Goal: Task Accomplishment & Management: Use online tool/utility

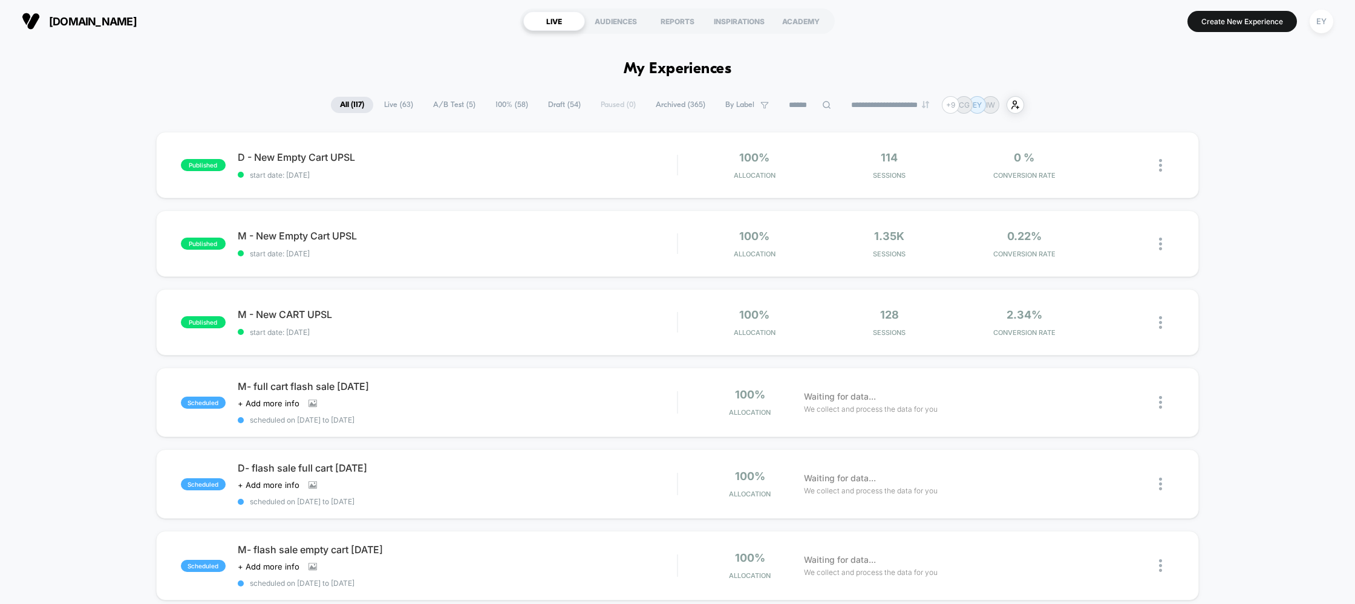
click at [1327, 10] on button "EY" at bounding box center [1321, 21] width 31 height 25
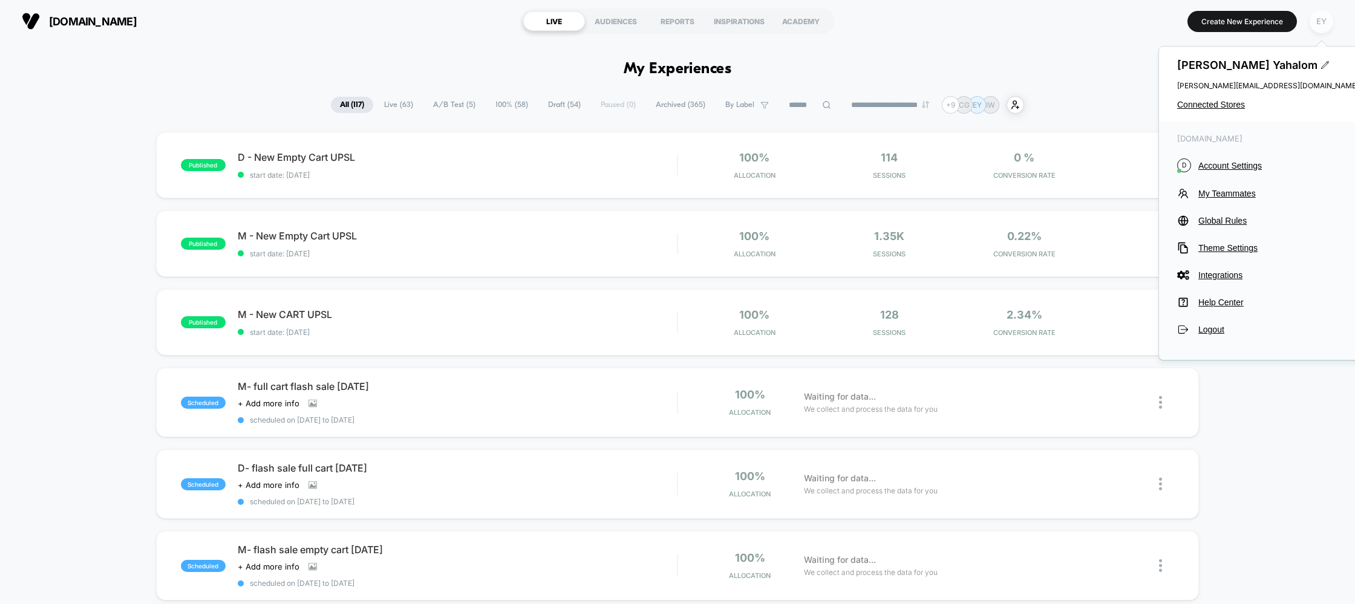
click at [1326, 24] on div "EY" at bounding box center [1322, 22] width 24 height 24
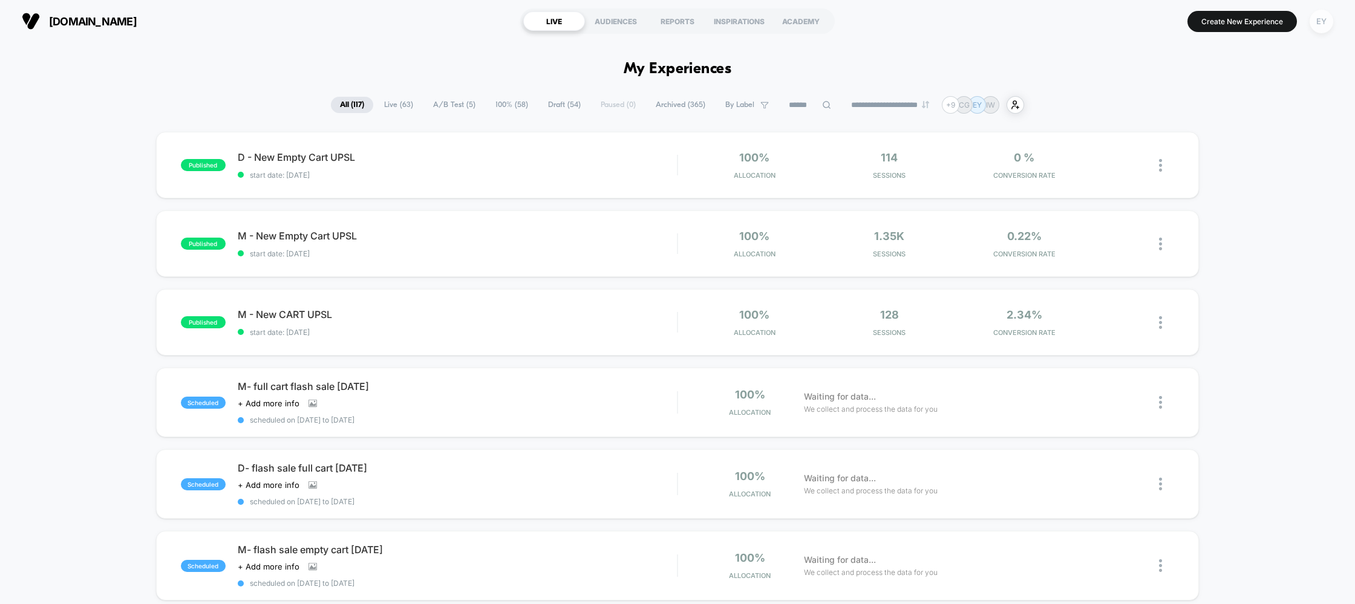
click at [1326, 24] on div "EY" at bounding box center [1322, 22] width 24 height 24
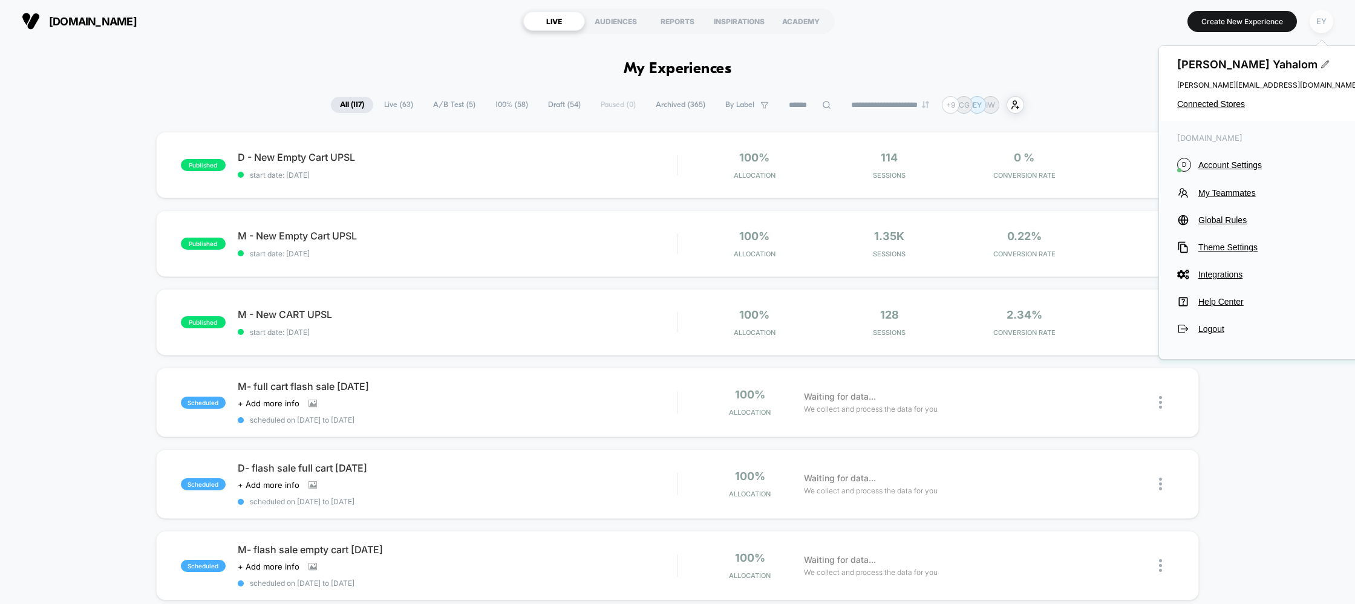
scroll to position [1, 0]
click at [1233, 101] on span "Connected Stores" at bounding box center [1267, 104] width 181 height 10
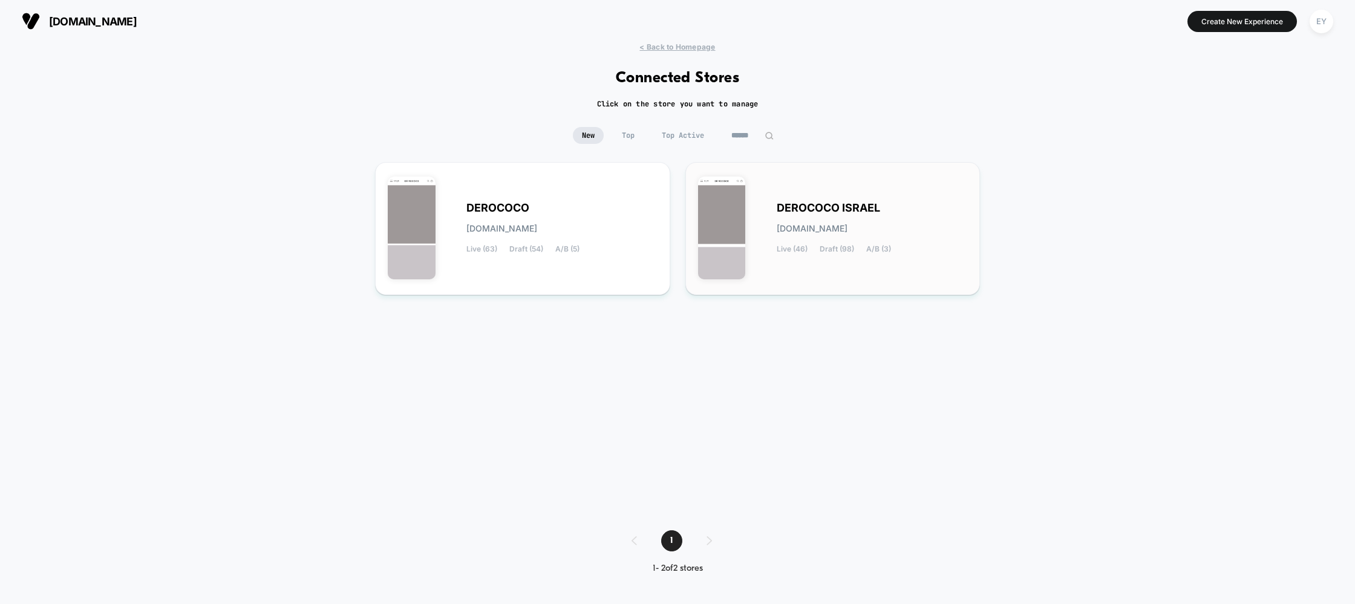
click at [798, 207] on span "DEROCOCO ISRAEL" at bounding box center [828, 208] width 103 height 8
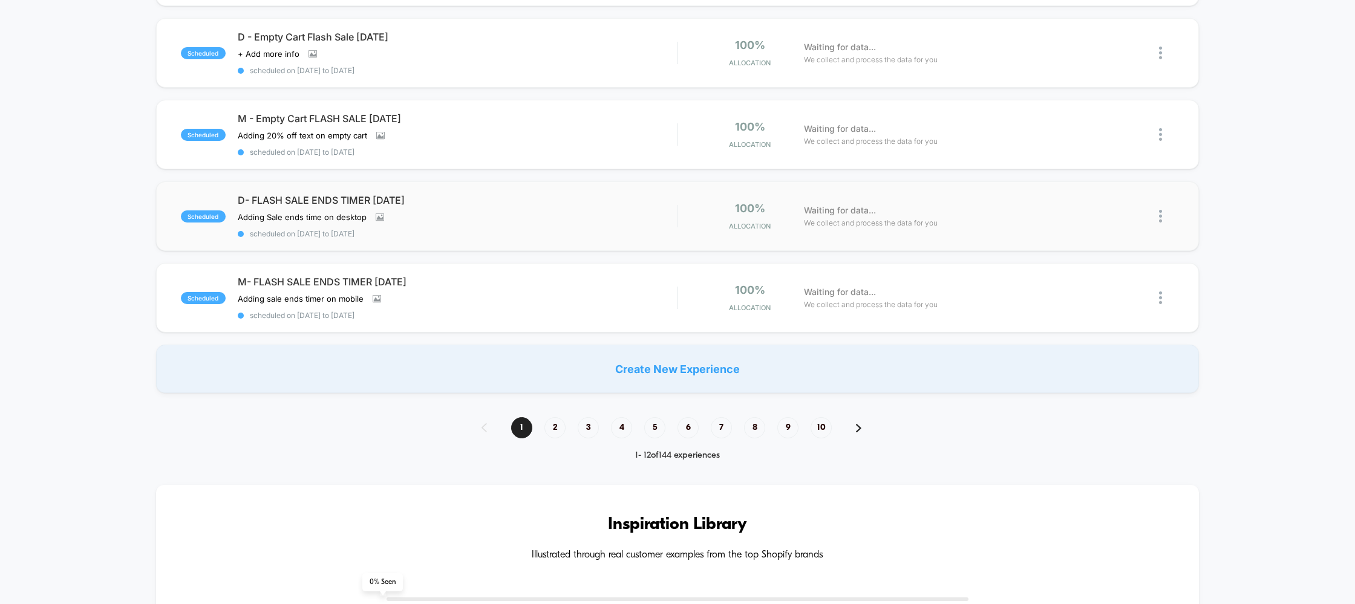
scroll to position [762, 0]
click at [547, 417] on span "2" at bounding box center [554, 426] width 21 height 21
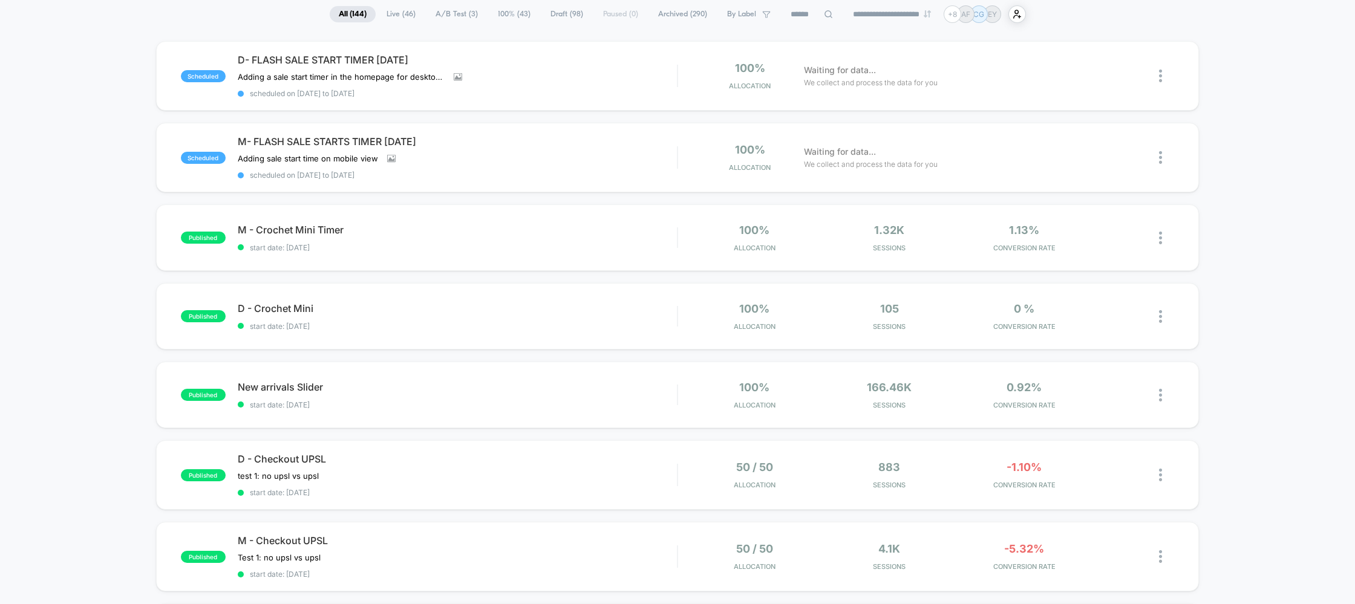
scroll to position [90, 0]
click at [317, 140] on span "M- FLASH SALE STARTS TIMER August 25" at bounding box center [458, 142] width 440 height 12
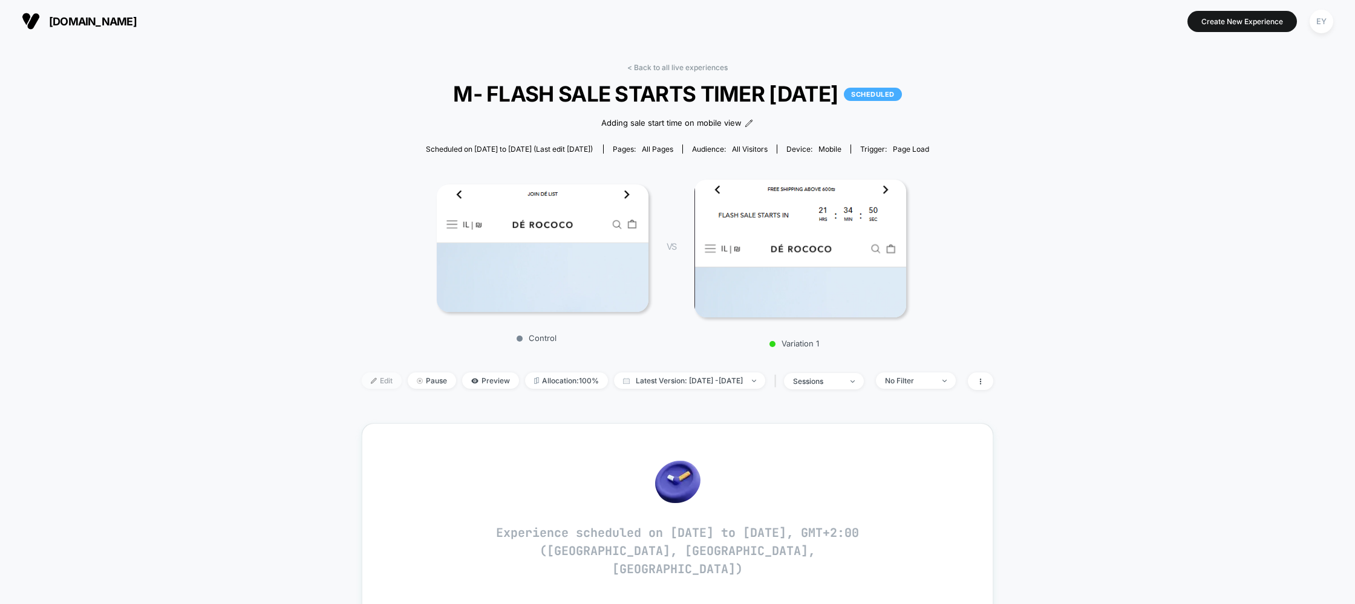
click at [362, 385] on span "Edit" at bounding box center [382, 381] width 40 height 16
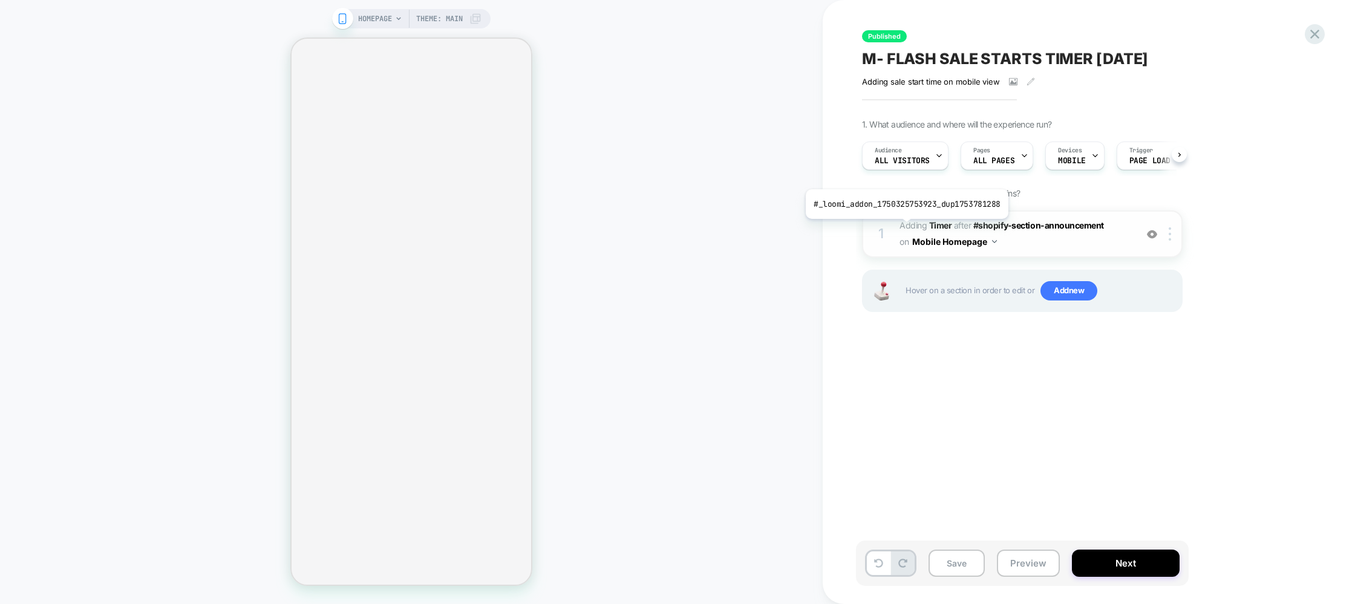
scroll to position [0, 1]
click at [1062, 243] on span "#_loomi_addon_1750325753923_dup1753781288 Adding Timer AFTER #shopify-section-a…" at bounding box center [1015, 234] width 230 height 33
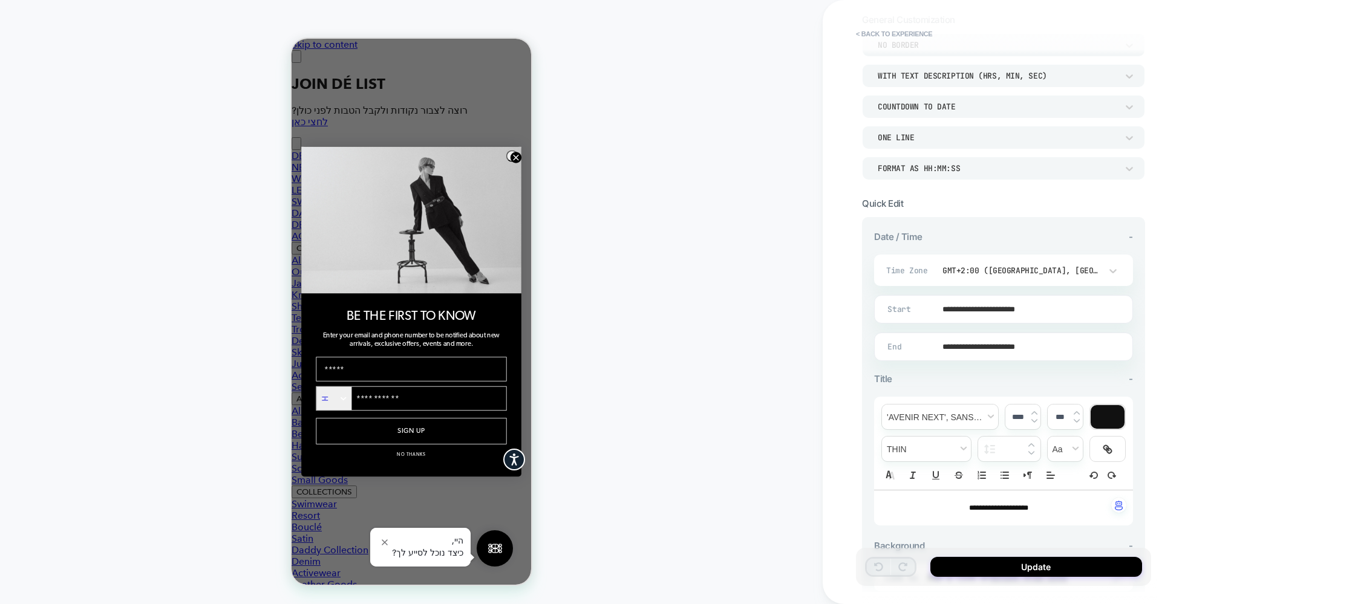
scroll to position [85, 0]
click at [998, 312] on input "**********" at bounding box center [1001, 310] width 258 height 28
click at [976, 204] on td "14" at bounding box center [982, 210] width 19 height 17
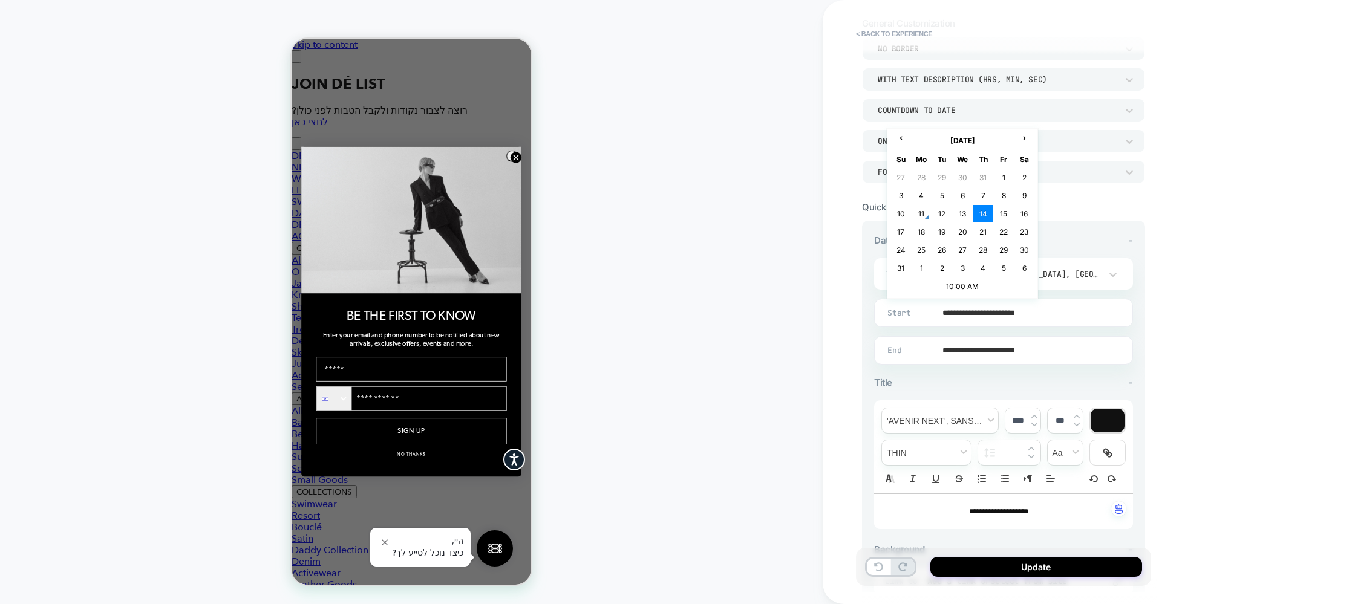
click at [984, 308] on input "**********" at bounding box center [1001, 313] width 258 height 28
click at [967, 213] on td "13" at bounding box center [962, 213] width 19 height 17
click at [988, 303] on input "**********" at bounding box center [1001, 313] width 258 height 28
click at [927, 213] on td "11" at bounding box center [921, 213] width 19 height 17
type input "**********"
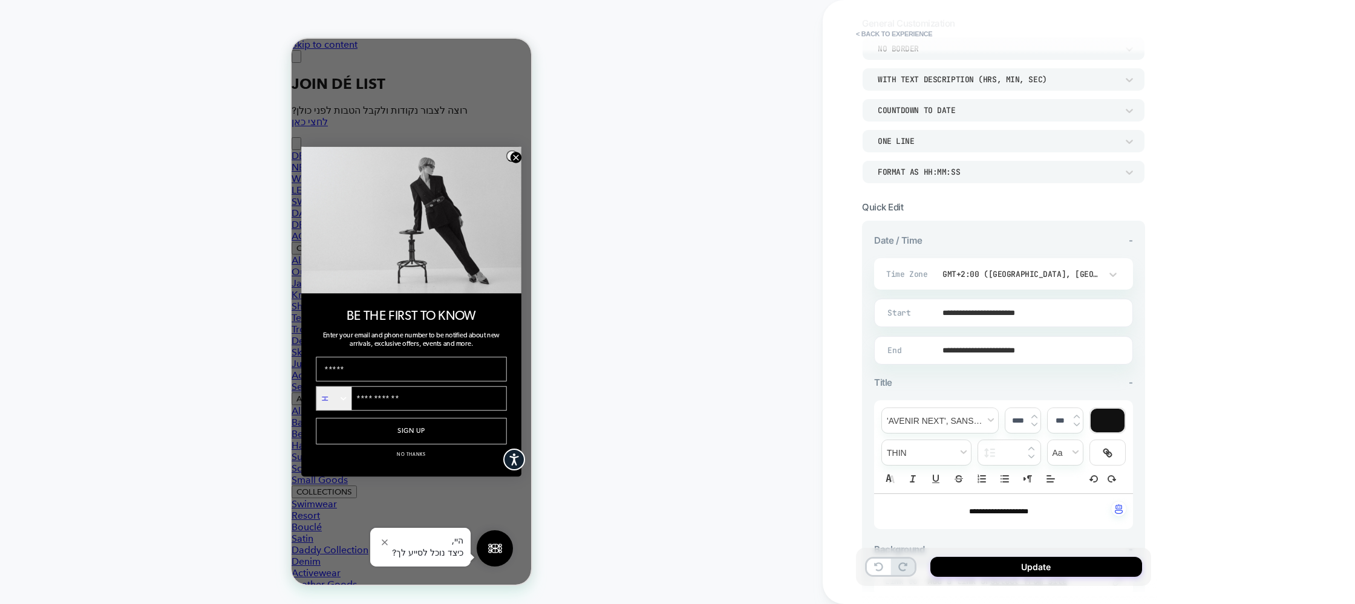
click at [1040, 308] on input "**********" at bounding box center [1001, 313] width 258 height 28
drag, startPoint x: 1238, startPoint y: 333, endPoint x: 975, endPoint y: 319, distance: 264.1
click at [1238, 333] on div "**********" at bounding box center [1089, 302] width 532 height 604
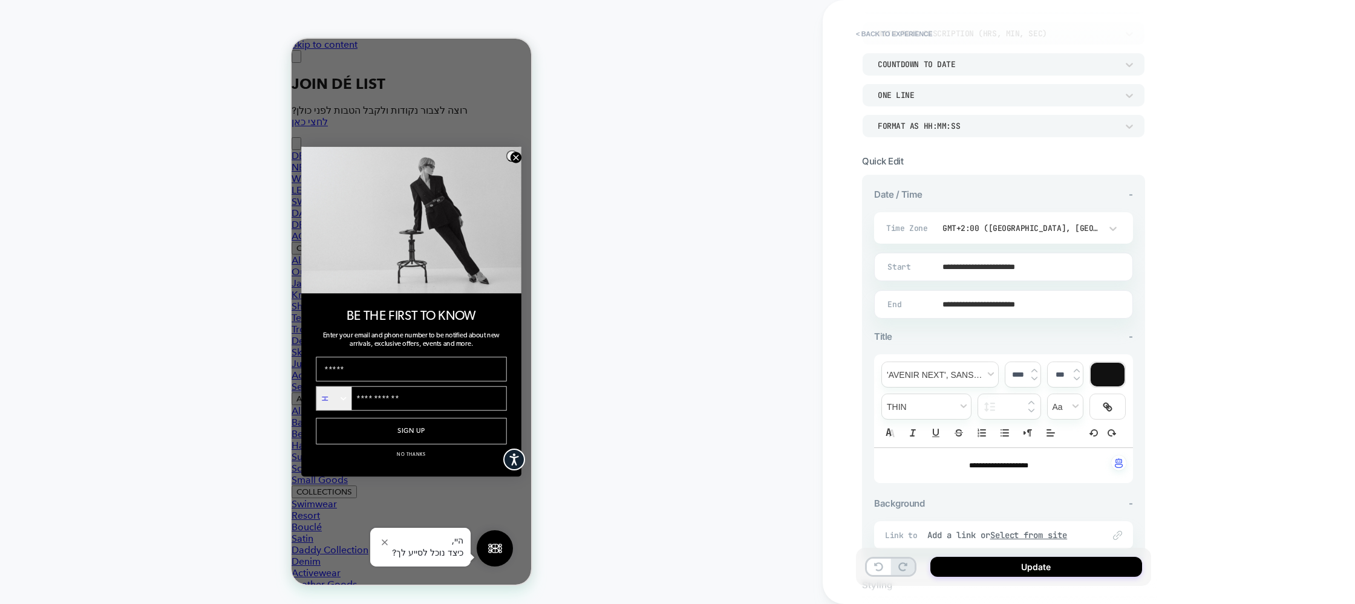
scroll to position [141, 0]
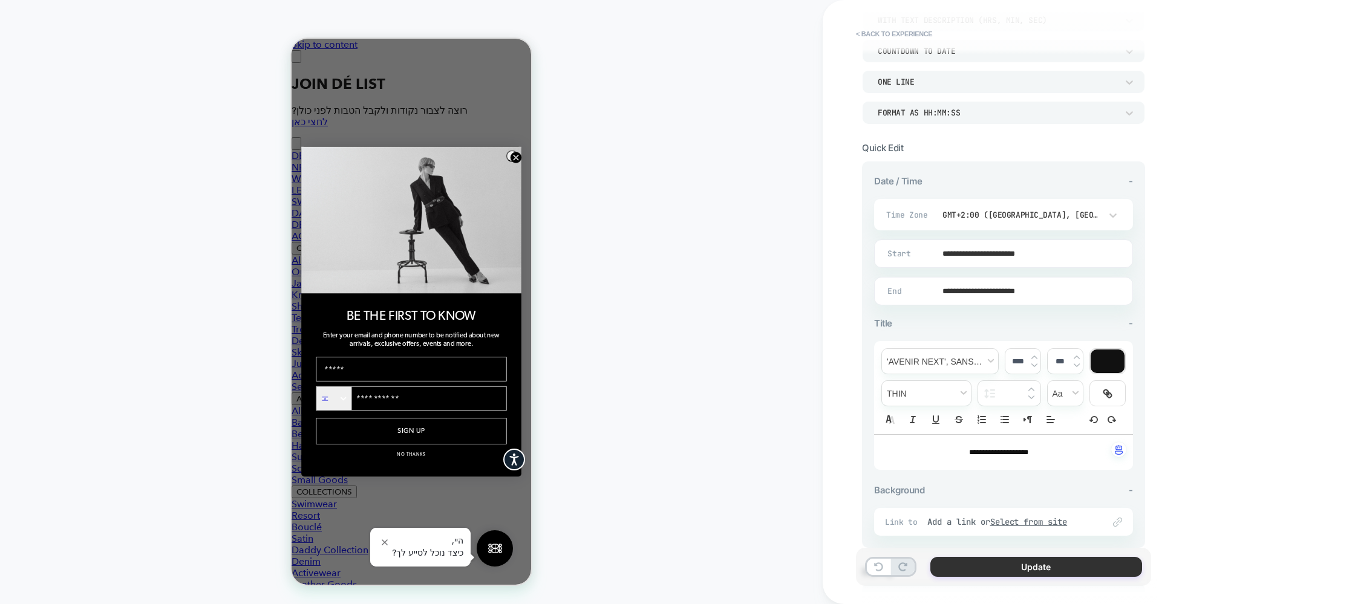
click at [1031, 568] on button "Update" at bounding box center [1036, 567] width 212 height 20
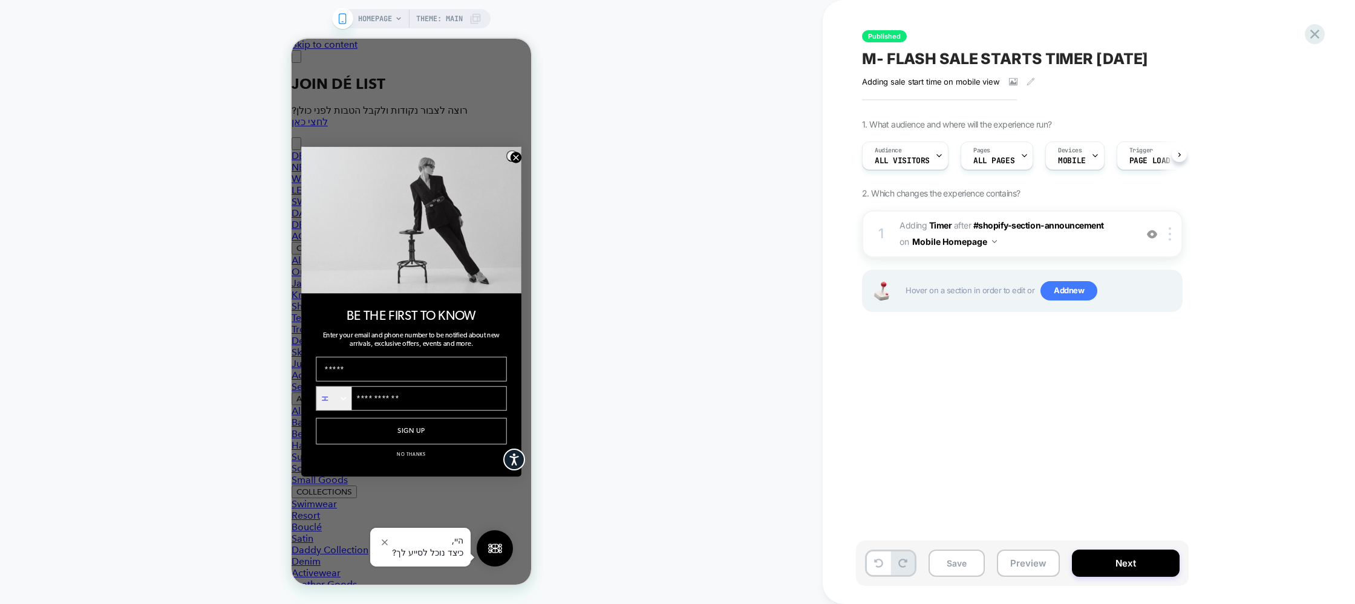
scroll to position [0, 1]
click at [1120, 566] on button "Next" at bounding box center [1126, 563] width 108 height 27
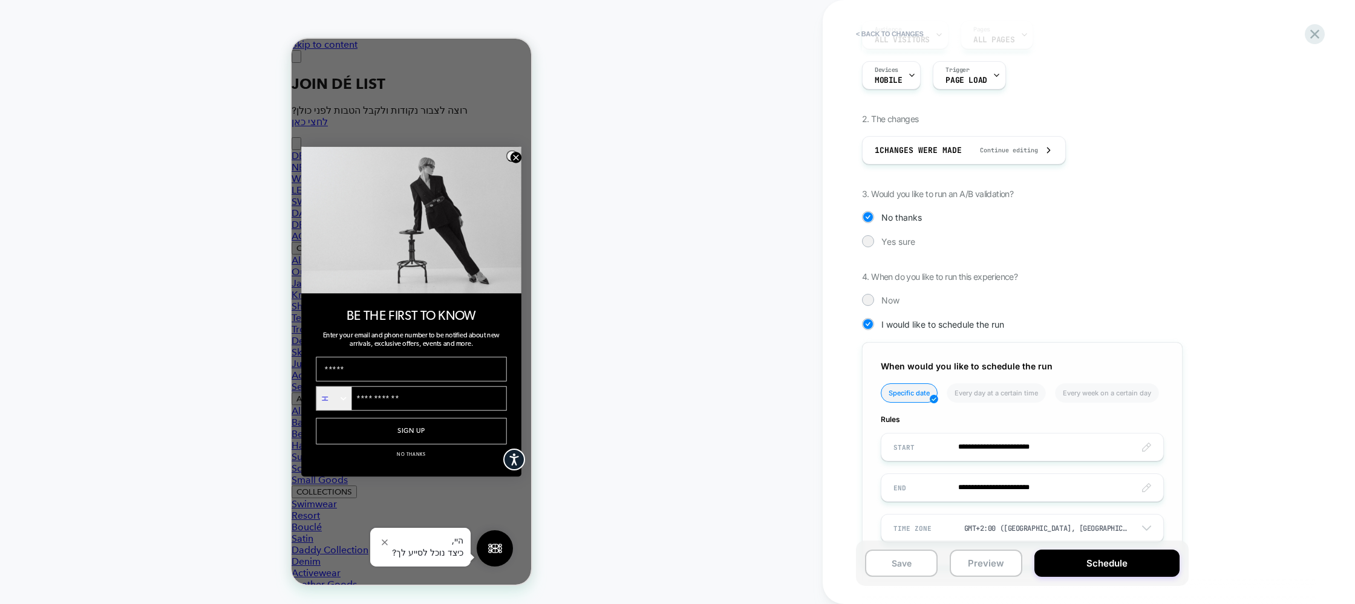
scroll to position [180, 0]
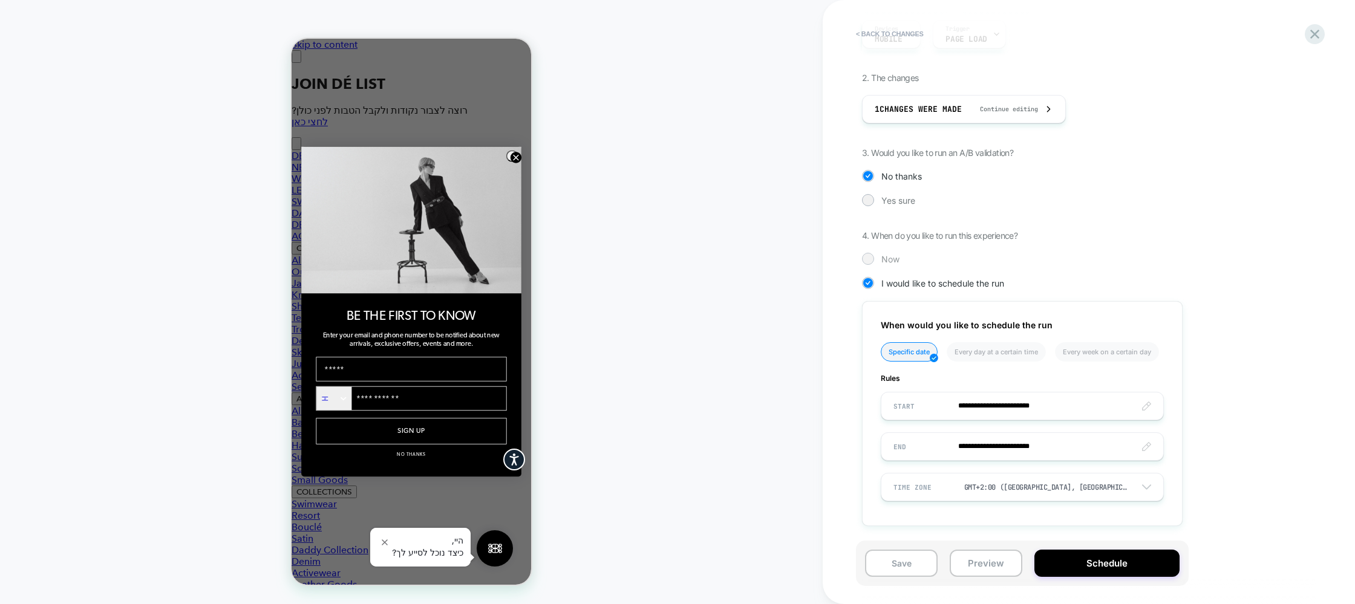
click at [870, 258] on div at bounding box center [867, 258] width 9 height 9
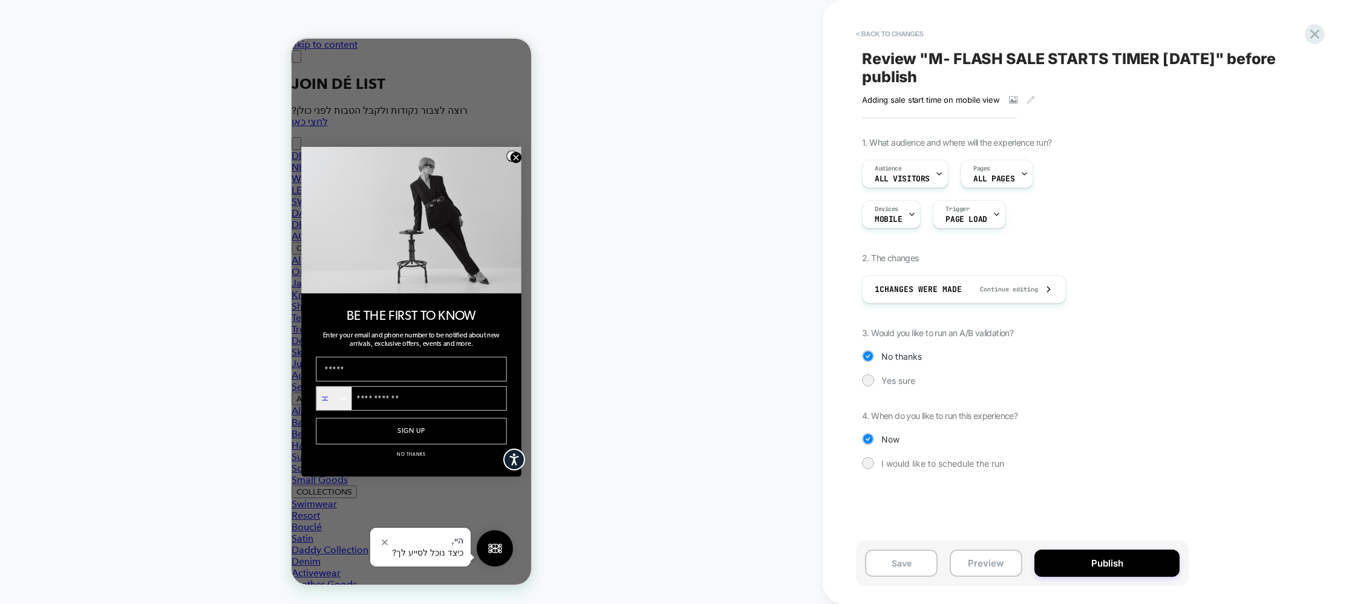
scroll to position [0, 0]
click at [1082, 566] on button "Publish" at bounding box center [1106, 563] width 145 height 27
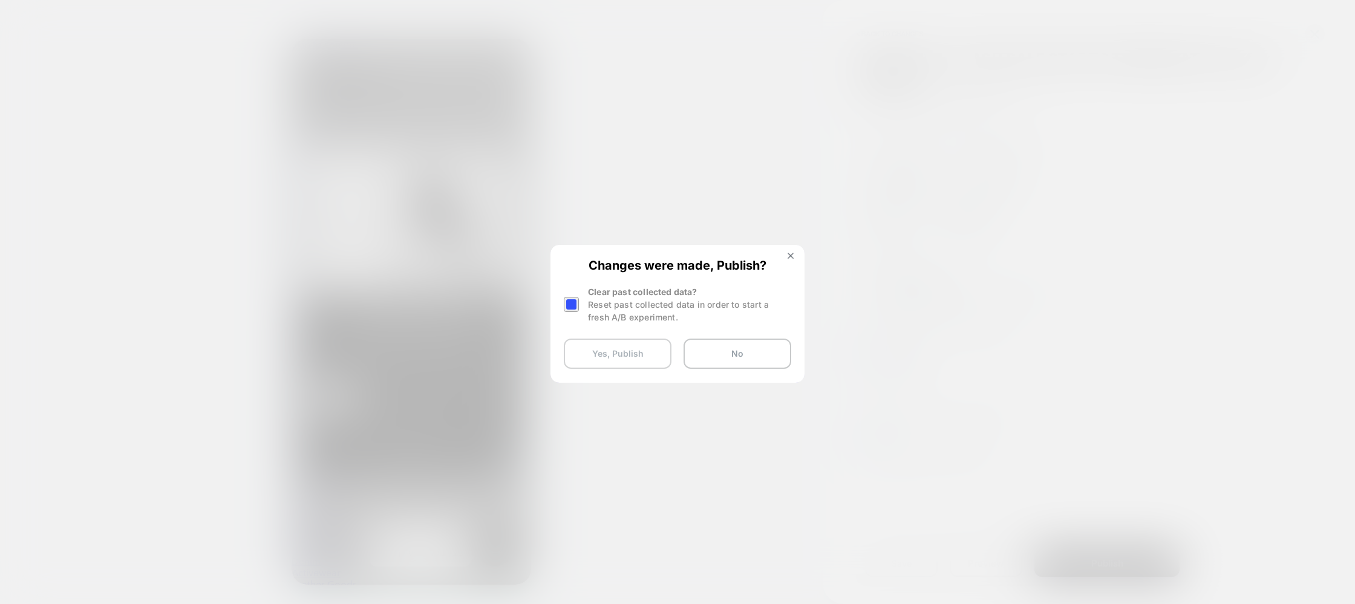
click at [642, 351] on button "Yes, Publish" at bounding box center [618, 354] width 108 height 30
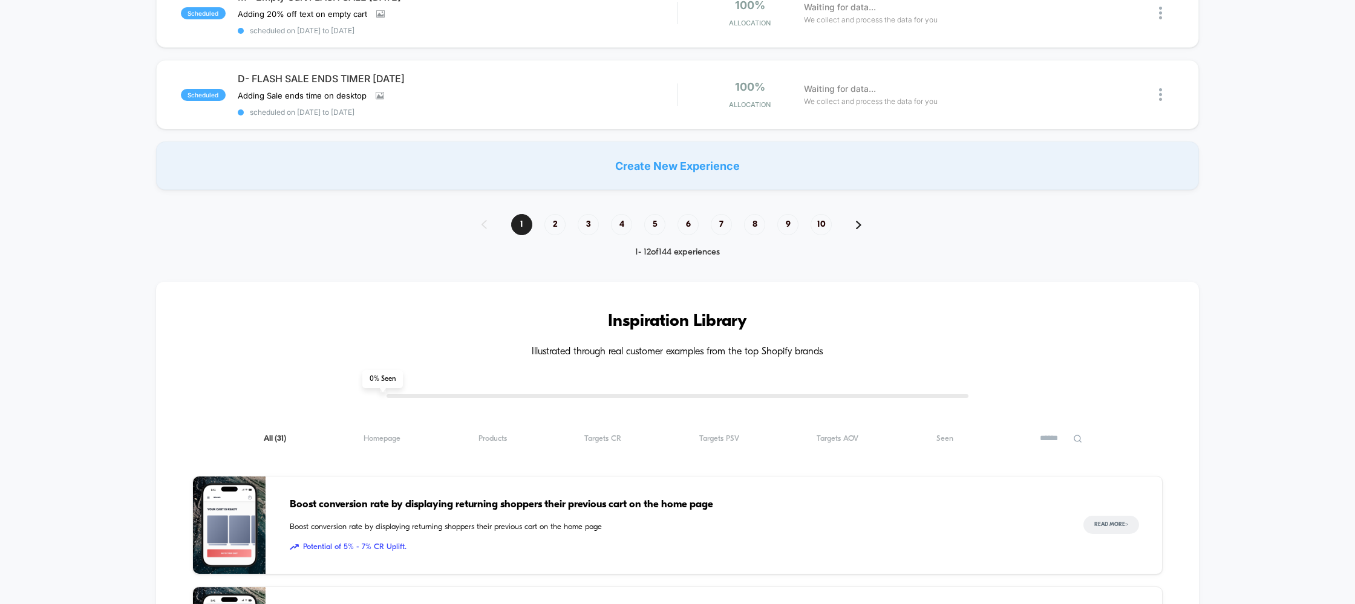
scroll to position [958, 0]
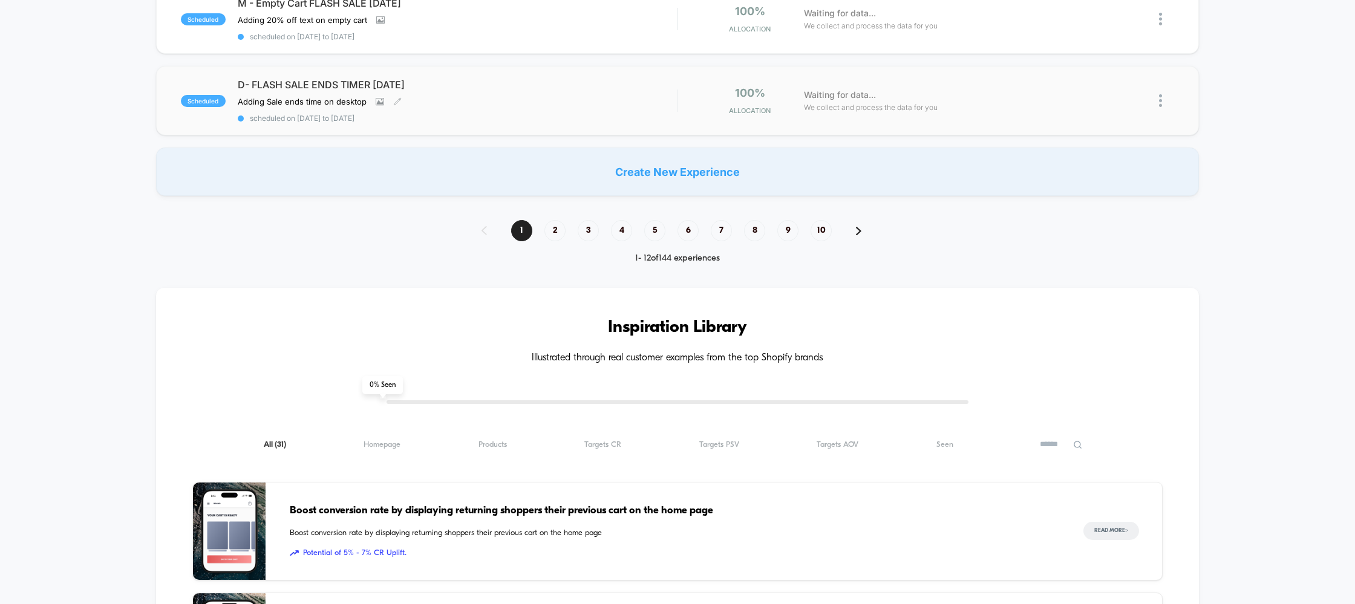
click at [316, 79] on span "D- FLASH SALE ENDS TIMER August 25" at bounding box center [458, 85] width 440 height 12
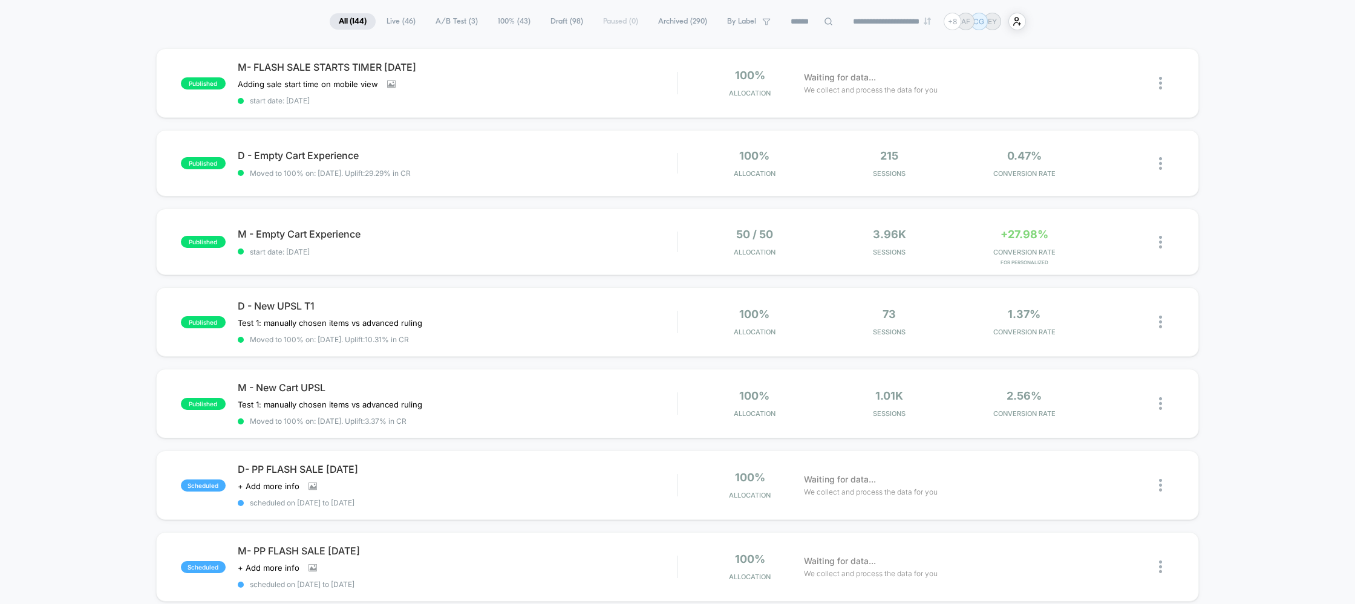
scroll to position [18, 0]
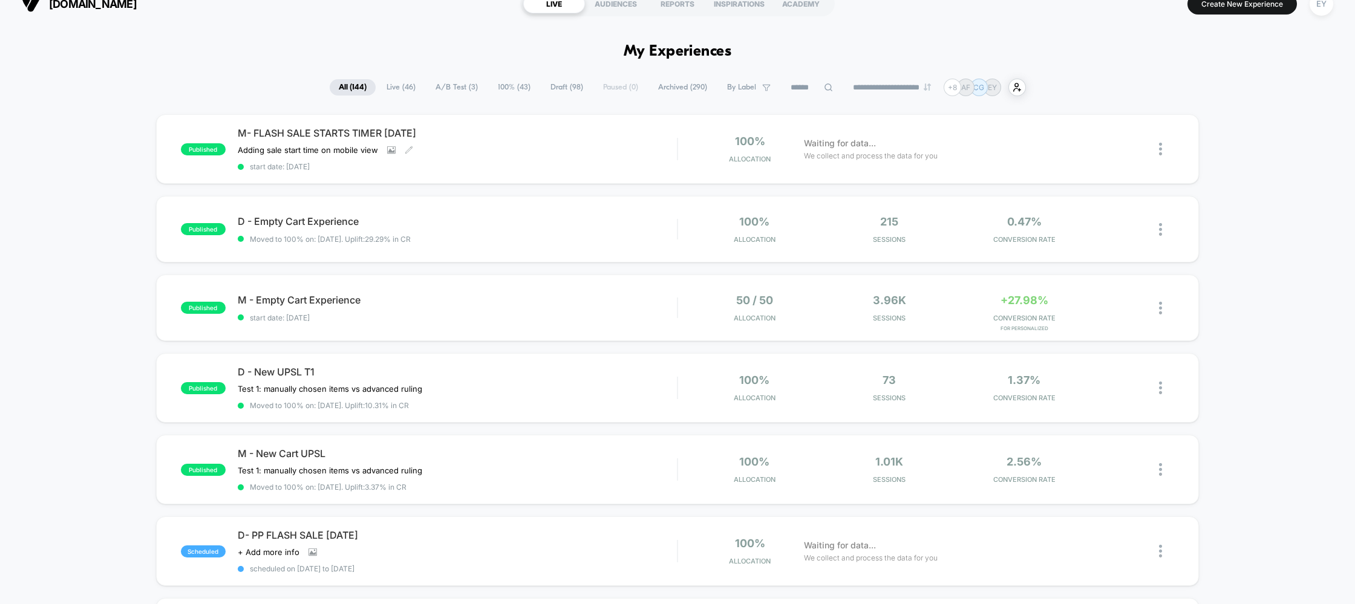
drag, startPoint x: 310, startPoint y: 132, endPoint x: 321, endPoint y: 136, distance: 11.5
click at [310, 132] on span "M- FLASH SALE STARTS TIMER August 25" at bounding box center [458, 133] width 440 height 12
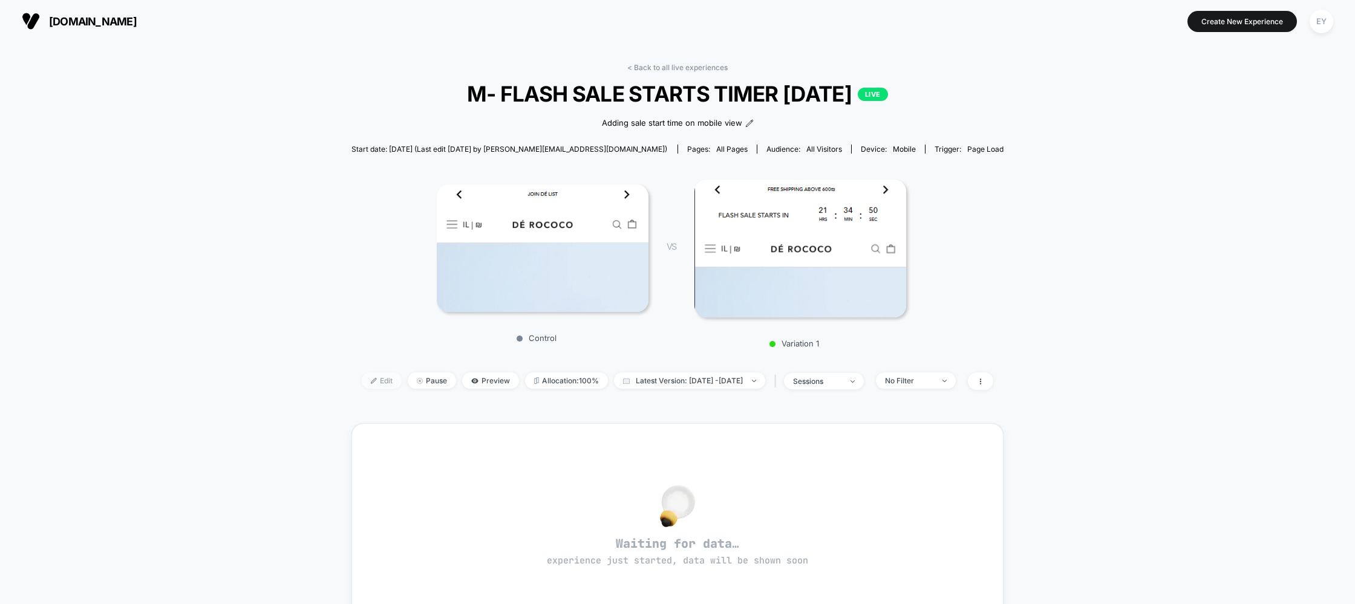
click at [362, 383] on span "Edit" at bounding box center [382, 381] width 40 height 16
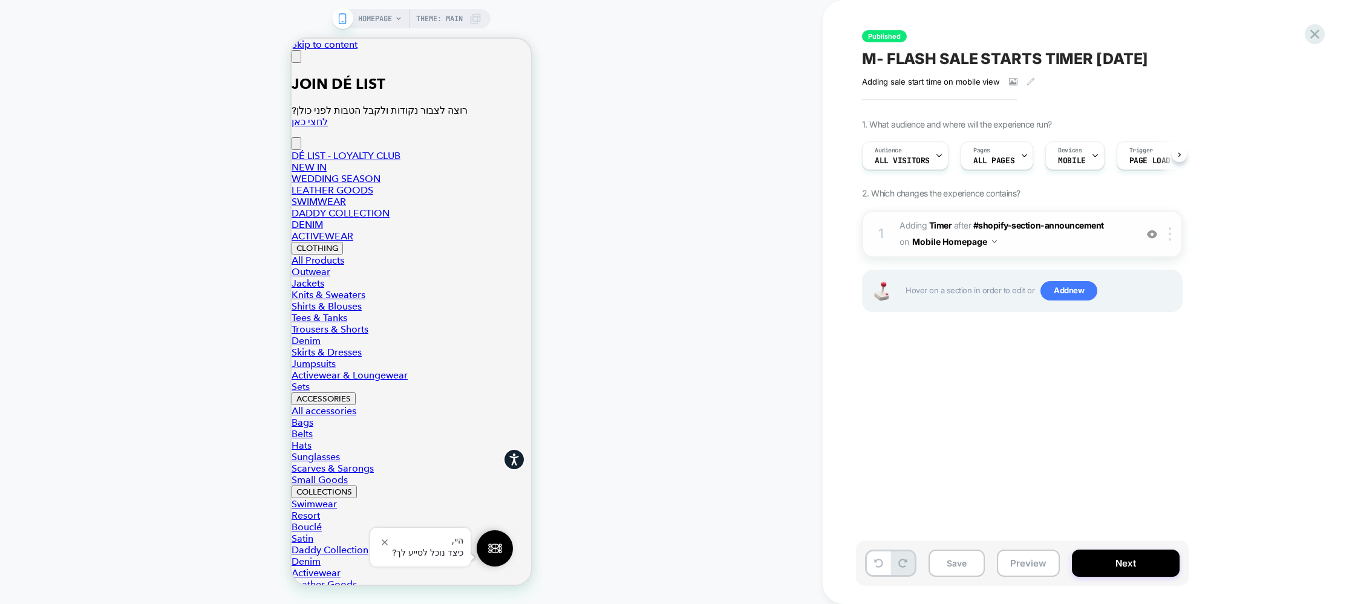
scroll to position [0, 1]
click at [1025, 233] on span "#_loomi_addon_1750325753923_dup1753781288 Adding Timer AFTER #shopify-section-a…" at bounding box center [1015, 234] width 230 height 33
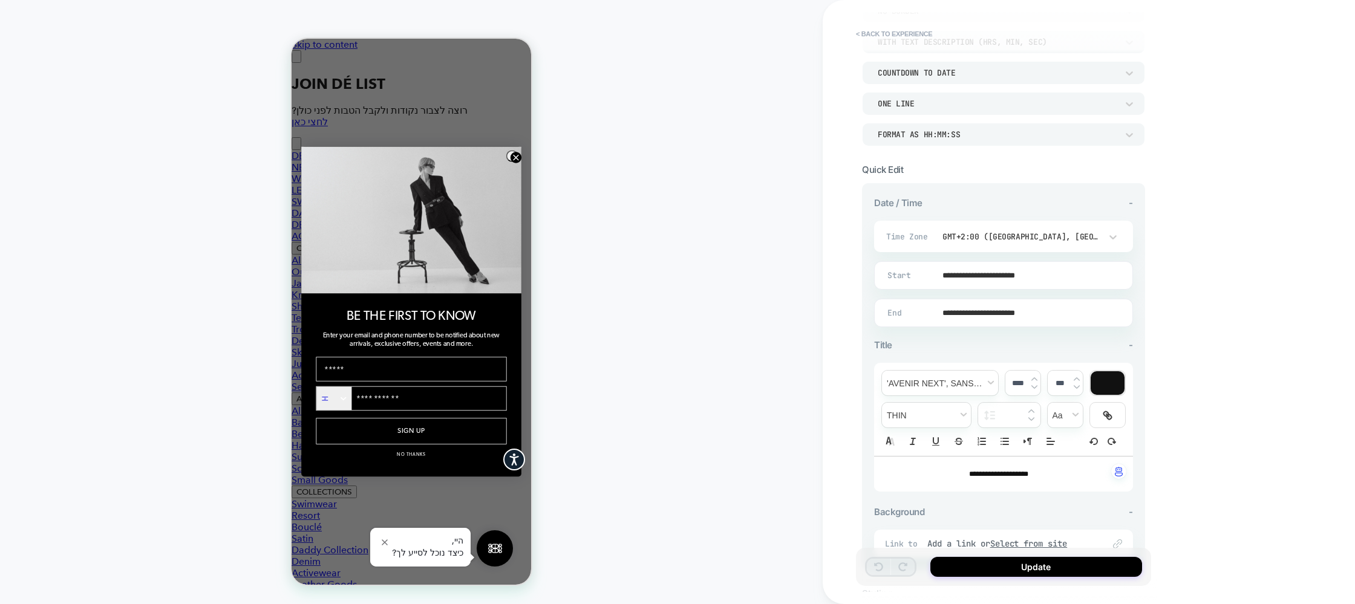
scroll to position [105, 0]
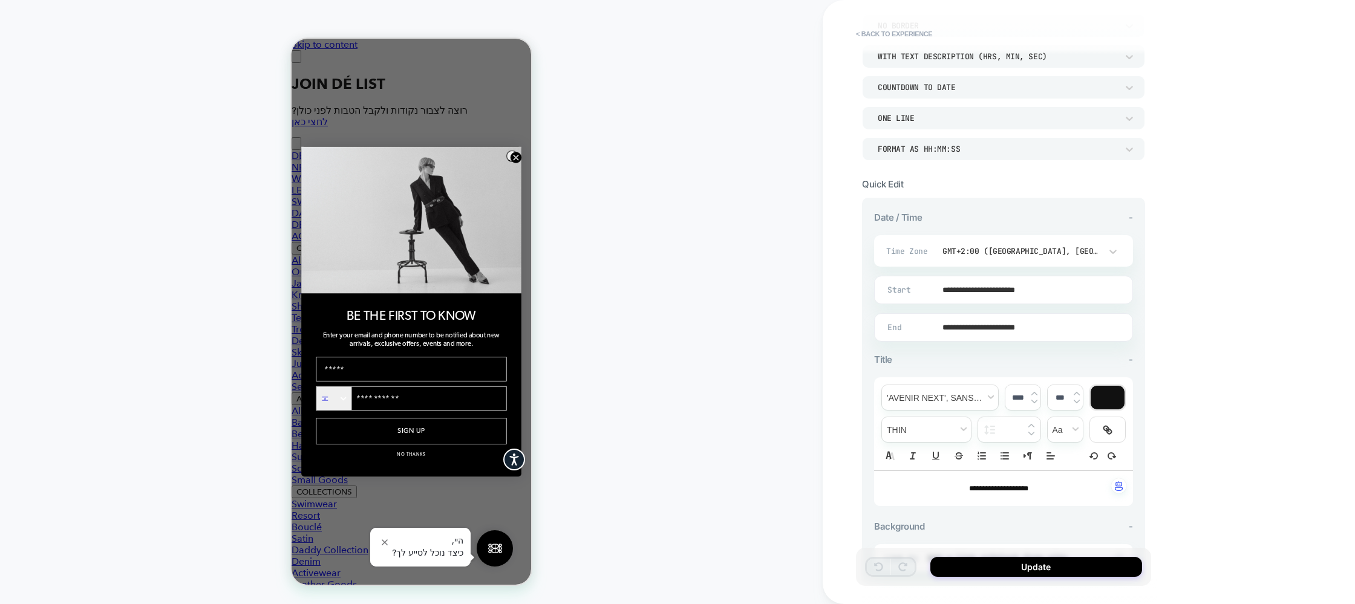
click at [1069, 149] on div "Format as HH:MM:SS" at bounding box center [998, 149] width 240 height 10
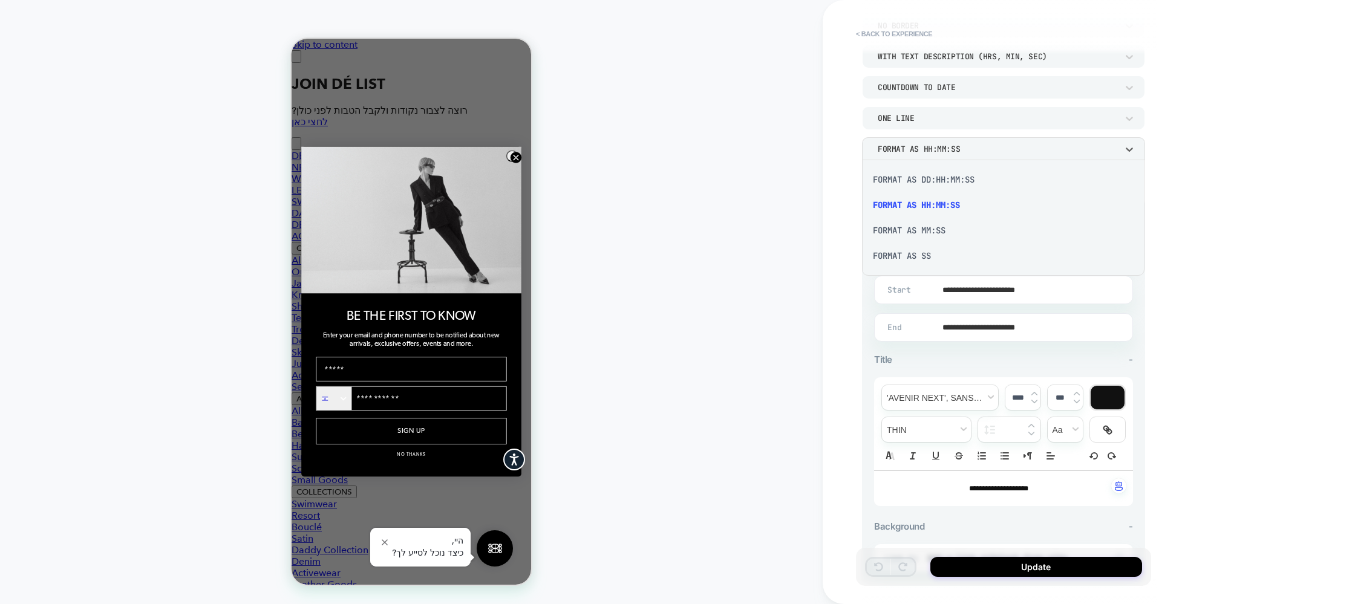
click at [924, 175] on div "Format as DD:HH:MM:SS" at bounding box center [1003, 179] width 273 height 25
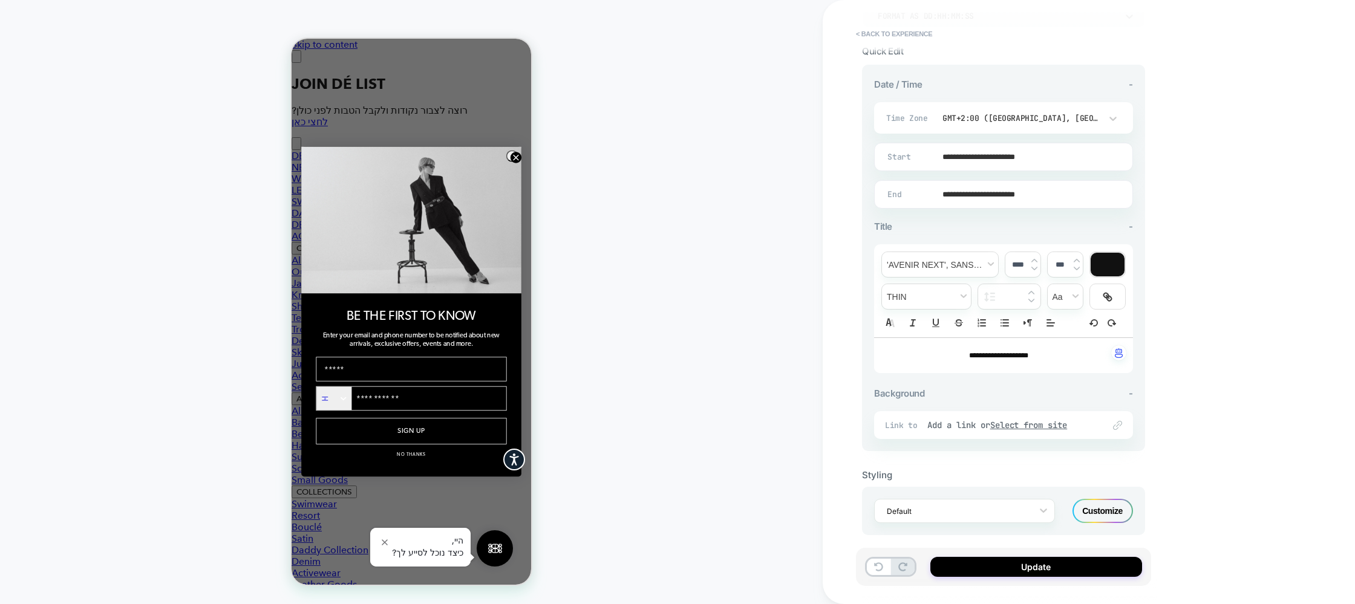
scroll to position [244, 0]
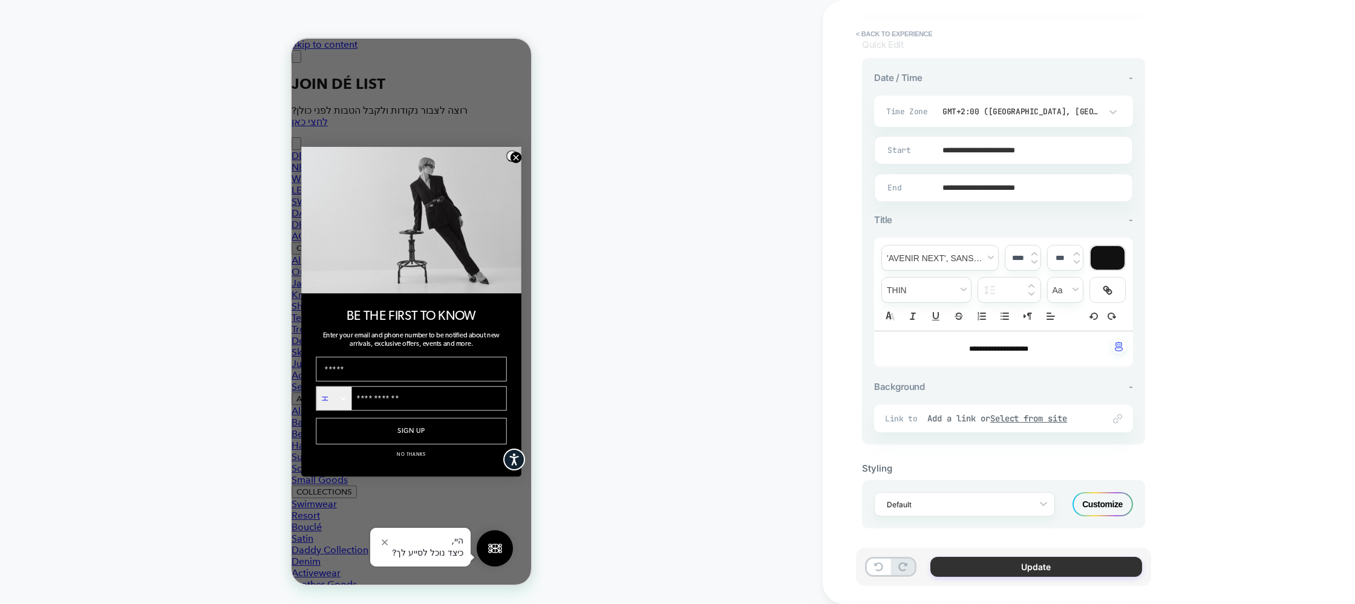
click at [1080, 572] on button "Update" at bounding box center [1036, 567] width 212 height 20
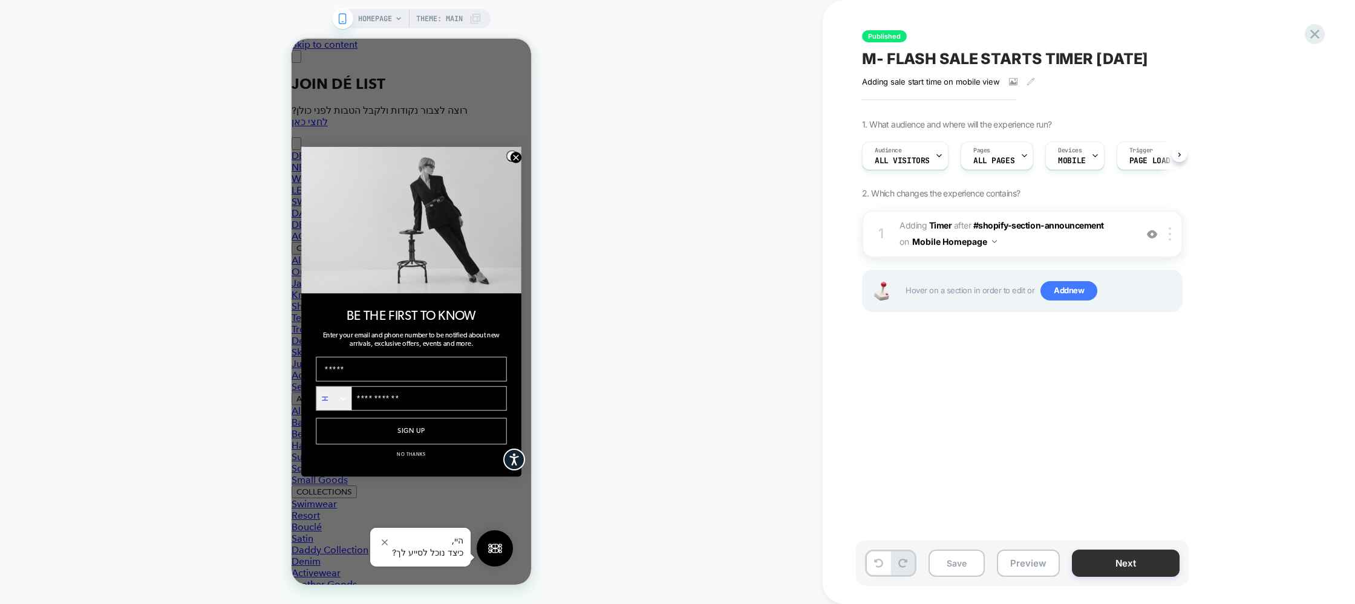
scroll to position [0, 1]
click at [1117, 564] on button "Next" at bounding box center [1126, 563] width 108 height 27
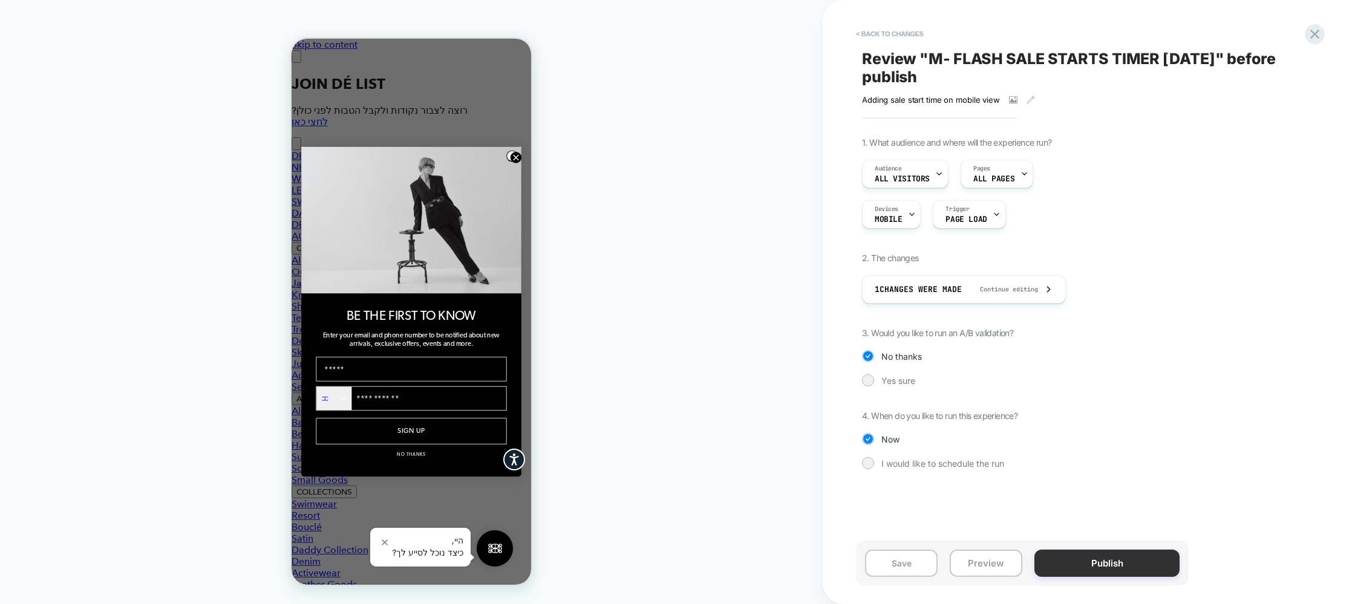
click at [1133, 556] on button "Publish" at bounding box center [1106, 563] width 145 height 27
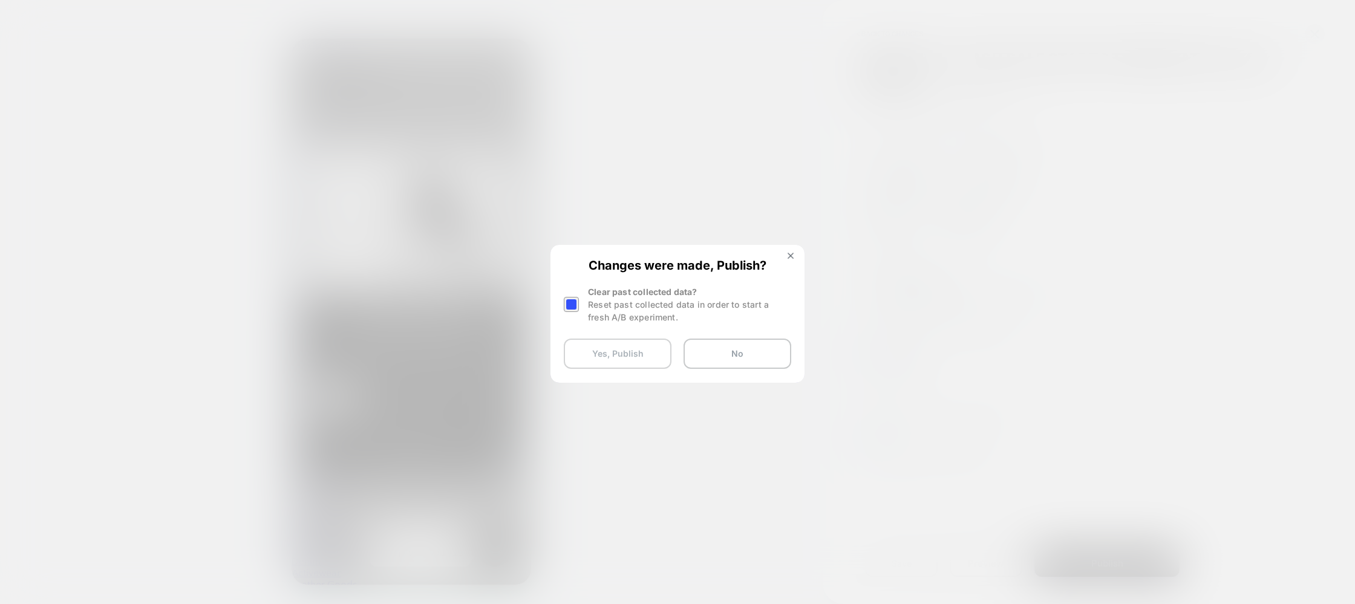
click at [601, 350] on button "Yes, Publish" at bounding box center [618, 354] width 108 height 30
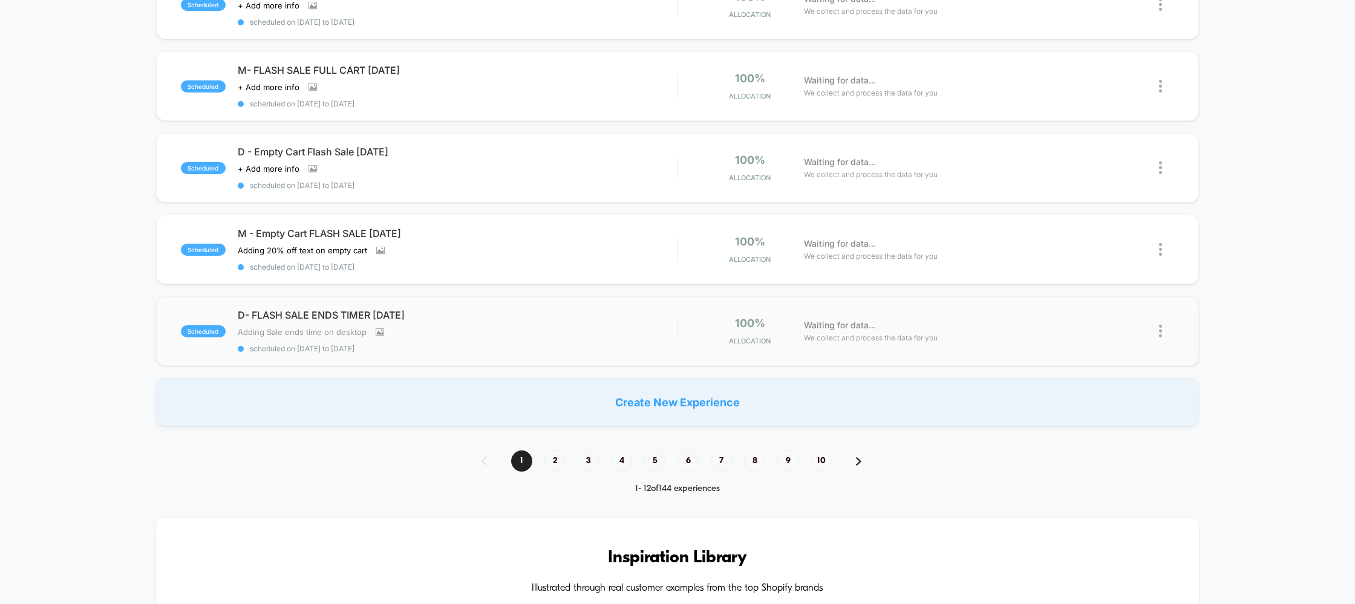
scroll to position [723, 0]
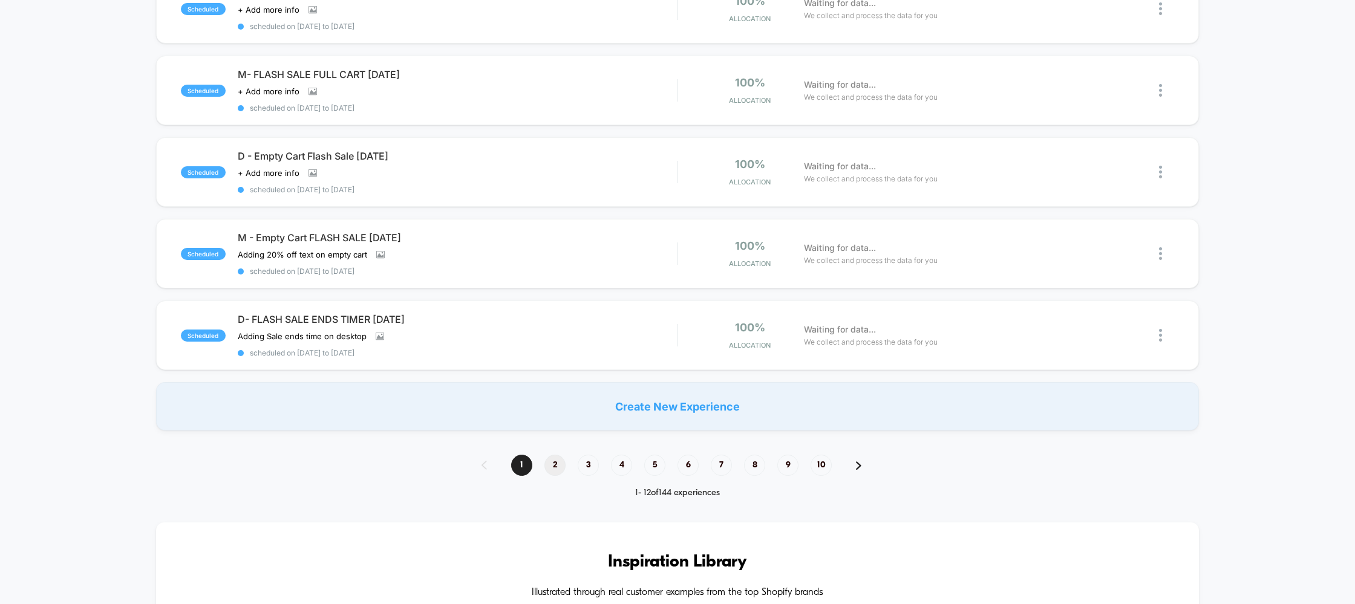
click at [552, 458] on span "2" at bounding box center [554, 465] width 21 height 21
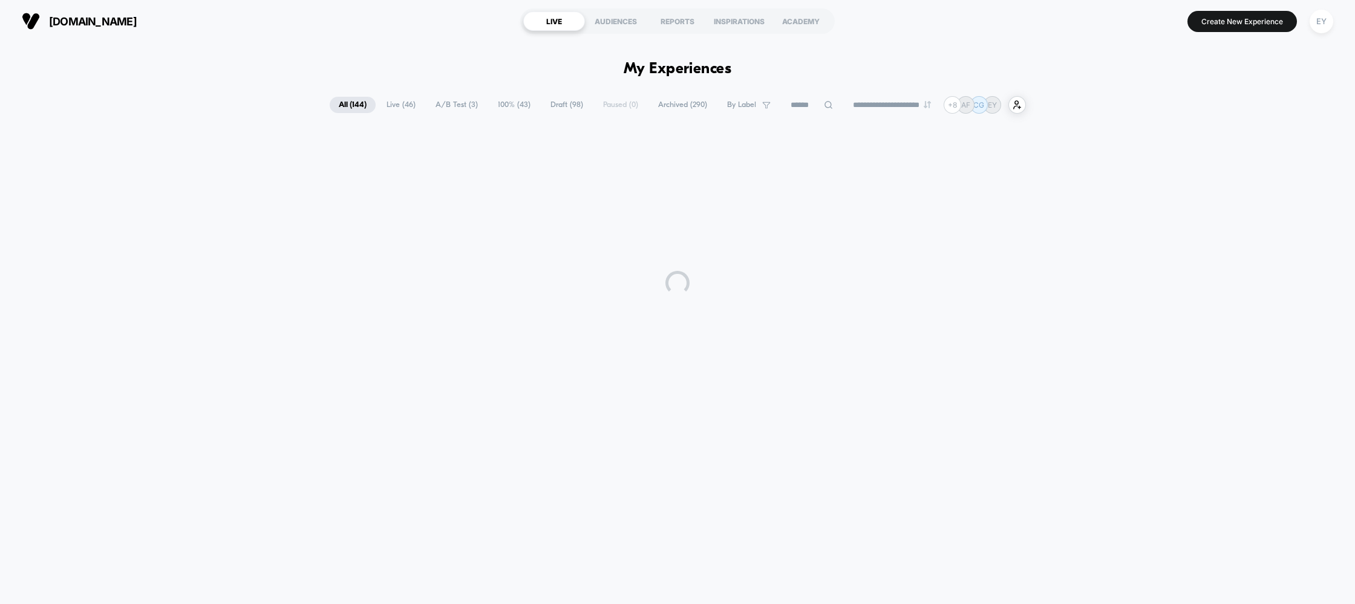
scroll to position [0, 0]
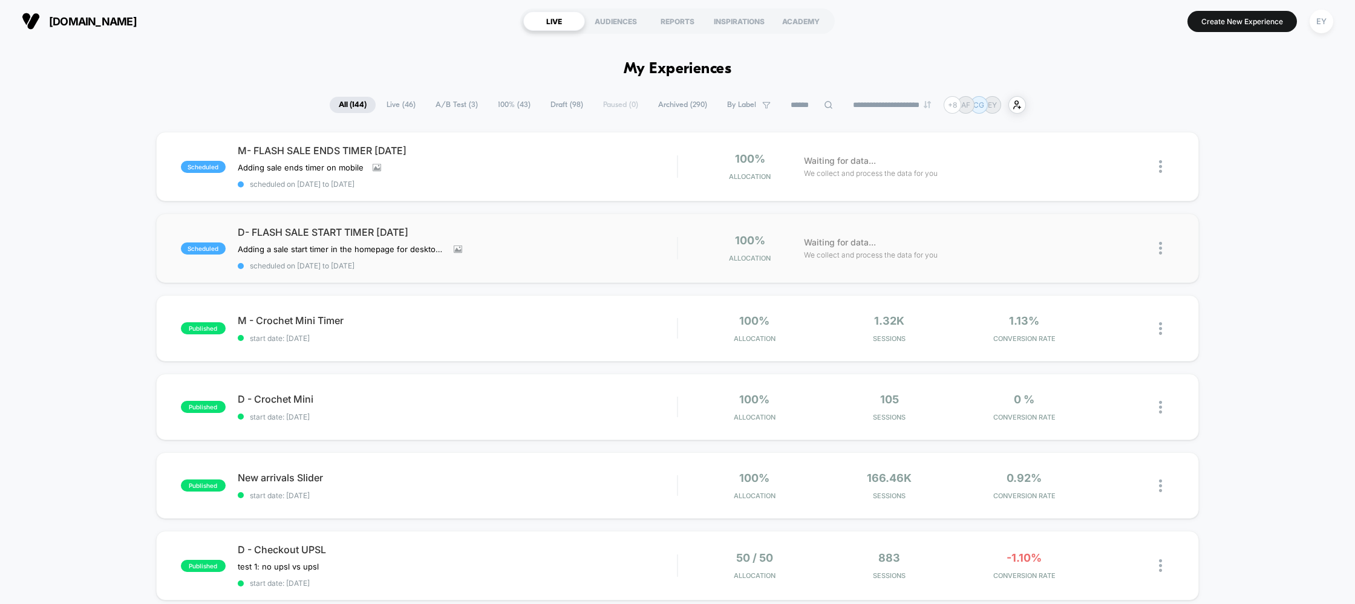
click at [292, 242] on div "D- FLASH SALE START TIMER August 25 Adding a sale start timer in the homepage f…" at bounding box center [458, 248] width 440 height 44
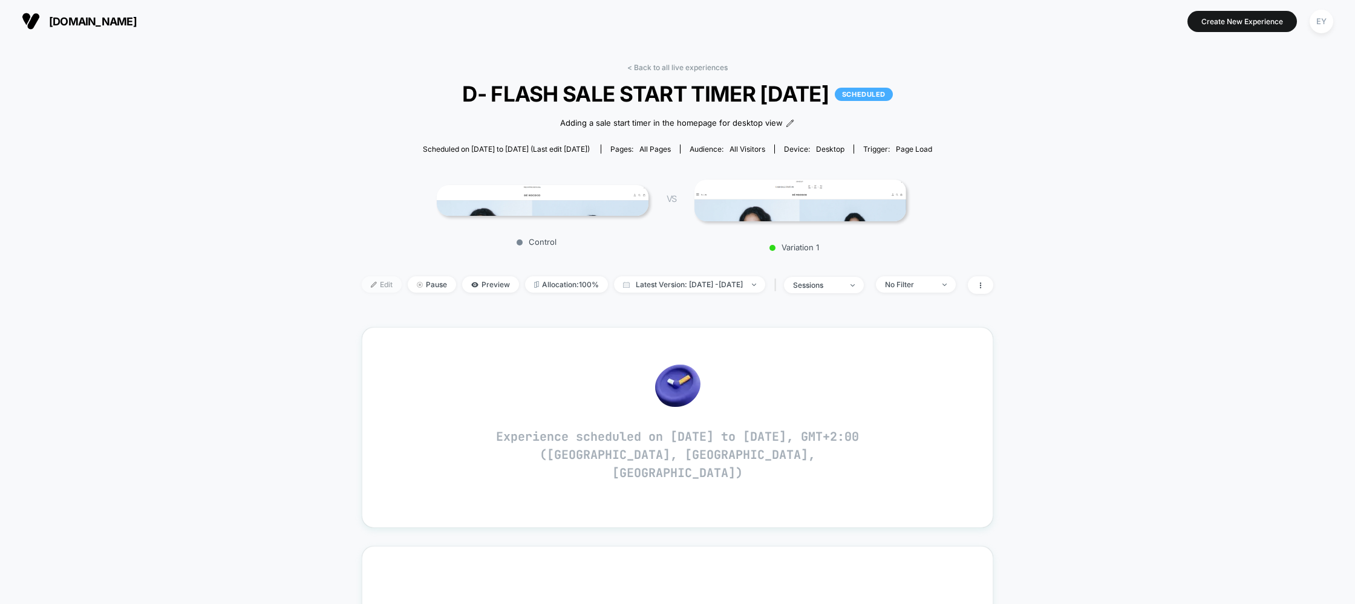
click at [363, 286] on span "Edit" at bounding box center [382, 284] width 40 height 16
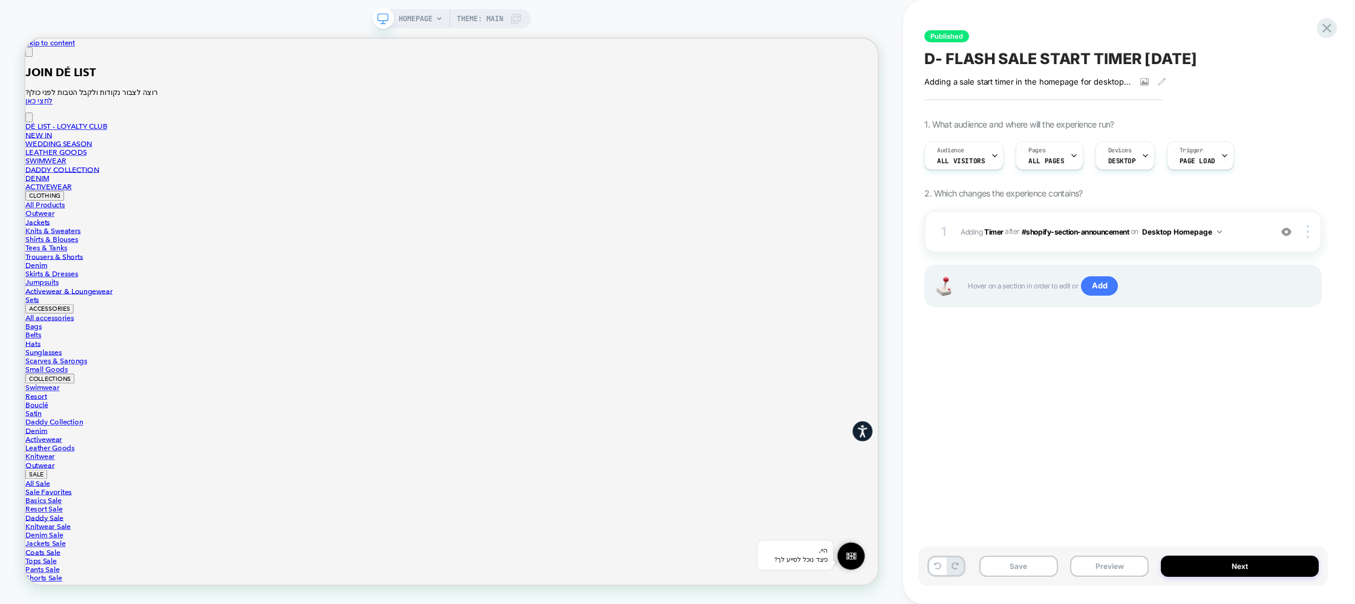
click at [1006, 227] on span "AFTER" at bounding box center [1012, 231] width 15 height 9
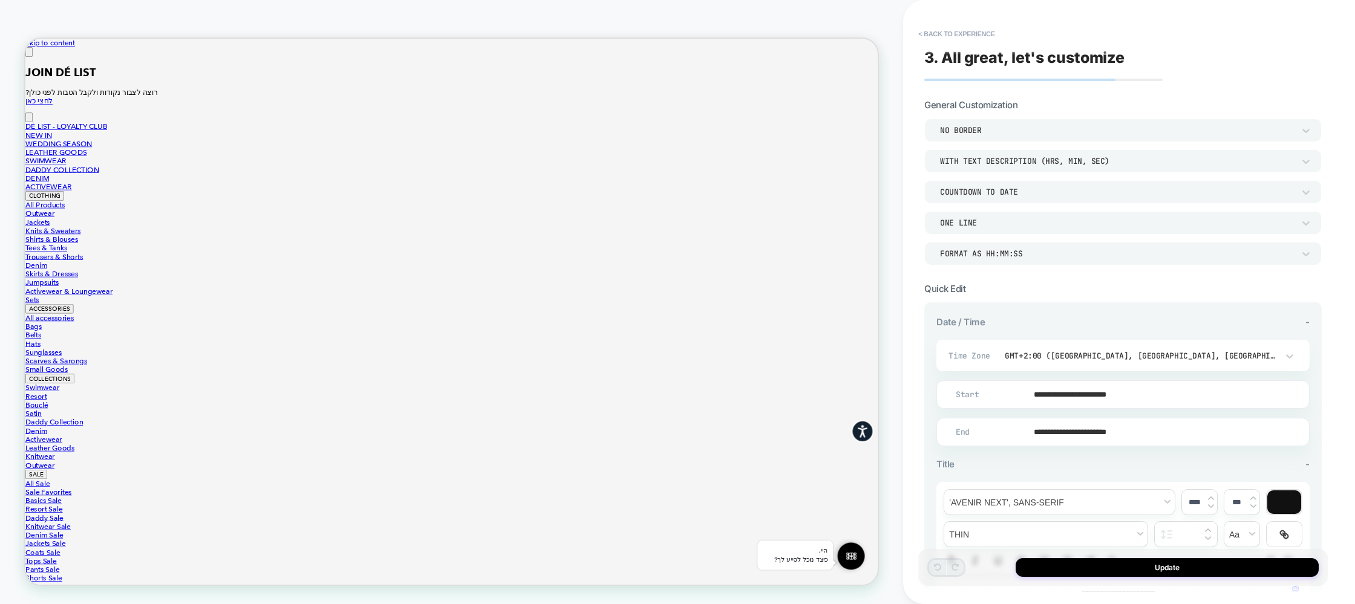
click at [1018, 254] on div "Format as HH:MM:SS" at bounding box center [1117, 254] width 354 height 10
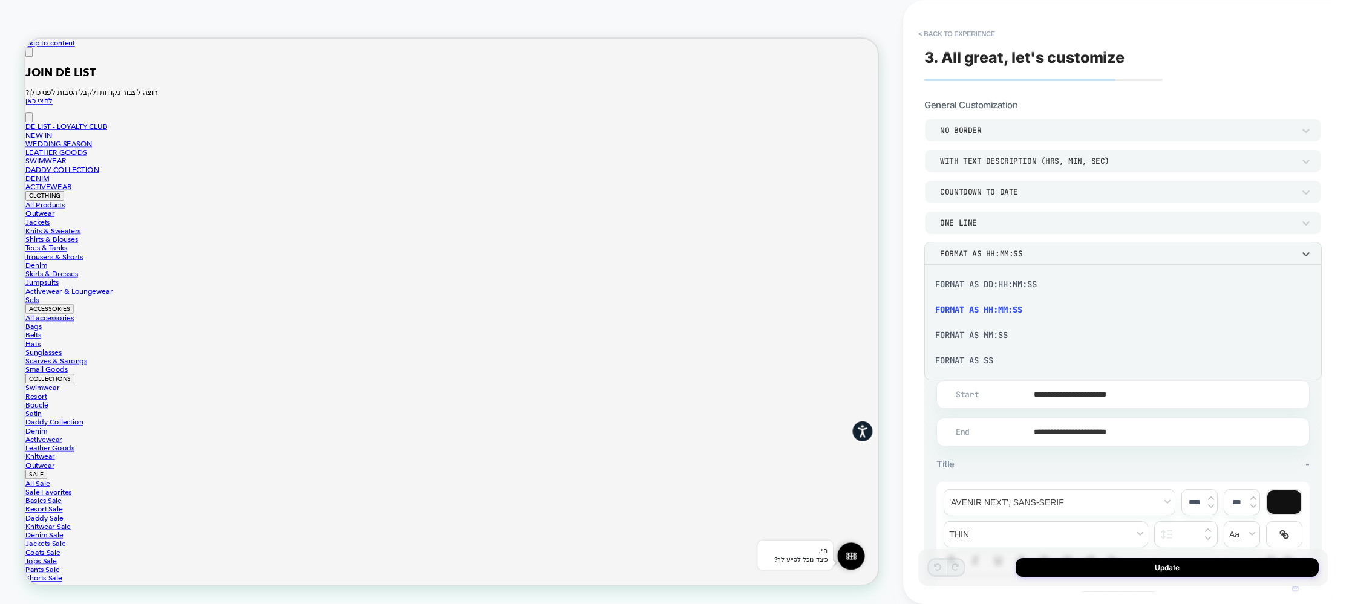
click at [1013, 286] on div "Format as DD:HH:MM:SS" at bounding box center [1123, 284] width 388 height 25
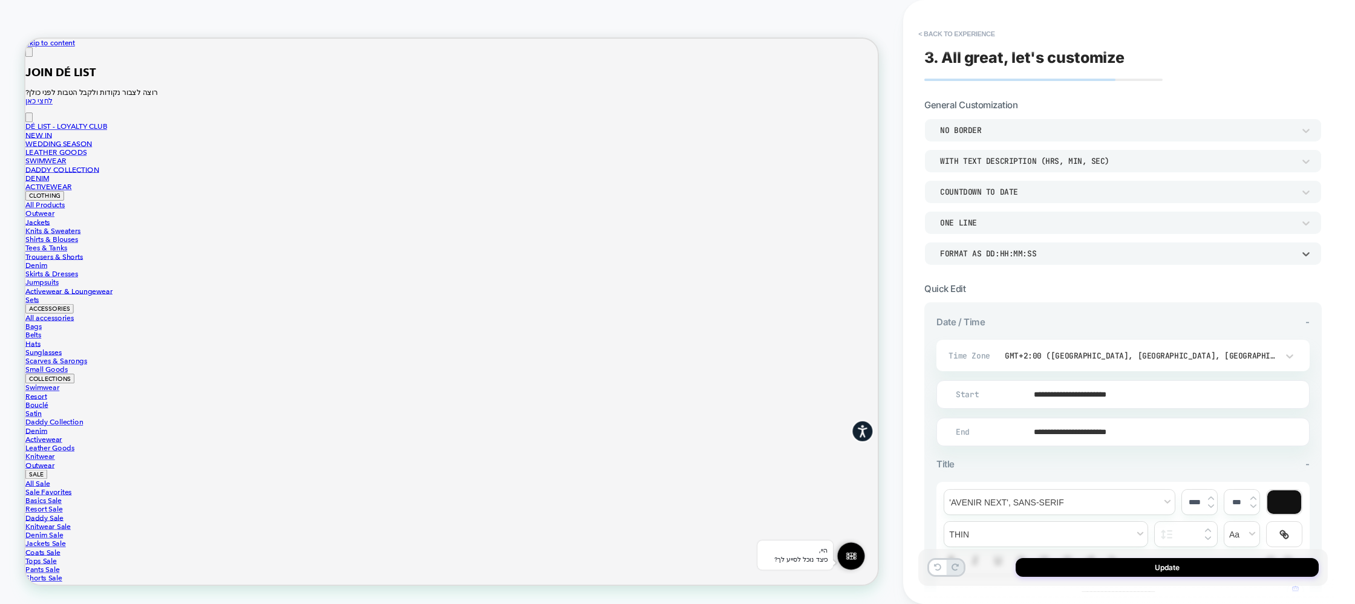
scroll to position [52, 0]
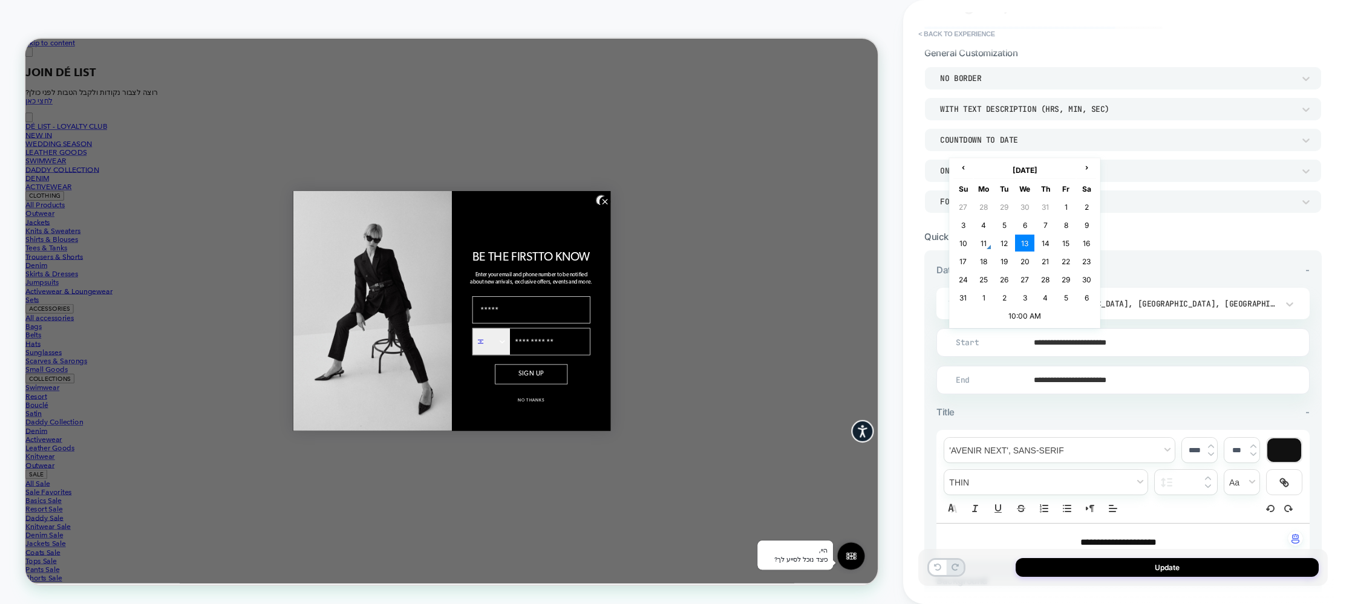
click at [1055, 348] on input "**********" at bounding box center [1121, 342] width 372 height 28
click at [986, 244] on td "11" at bounding box center [983, 243] width 19 height 17
type input "**********"
click at [1056, 414] on div "Title -" at bounding box center [1122, 412] width 373 height 11
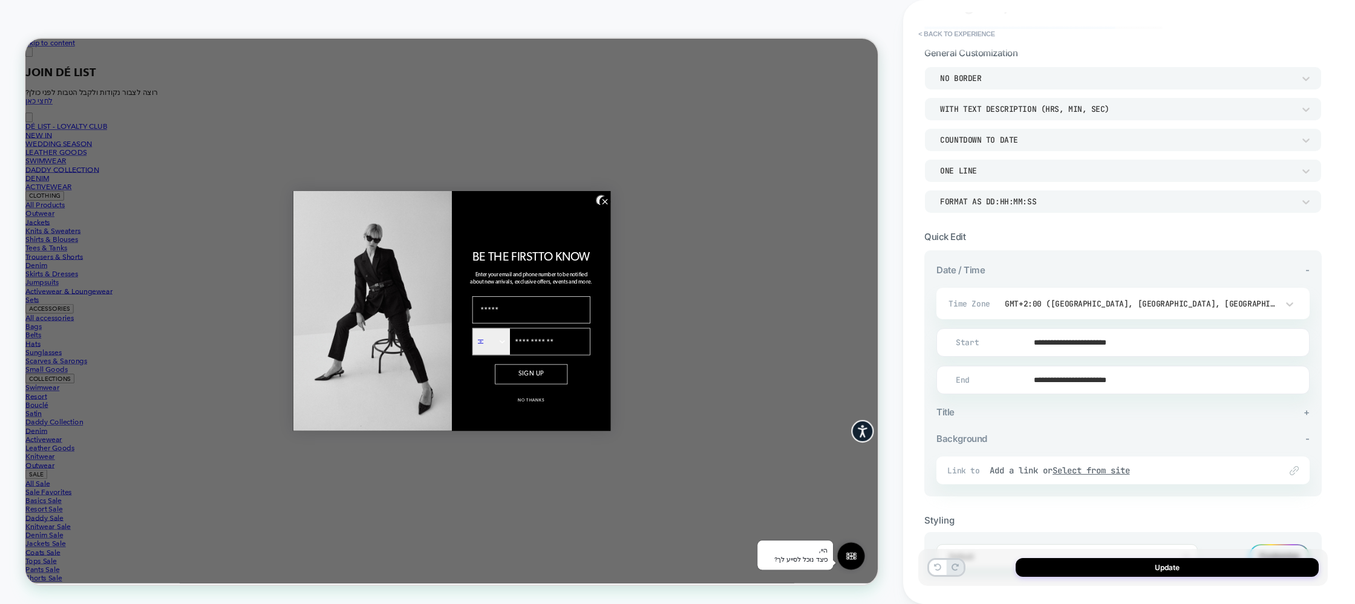
click at [1056, 414] on div "Title +" at bounding box center [1122, 412] width 373 height 11
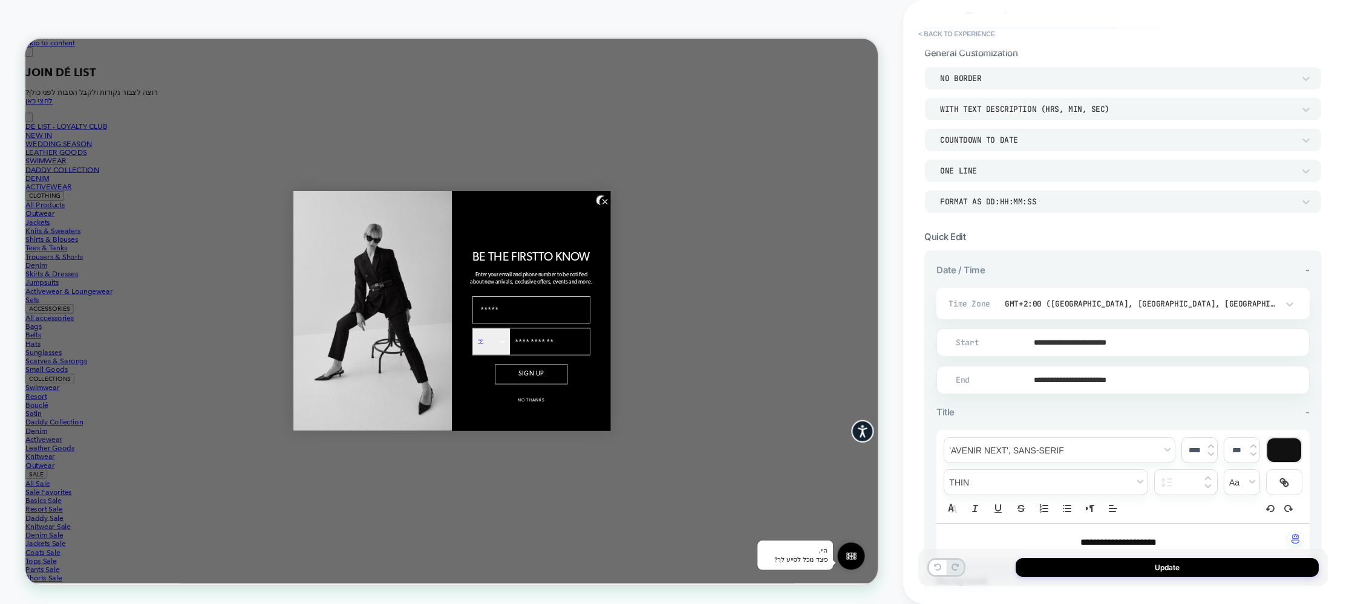
drag, startPoint x: 794, startPoint y: 252, endPoint x: 1062, endPoint y: 331, distance: 280.0
click at [794, 252] on circle "Close dialog" at bounding box center [798, 256] width 15 height 15
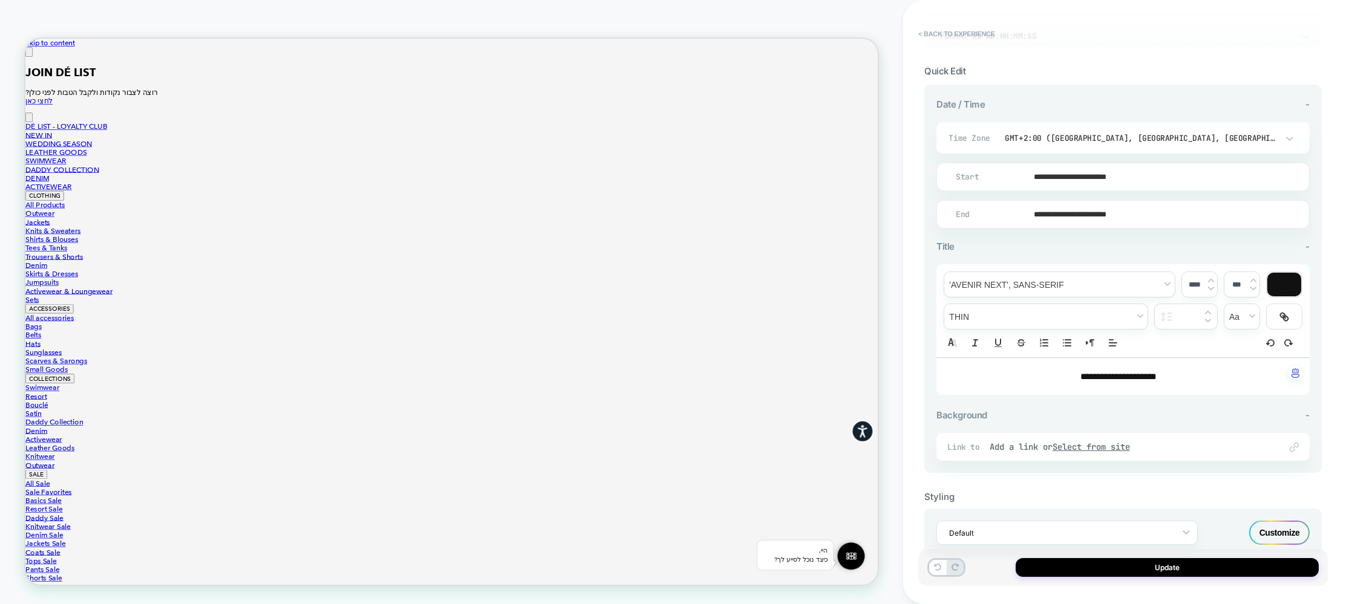
scroll to position [246, 0]
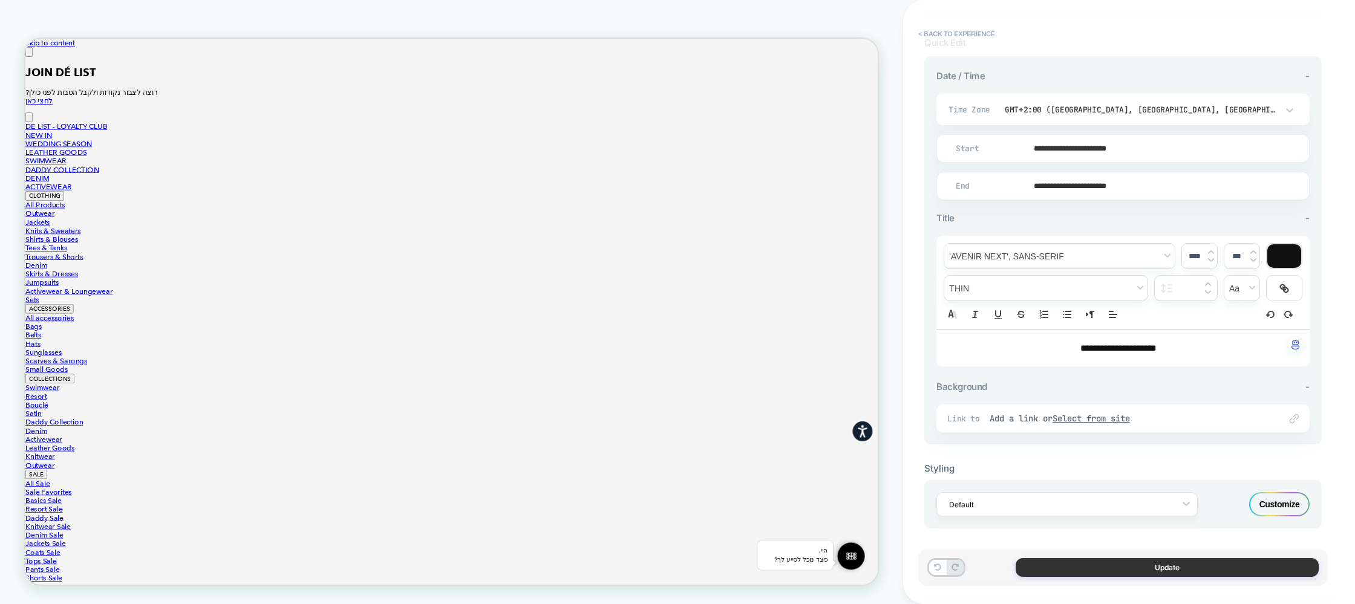
click at [1166, 570] on button "Update" at bounding box center [1167, 567] width 303 height 19
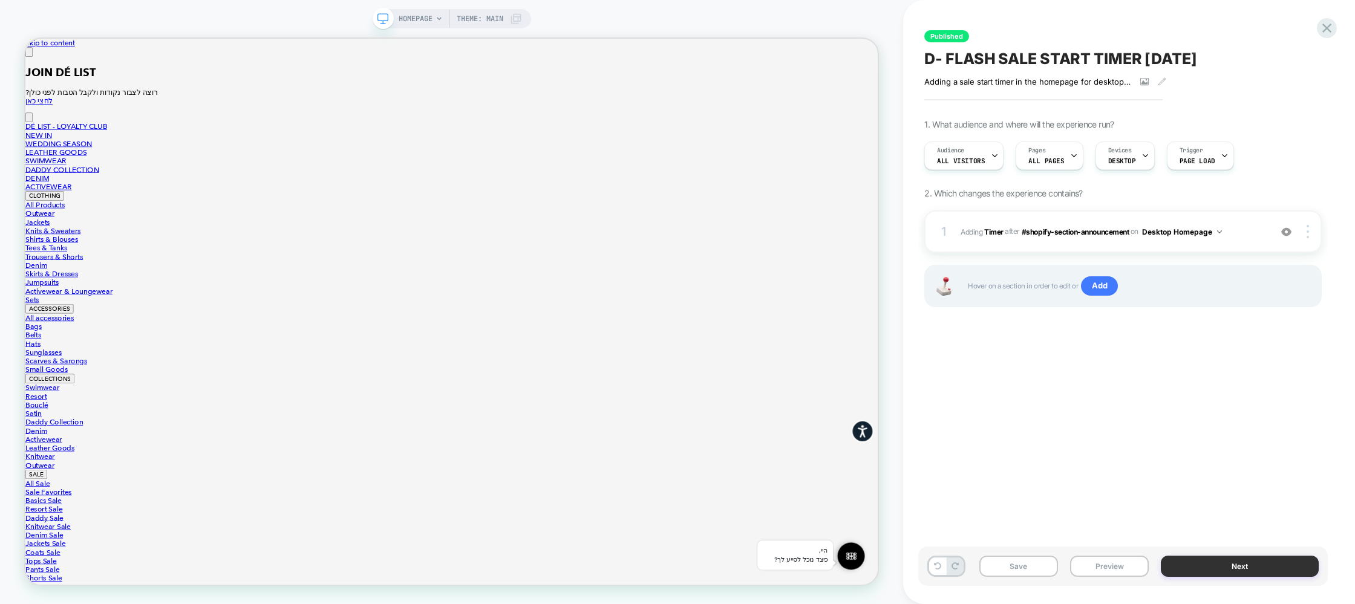
click at [1216, 567] on button "Next" at bounding box center [1240, 566] width 158 height 21
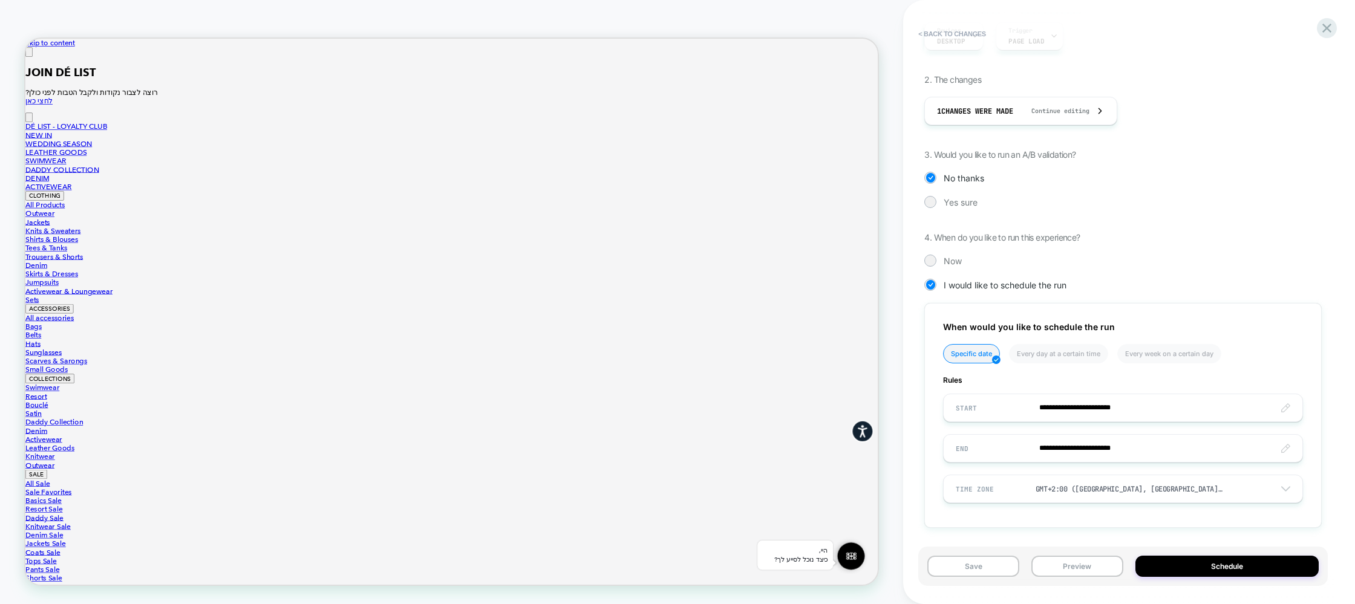
scroll to position [180, 0]
click at [933, 256] on div at bounding box center [930, 258] width 9 height 9
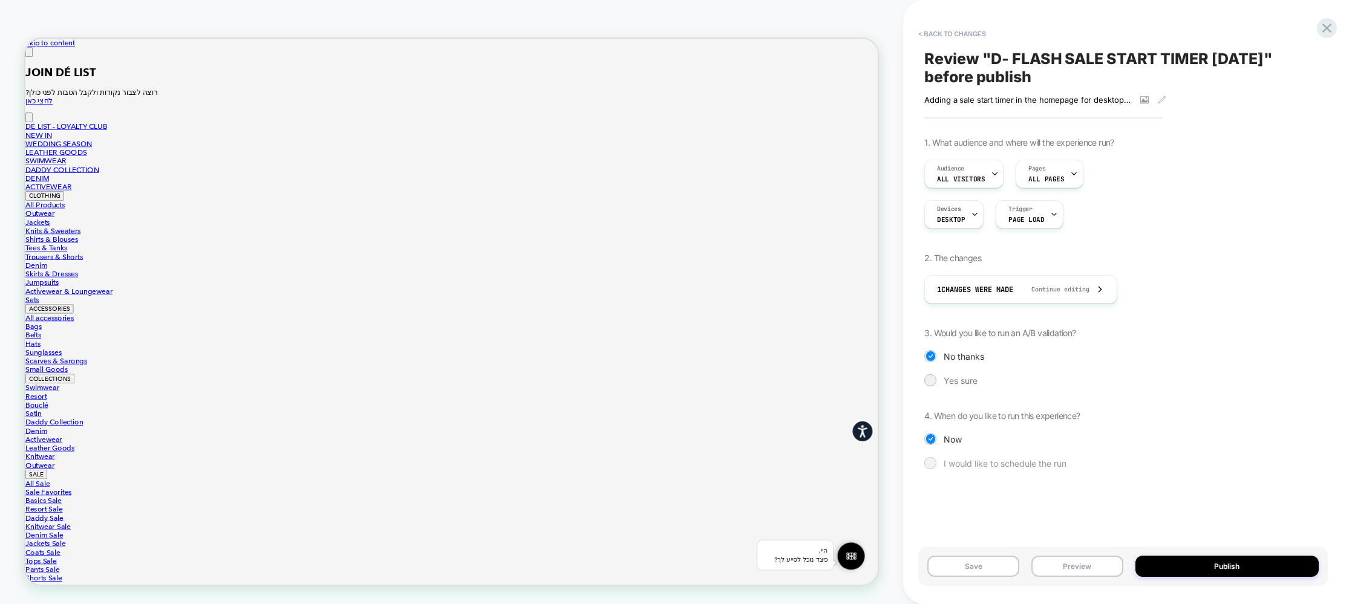
click at [932, 461] on div at bounding box center [930, 463] width 9 height 9
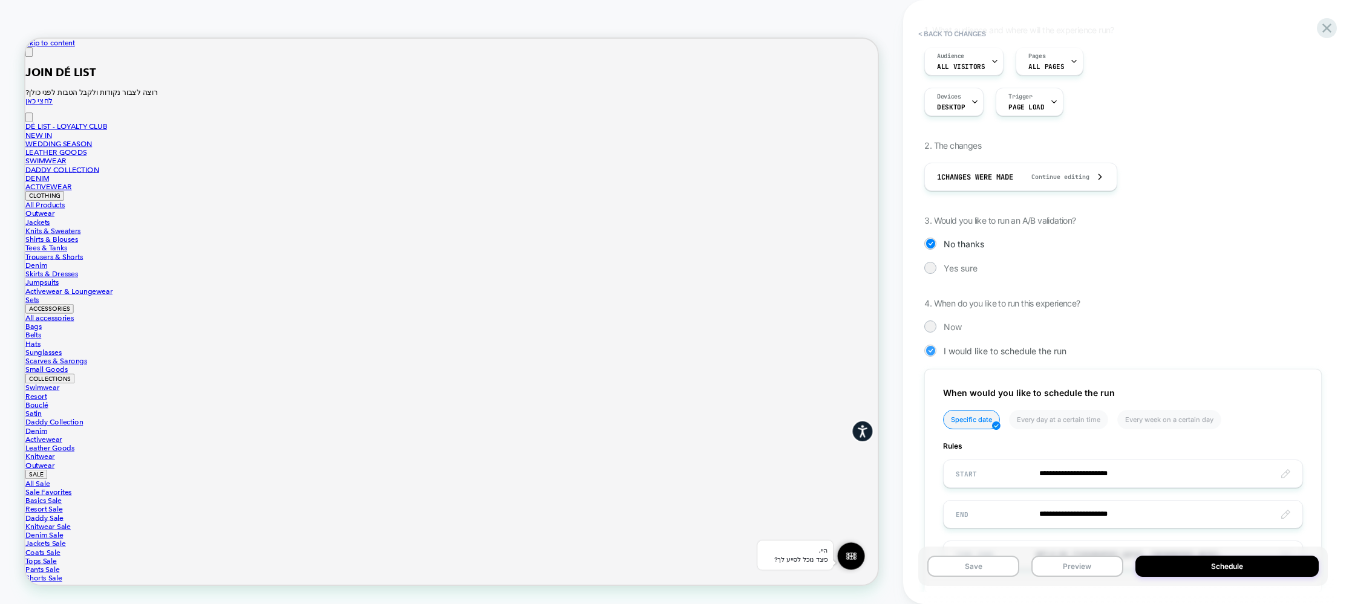
scroll to position [180, 0]
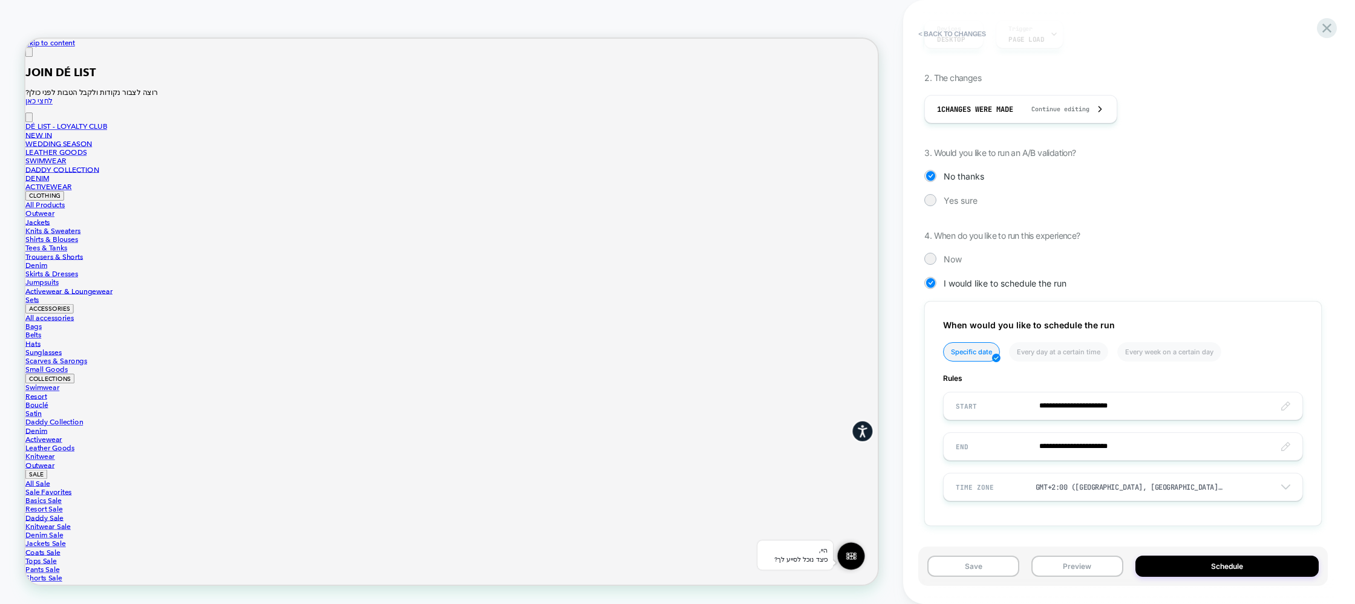
click at [934, 262] on div at bounding box center [930, 259] width 12 height 12
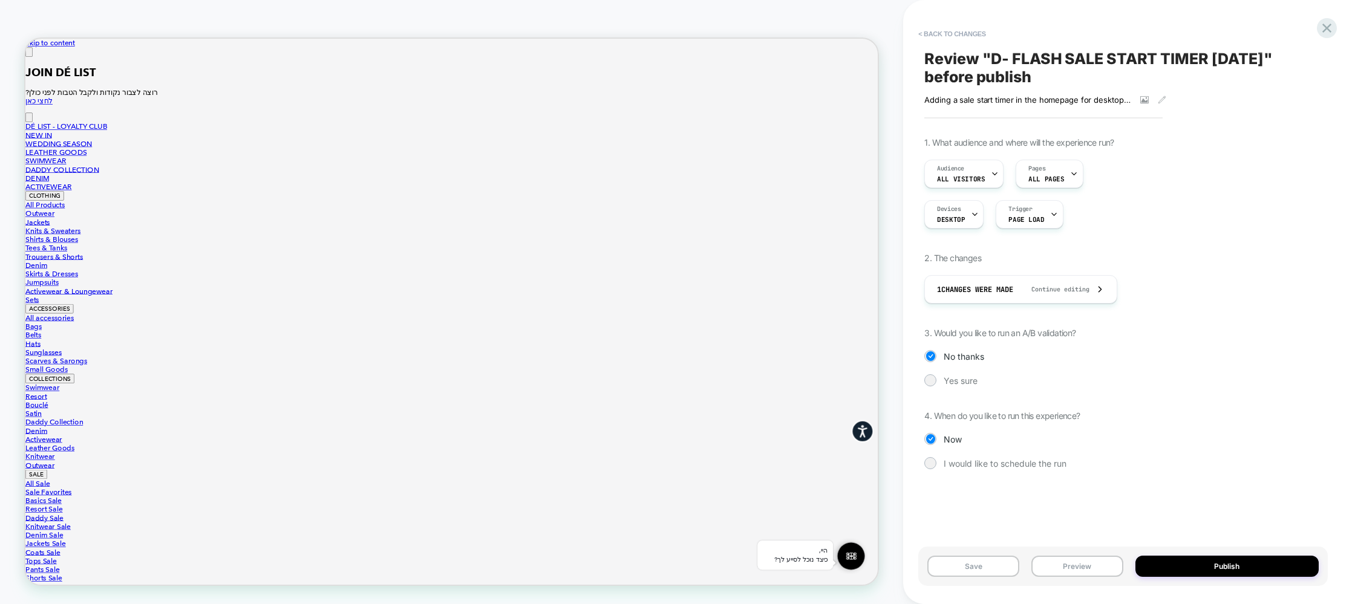
scroll to position [0, 0]
click at [1184, 563] on button "Publish" at bounding box center [1226, 566] width 183 height 21
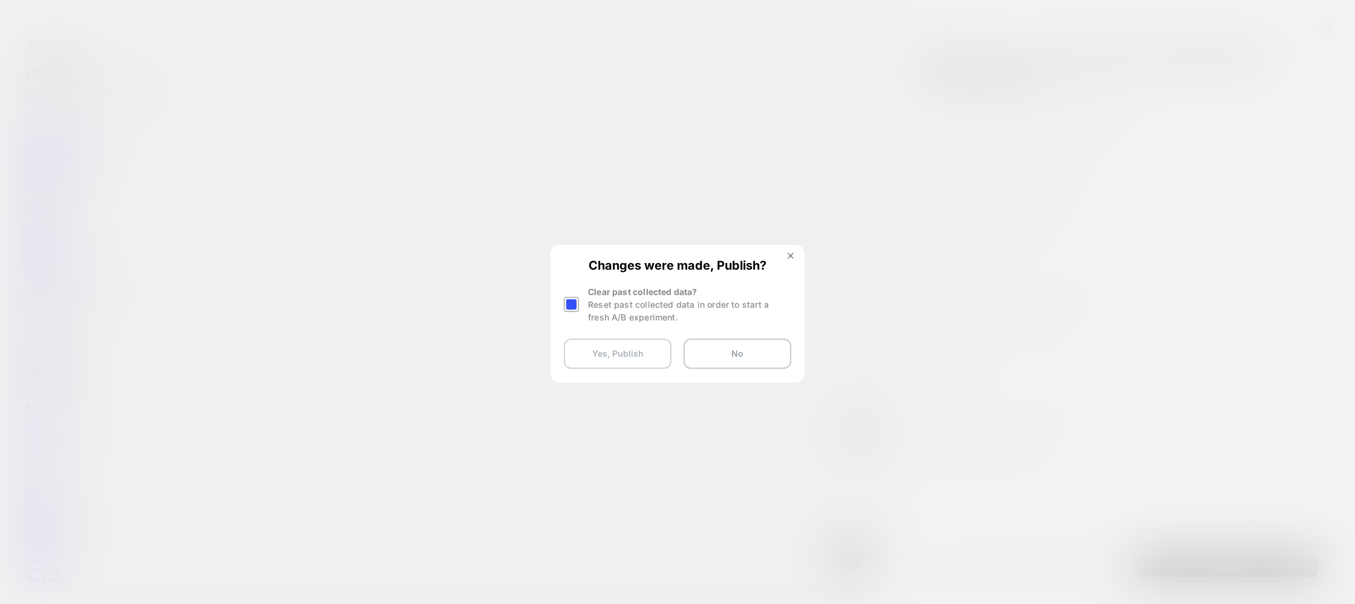
click at [602, 356] on button "Yes, Publish" at bounding box center [618, 354] width 108 height 30
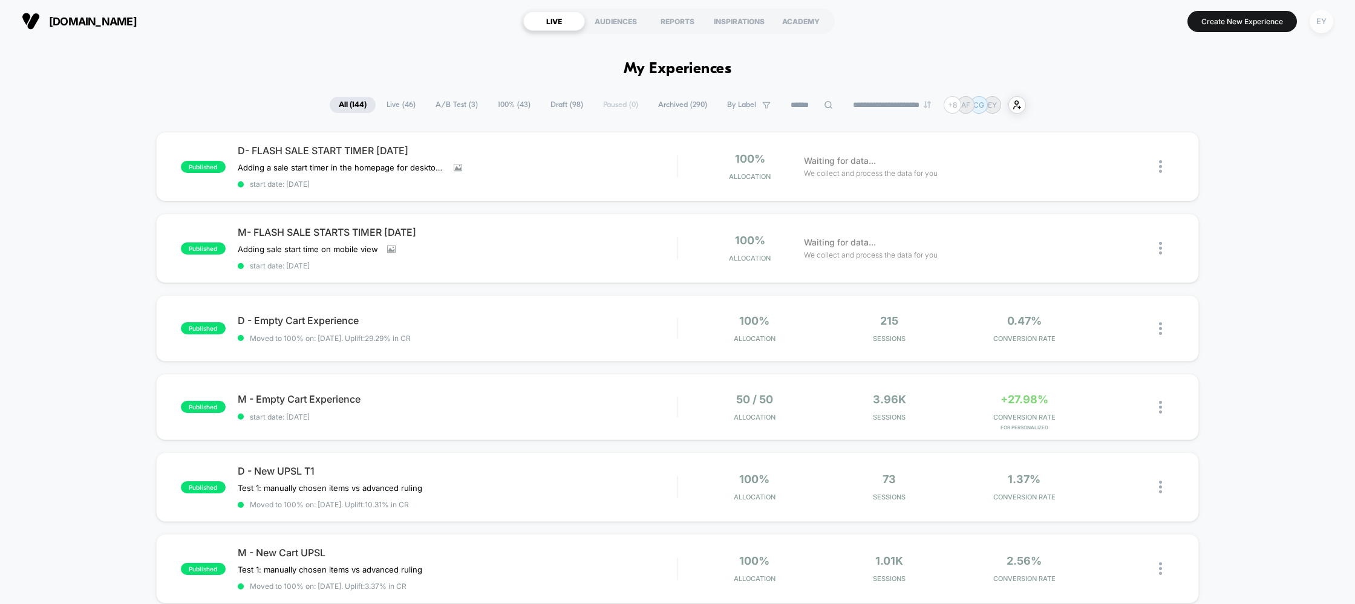
click at [1321, 18] on div "EY" at bounding box center [1322, 22] width 24 height 24
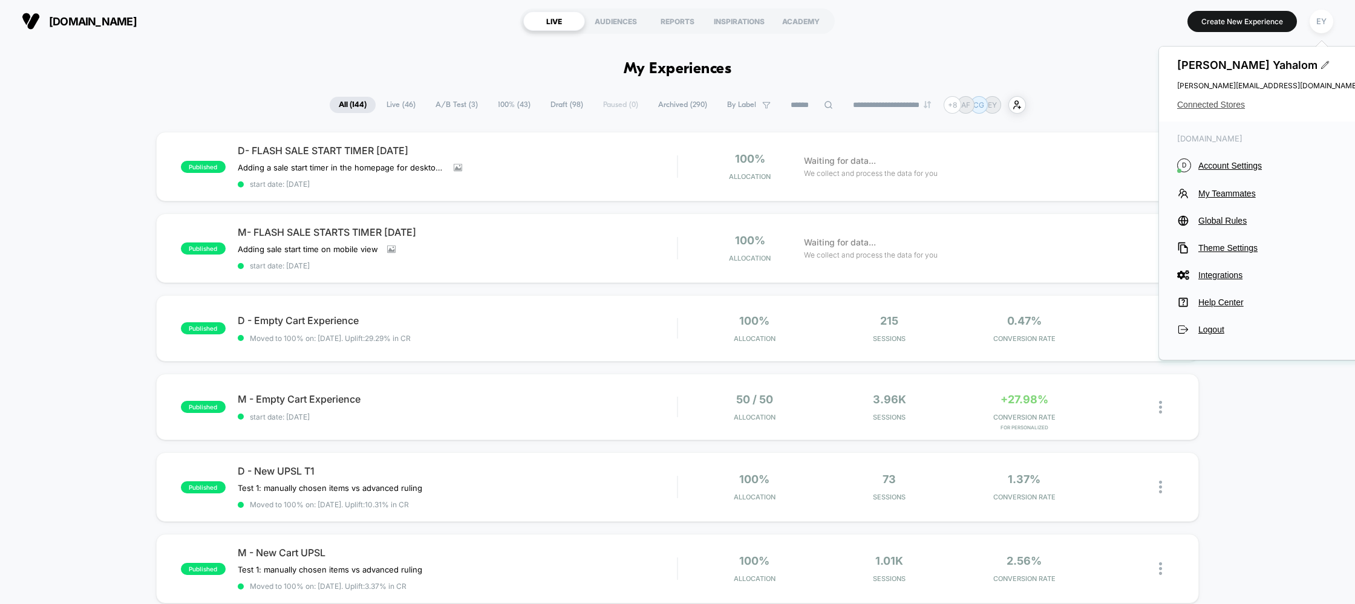
click at [1217, 105] on span "Connected Stores" at bounding box center [1267, 105] width 181 height 10
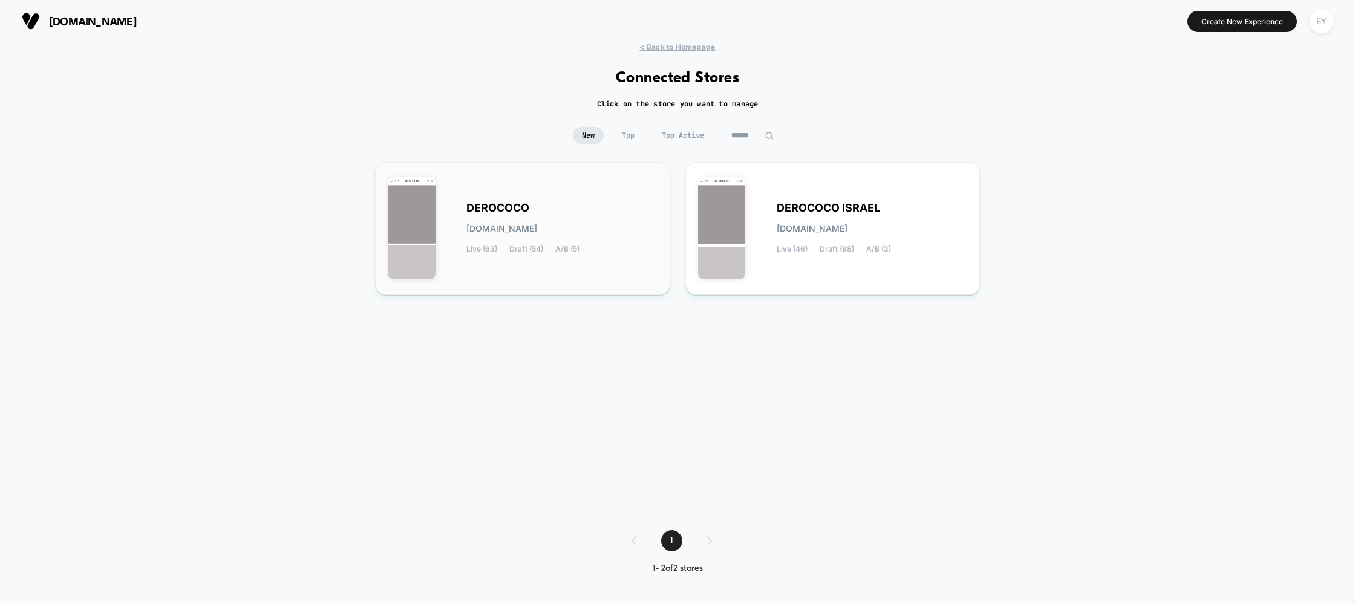
click at [479, 224] on span "derococo.myshopify.com" at bounding box center [501, 228] width 71 height 8
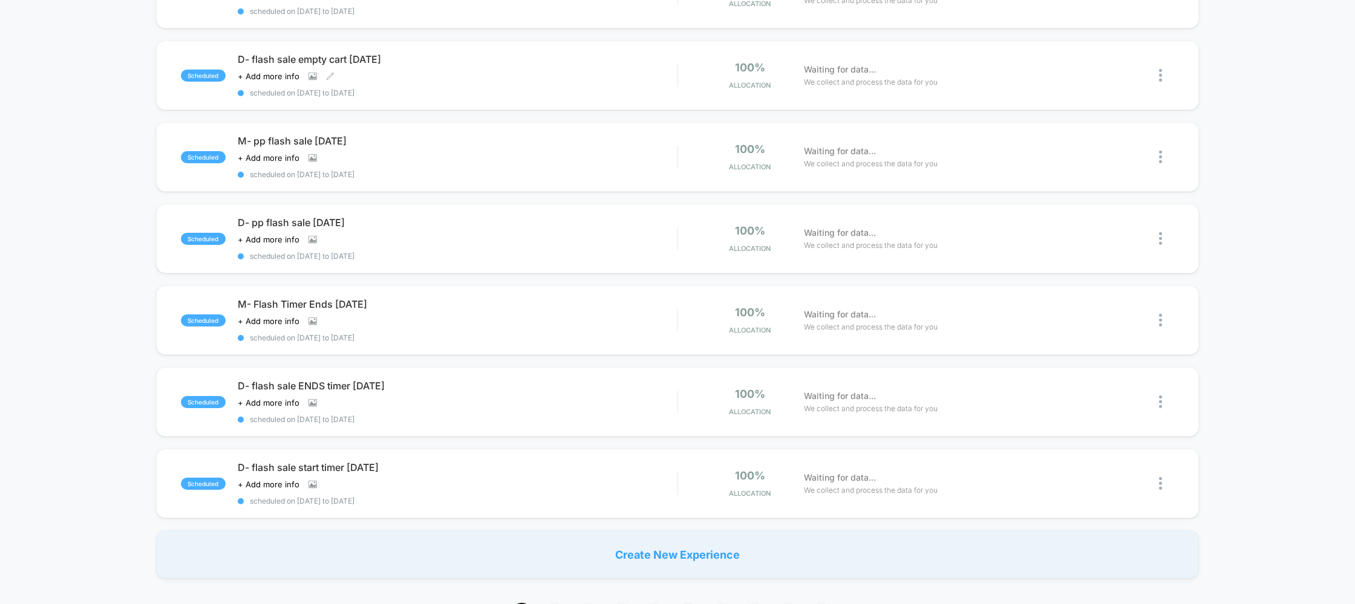
scroll to position [582, 0]
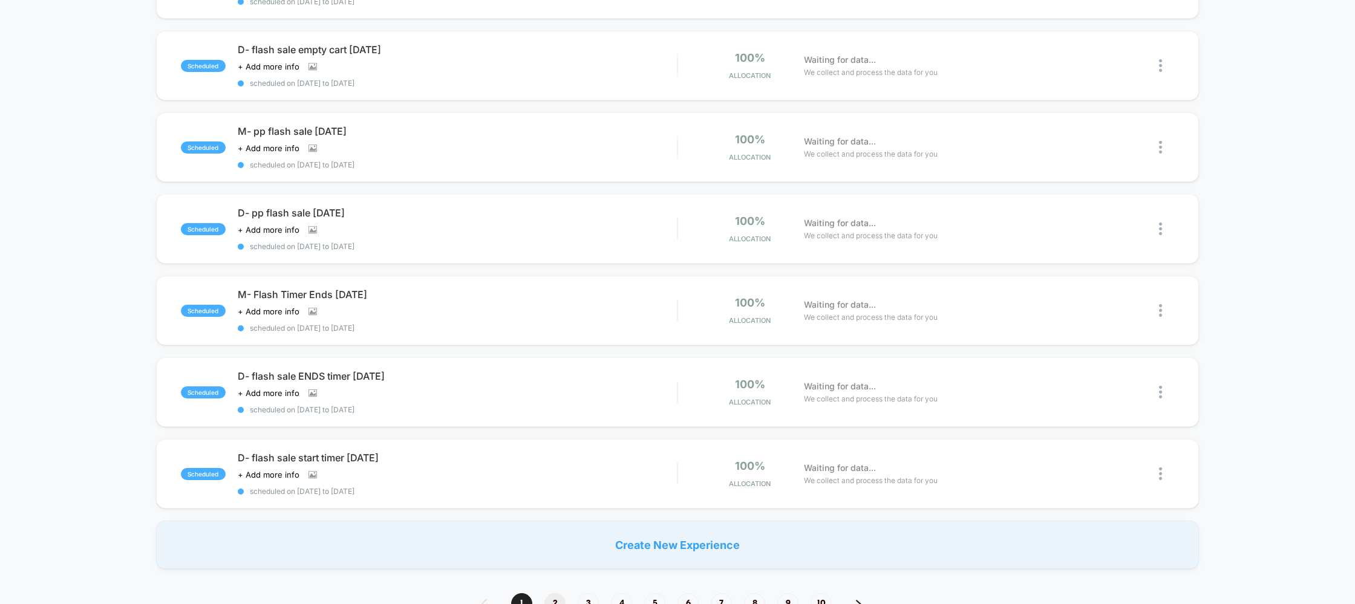
click at [550, 597] on span "2" at bounding box center [554, 603] width 21 height 21
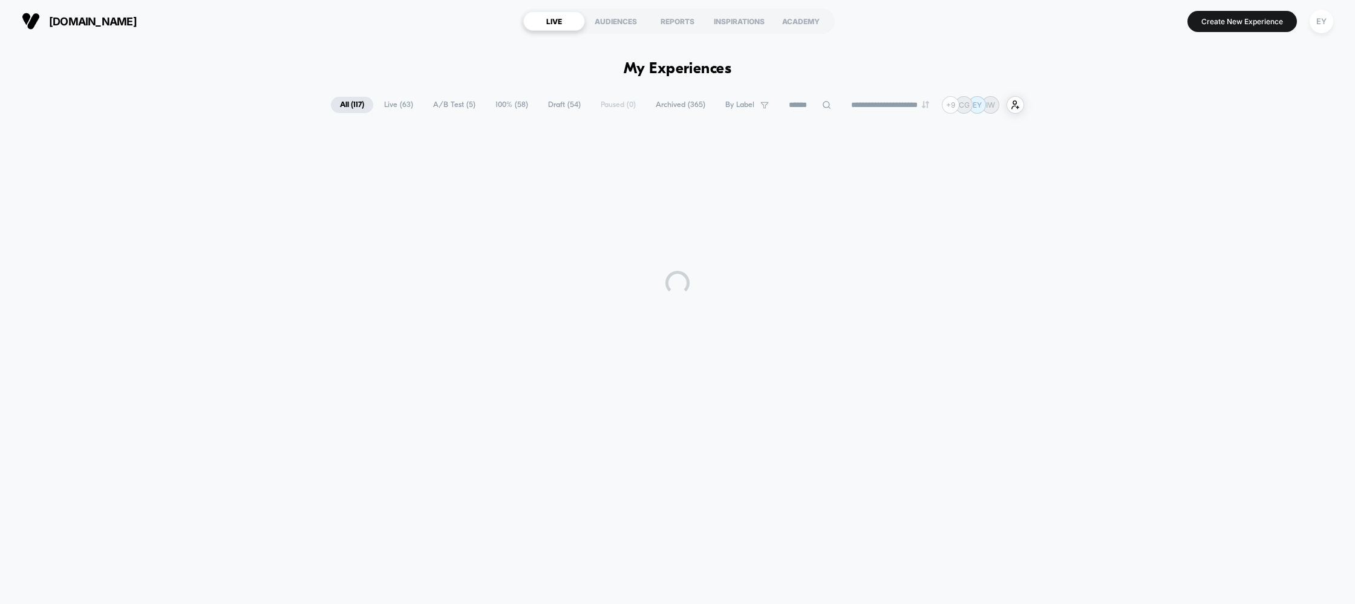
scroll to position [0, 0]
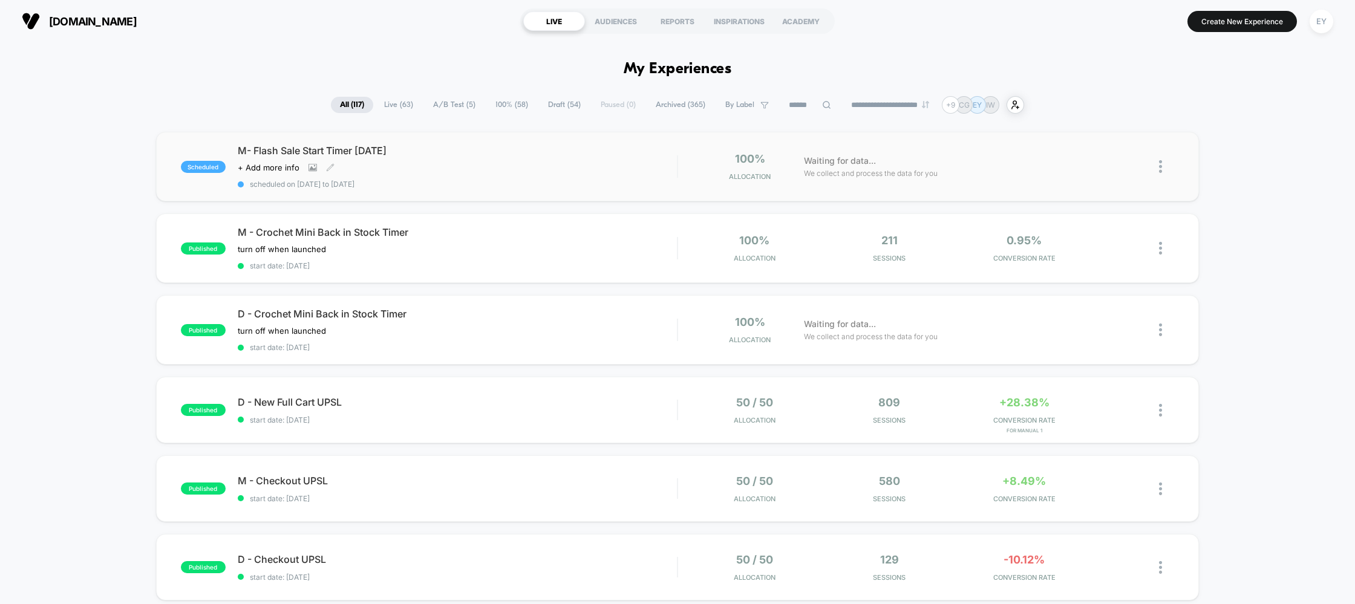
click at [358, 150] on span "M- Flash Sale Start Timer [DATE]" at bounding box center [458, 151] width 440 height 12
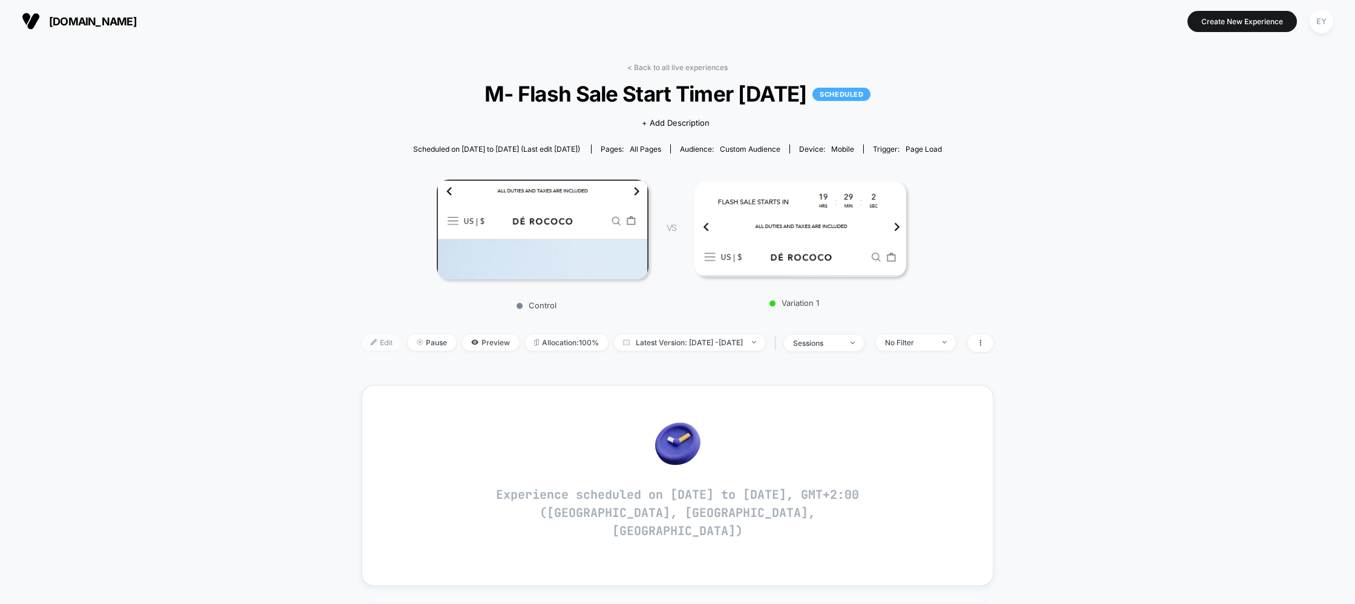
click at [371, 341] on img at bounding box center [374, 342] width 6 height 6
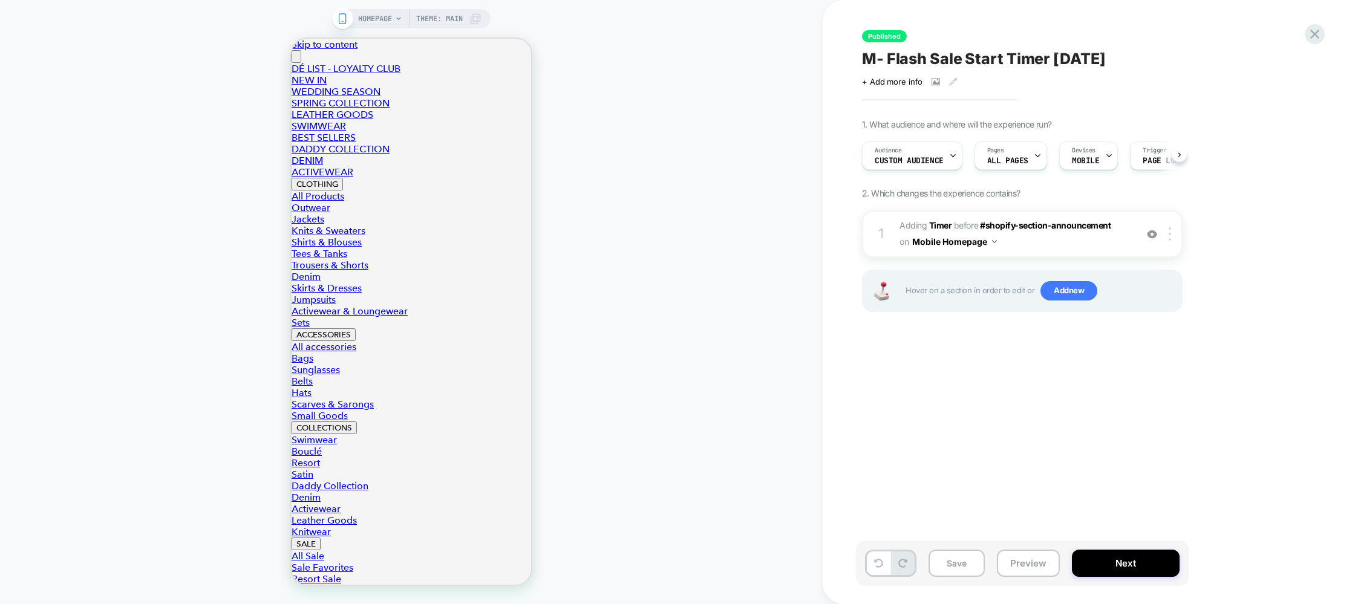
scroll to position [0, 1]
click at [1052, 240] on span "#_loomi_addon_1751191589824_dup1753785016 Adding Timer BEFORE #shopify-section-…" at bounding box center [1015, 234] width 230 height 33
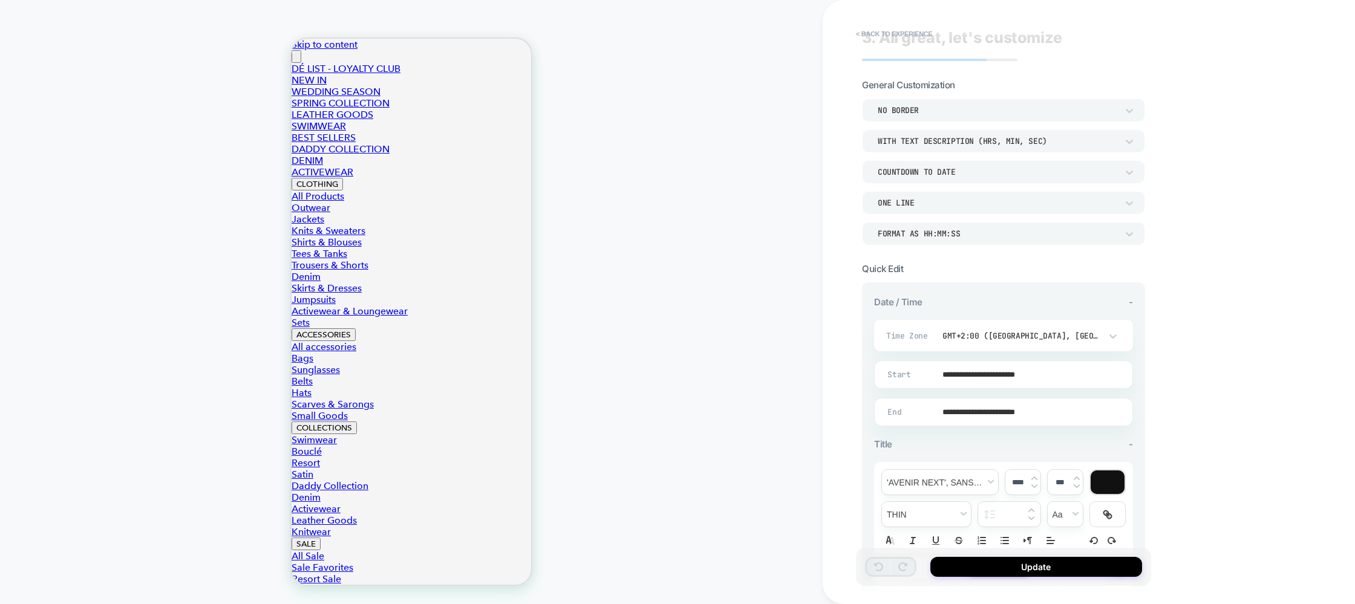
scroll to position [27, 0]
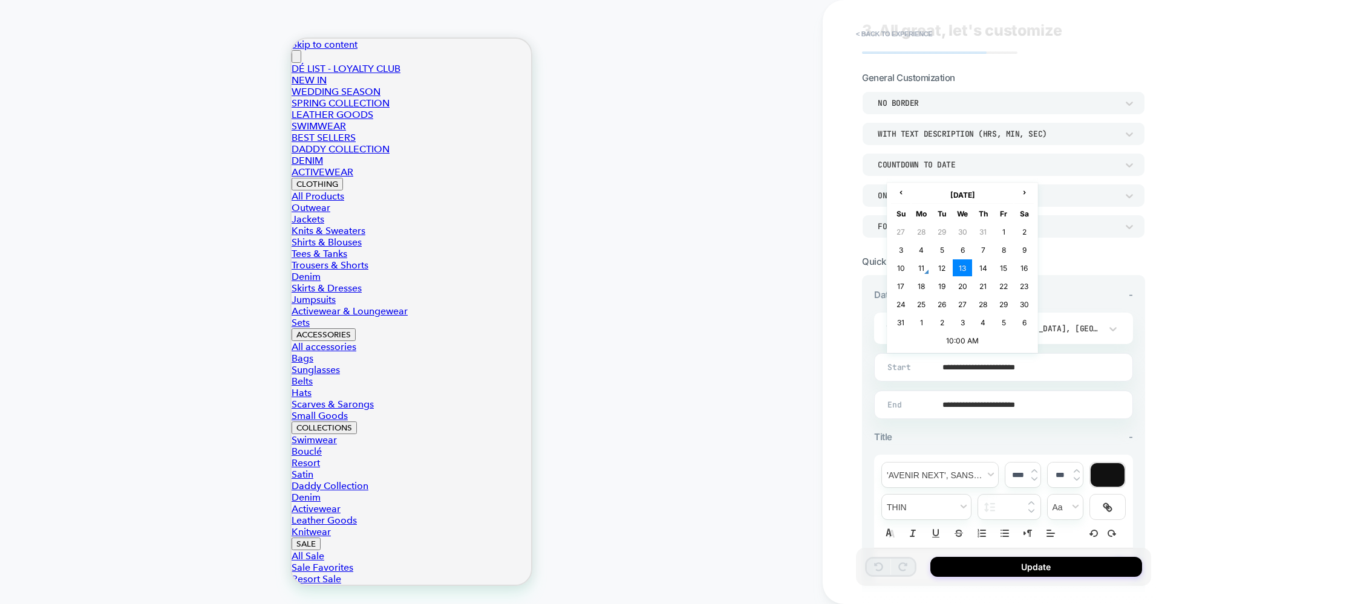
click at [1082, 368] on input "**********" at bounding box center [1001, 367] width 258 height 28
click at [924, 264] on td "11" at bounding box center [921, 268] width 19 height 17
type input "**********"
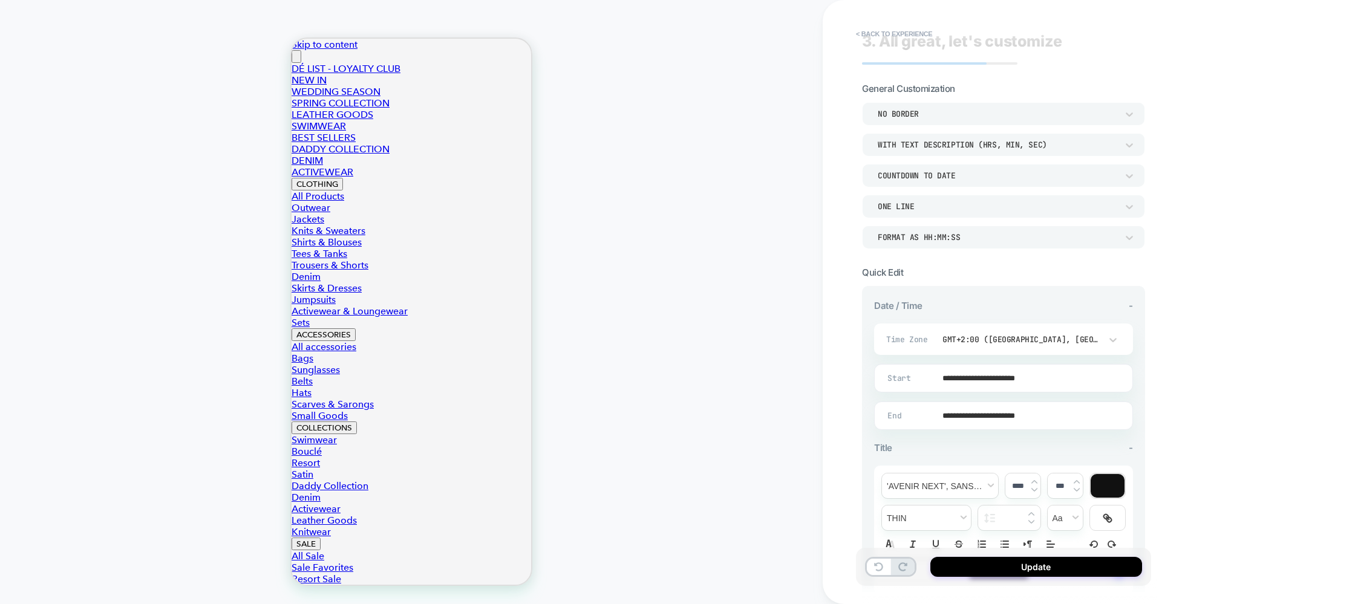
scroll to position [0, 0]
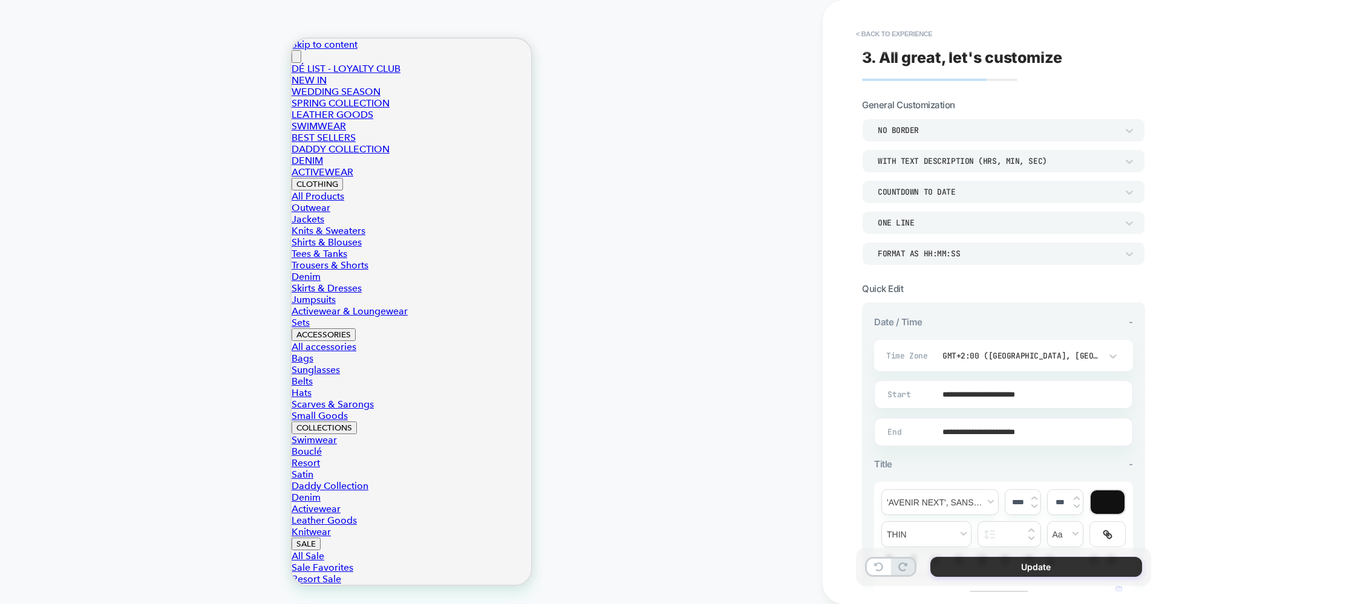
click at [1019, 573] on button "Update" at bounding box center [1036, 567] width 212 height 20
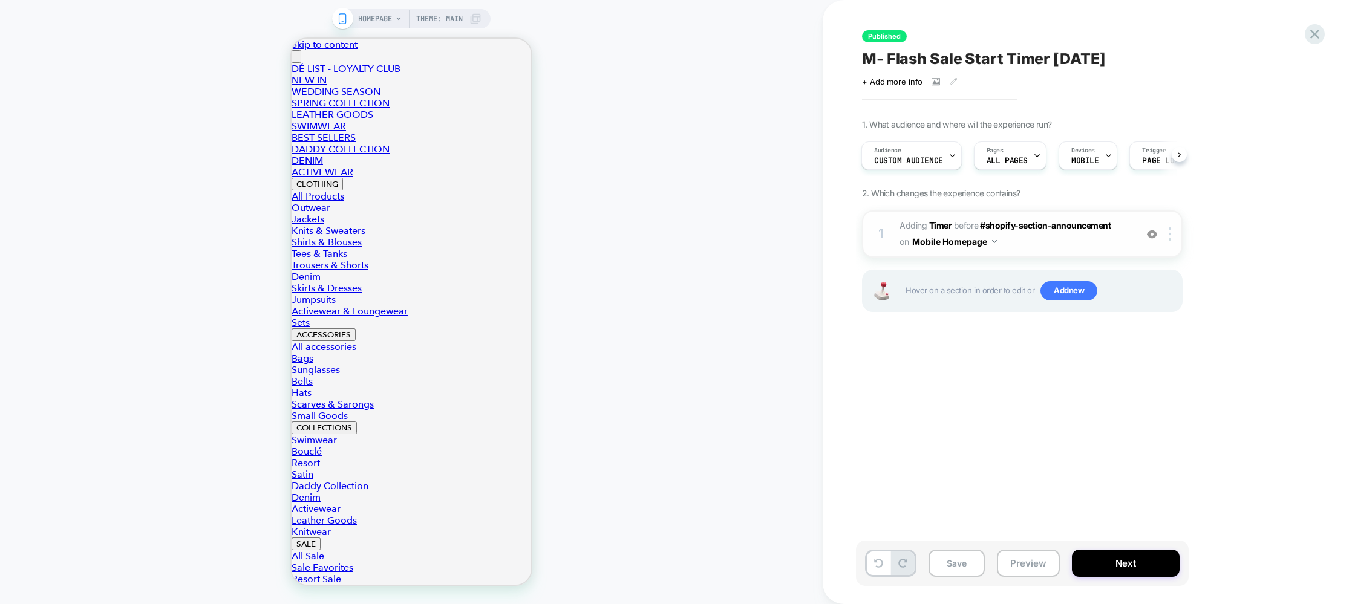
click at [997, 239] on button "Mobile Homepage" at bounding box center [954, 242] width 85 height 18
click at [1123, 229] on span "#_loomi_addon_1751191589824_dup1753785016 Adding Timer BEFORE #shopify-section-…" at bounding box center [1015, 234] width 230 height 33
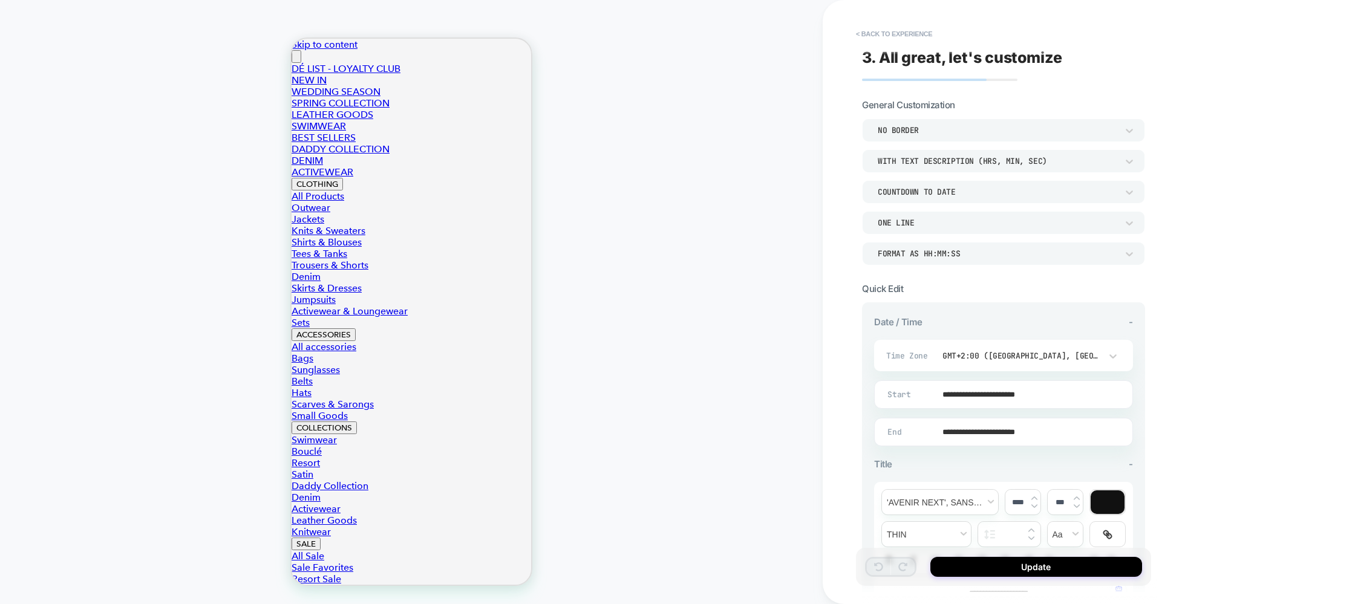
click at [1037, 260] on div "Format as HH:MM:SS" at bounding box center [1003, 253] width 283 height 23
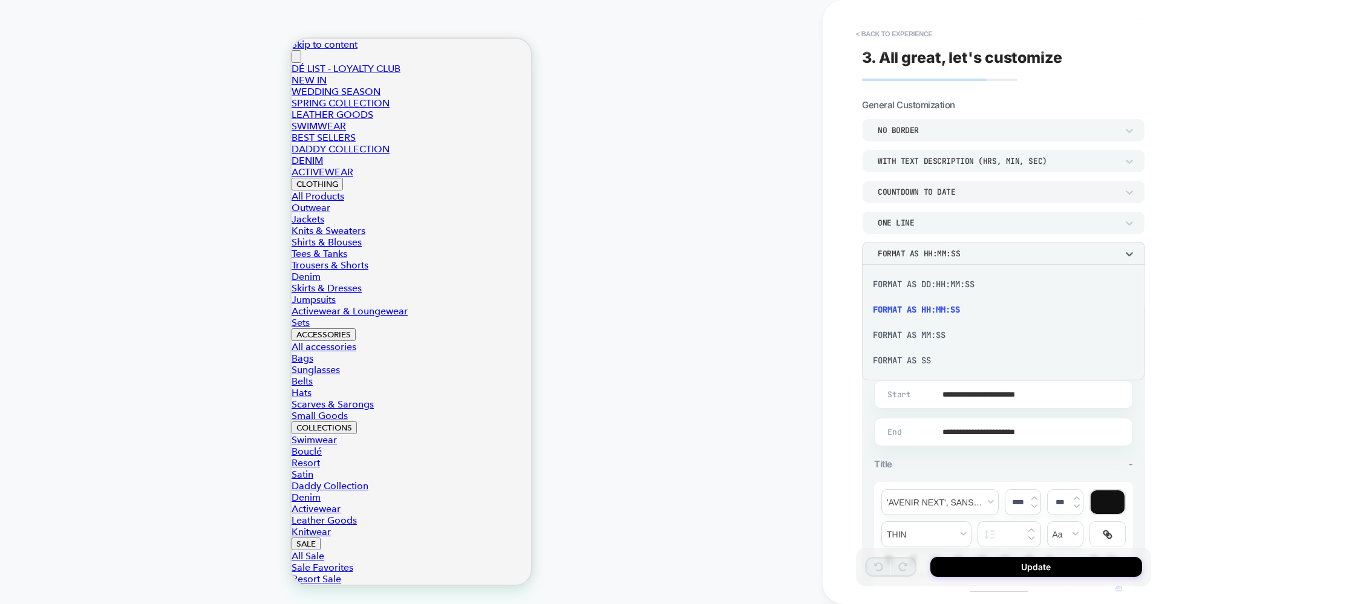
click at [925, 286] on div "Format as DD:HH:MM:SS" at bounding box center [1003, 284] width 273 height 25
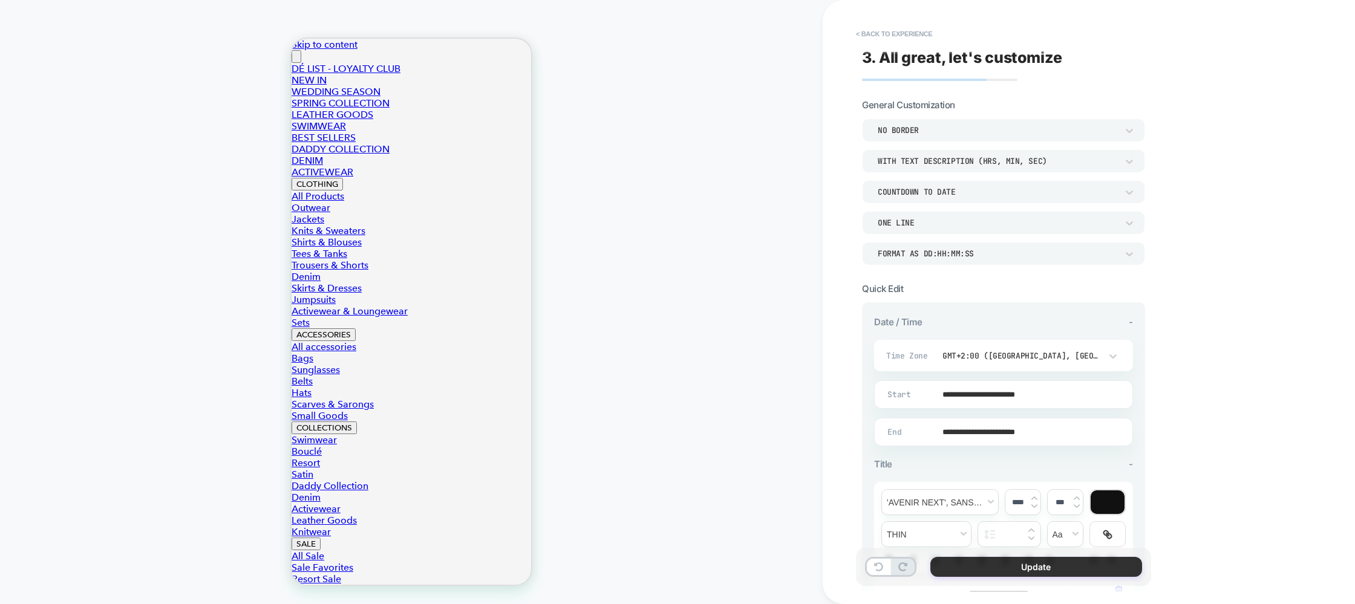
click at [1051, 571] on button "Update" at bounding box center [1036, 567] width 212 height 20
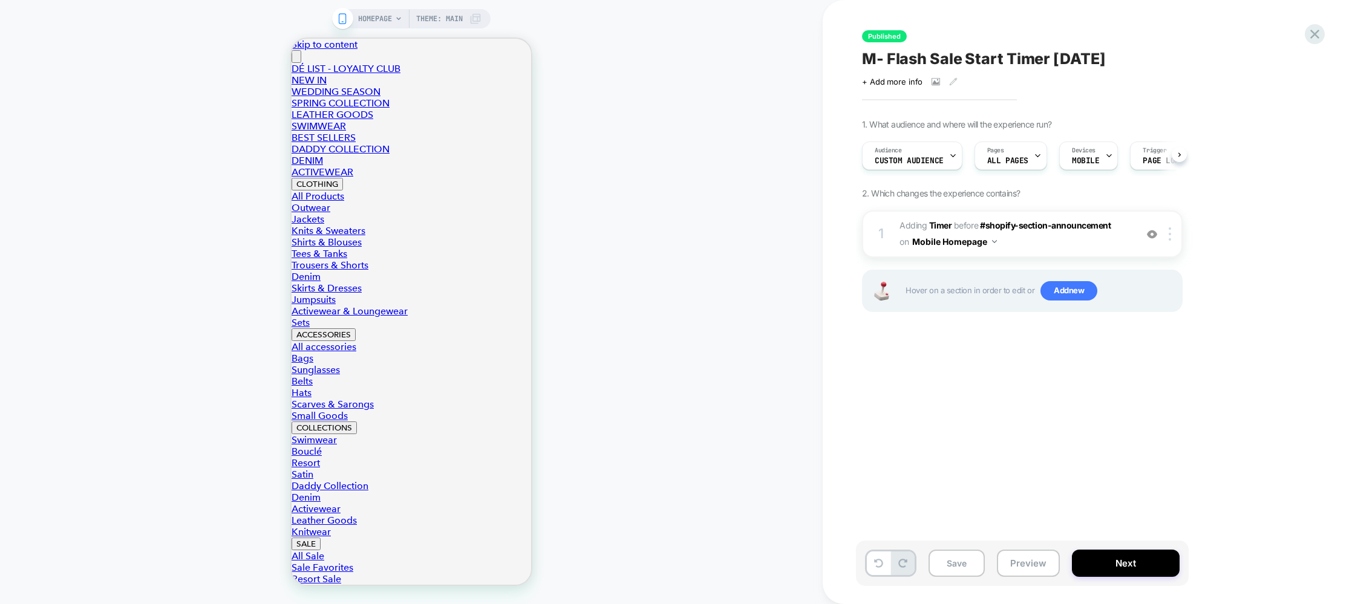
scroll to position [0, 1]
click at [1101, 556] on button "Next" at bounding box center [1126, 563] width 108 height 27
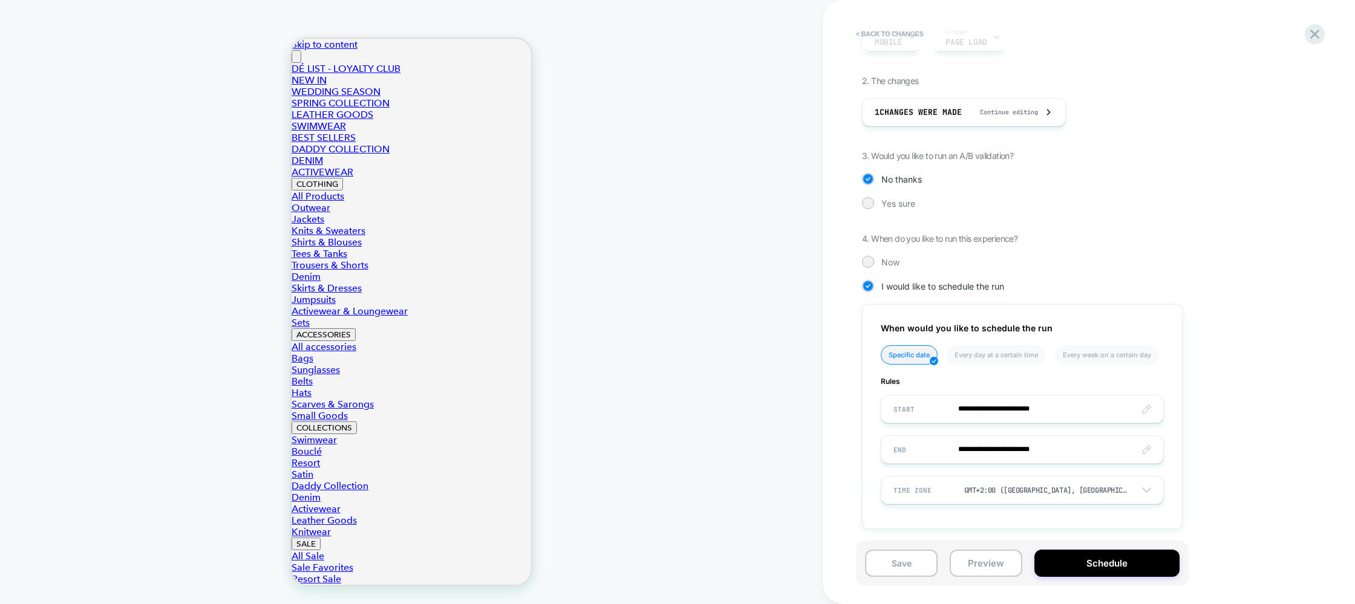
scroll to position [180, 0]
click at [862, 260] on div at bounding box center [868, 258] width 12 height 12
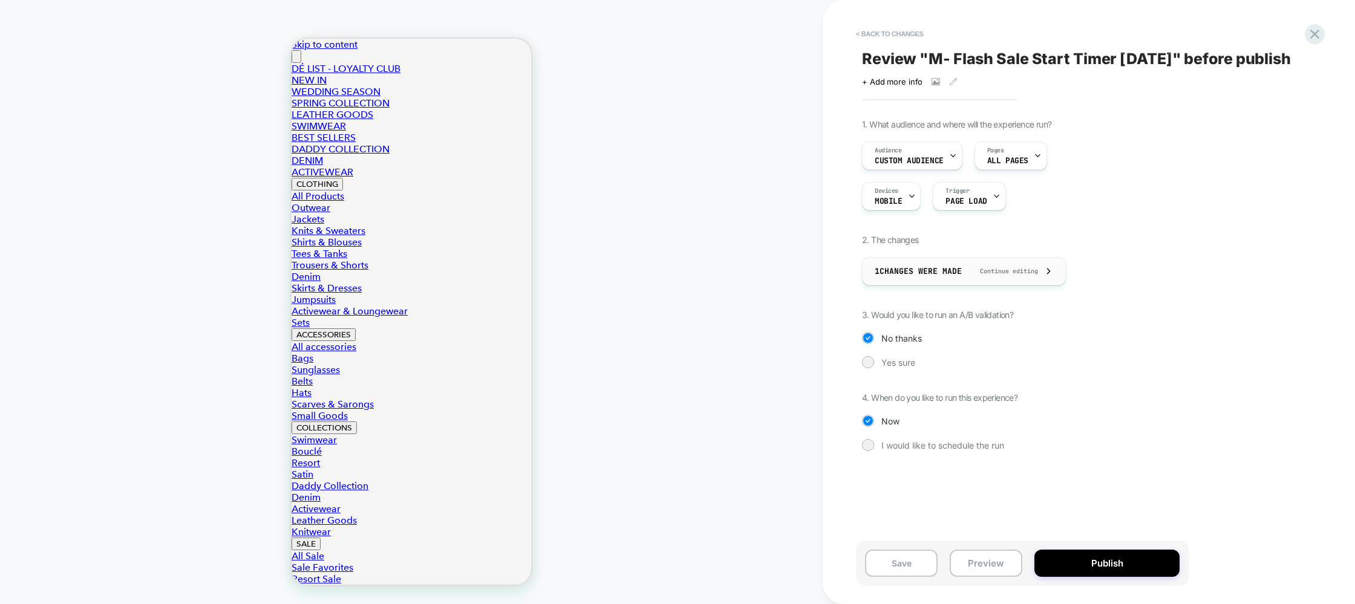
scroll to position [0, 0]
click at [1143, 567] on button "Publish" at bounding box center [1106, 563] width 145 height 27
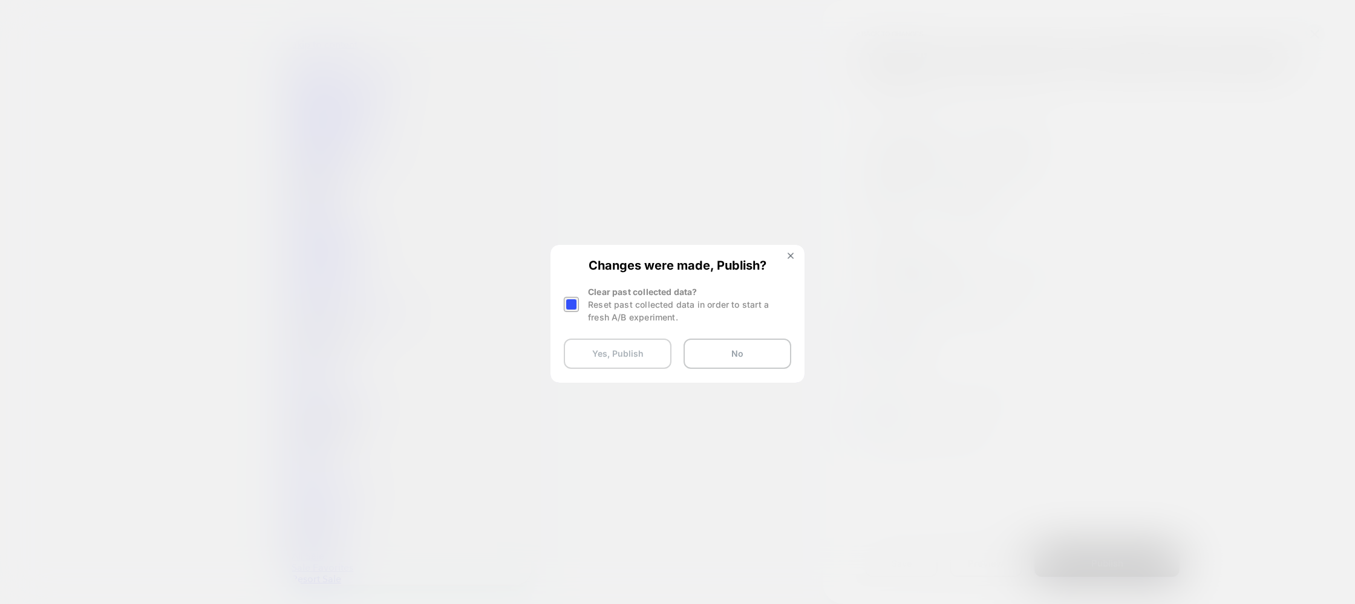
click at [641, 345] on button "Yes, Publish" at bounding box center [618, 354] width 108 height 30
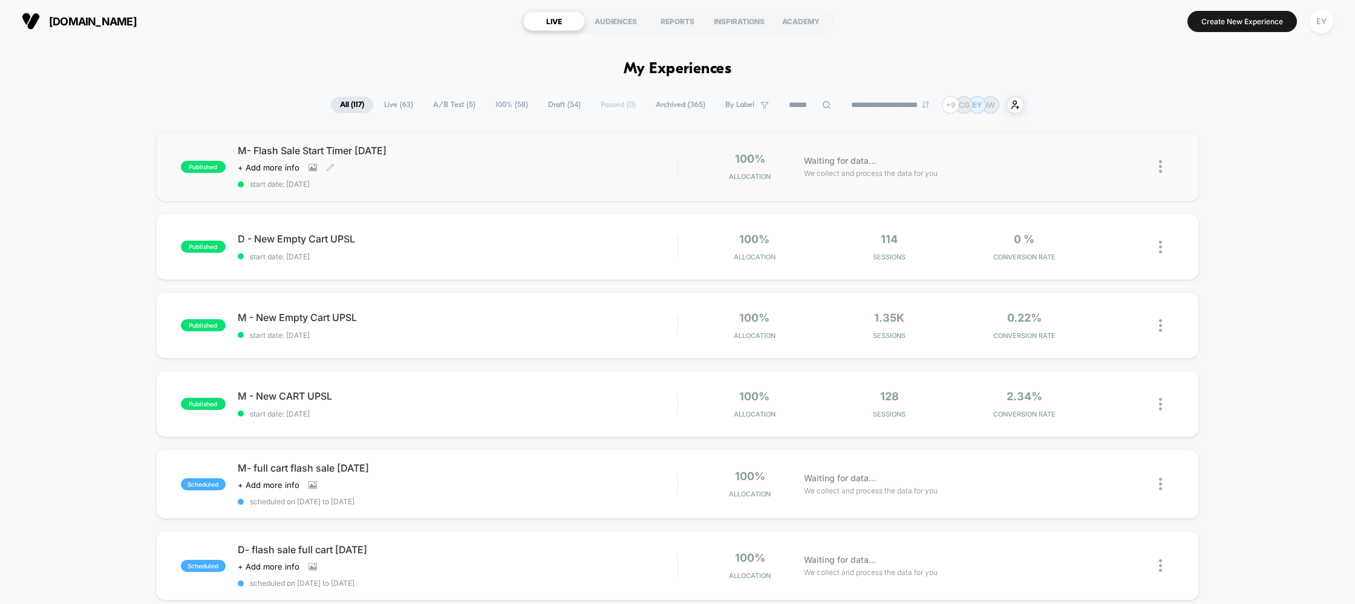
click at [413, 171] on div "Click to view images Click to edit experience details + Add more info" at bounding box center [392, 168] width 308 height 10
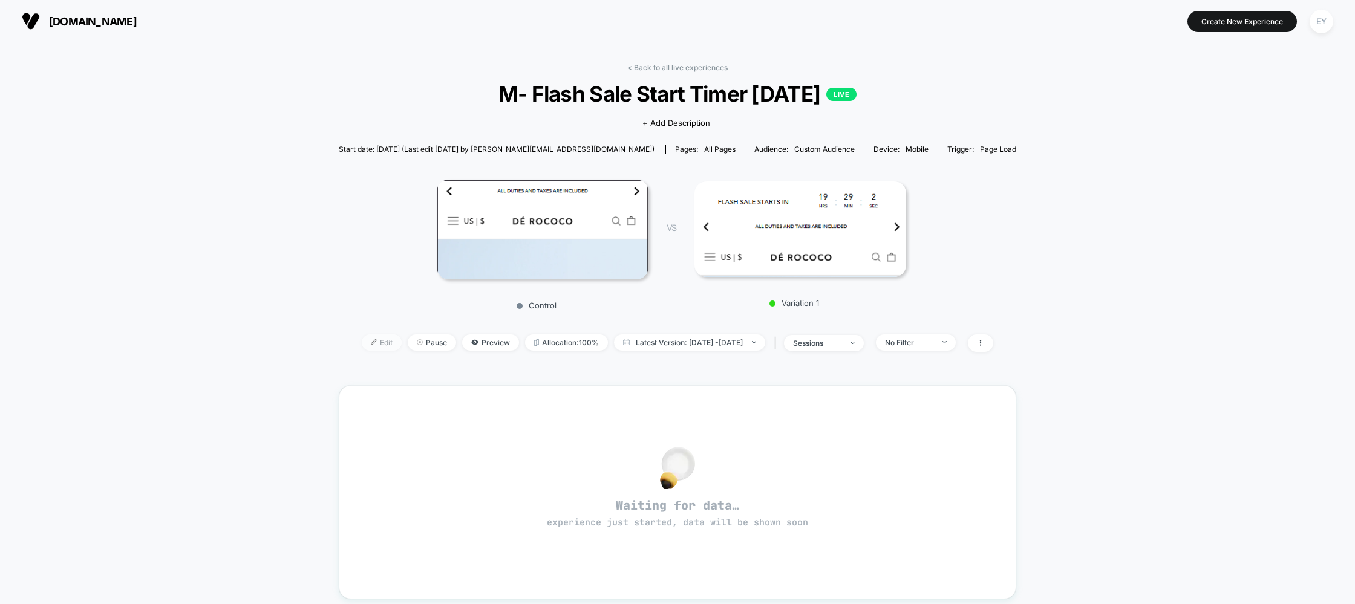
click at [364, 345] on span "Edit" at bounding box center [382, 343] width 40 height 16
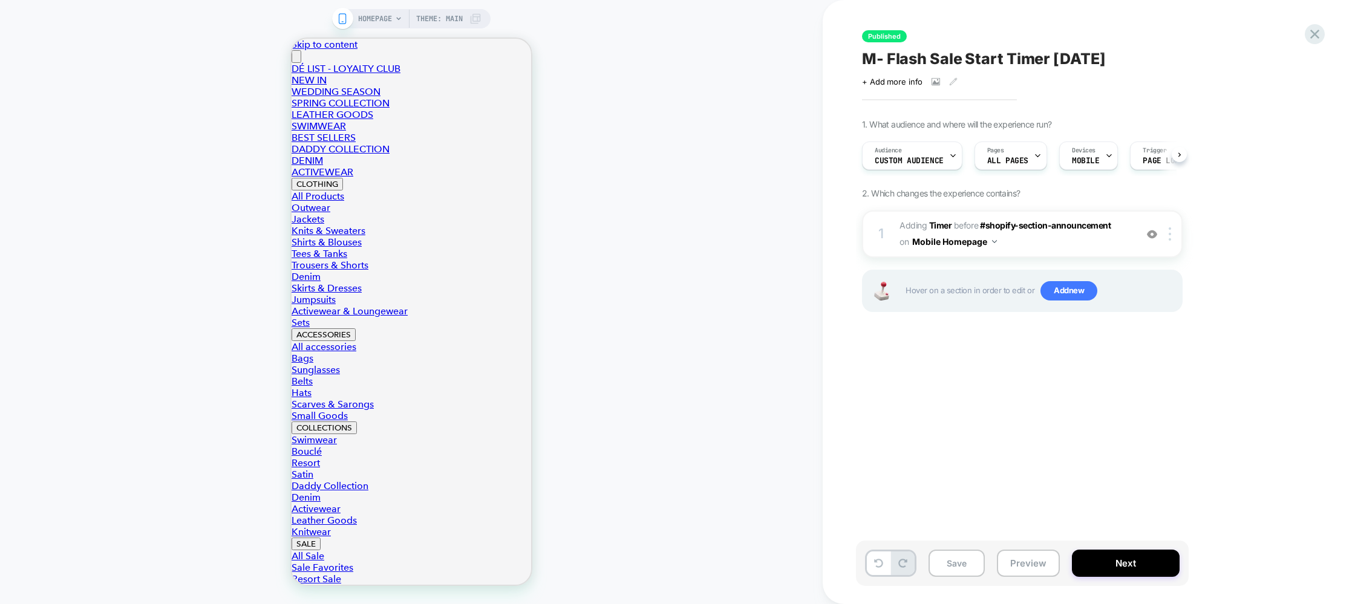
scroll to position [0, 1]
click at [968, 243] on button "Mobile Homepage" at bounding box center [954, 242] width 85 height 18
click at [1011, 239] on span "#_loomi_addon_1751191589824_dup1753785016 Adding Timer BEFORE #shopify-section-…" at bounding box center [1015, 234] width 230 height 33
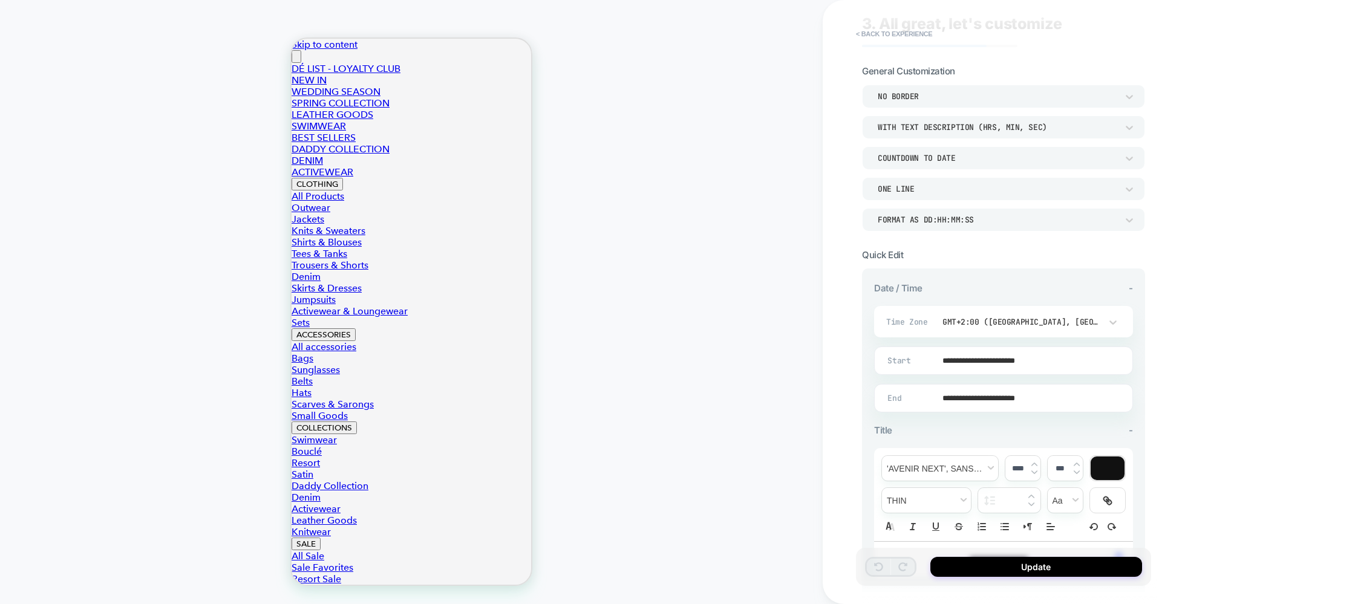
scroll to position [0, 0]
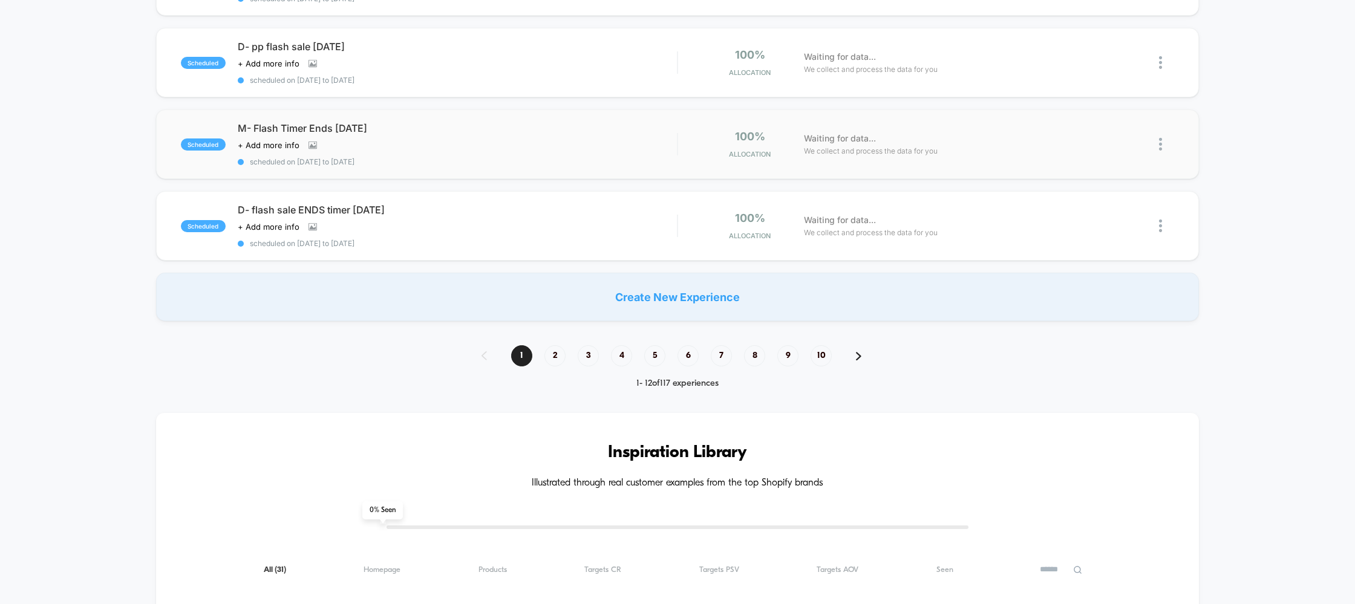
scroll to position [828, 0]
click at [557, 348] on span "2" at bounding box center [554, 358] width 21 height 21
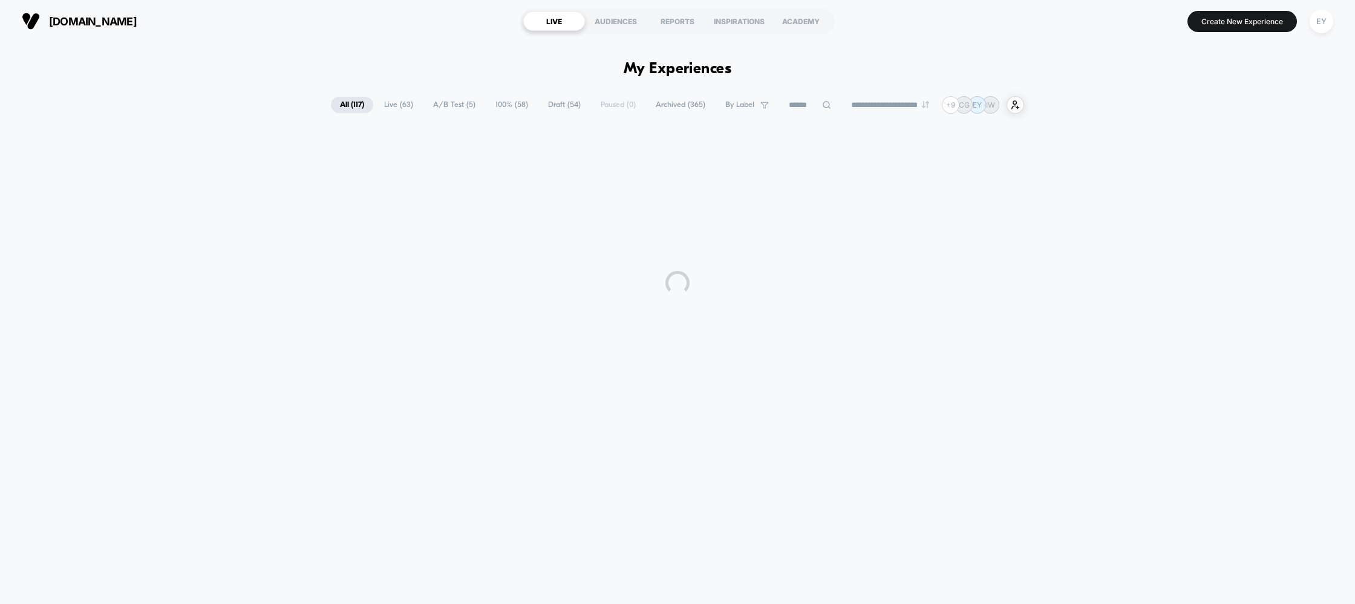
scroll to position [0, 0]
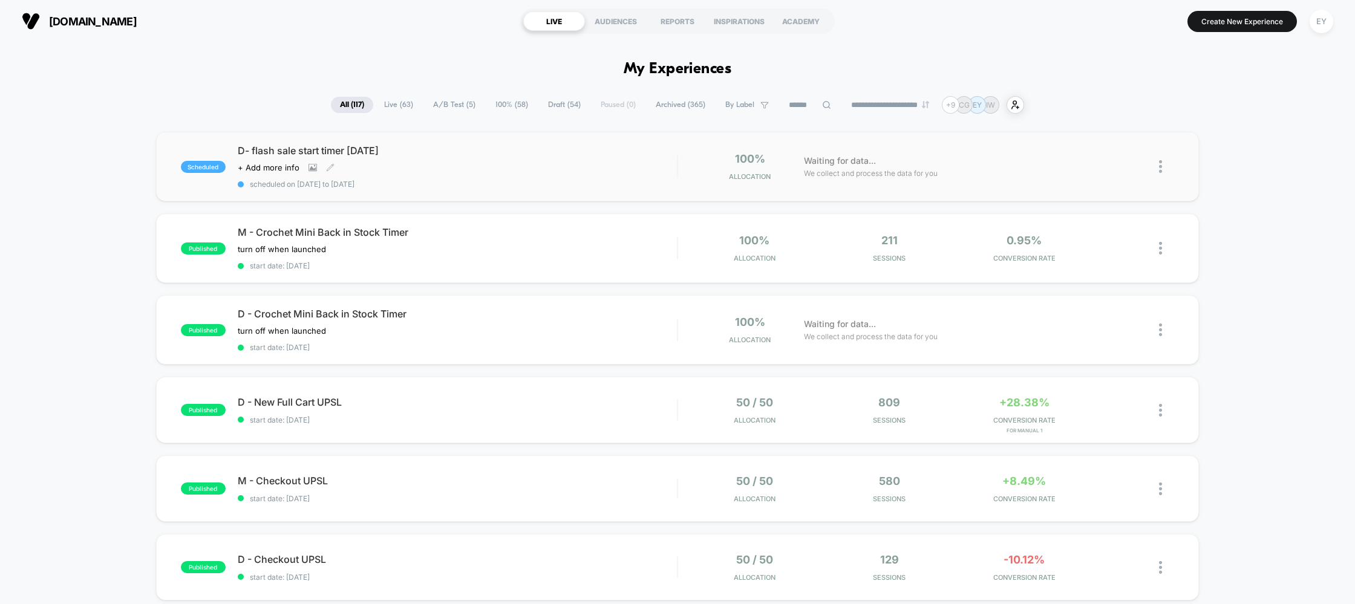
click at [312, 151] on span "D- flash sale start timer [DATE]" at bounding box center [458, 151] width 440 height 12
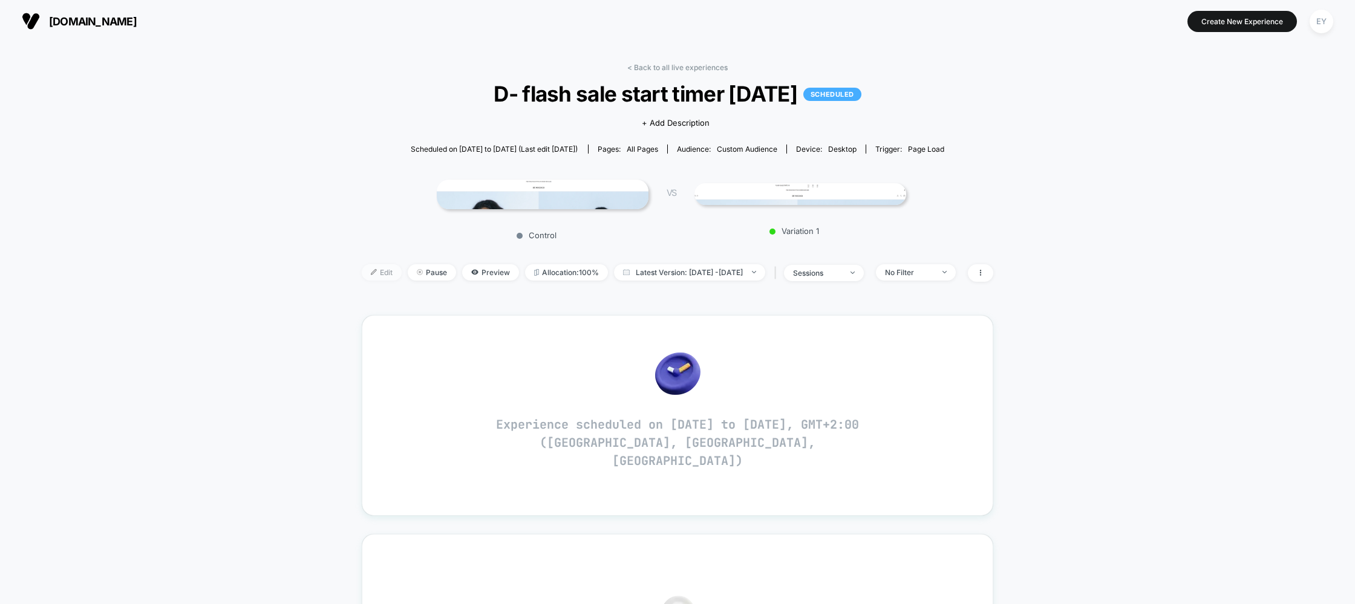
click at [373, 272] on span "Edit" at bounding box center [382, 272] width 40 height 16
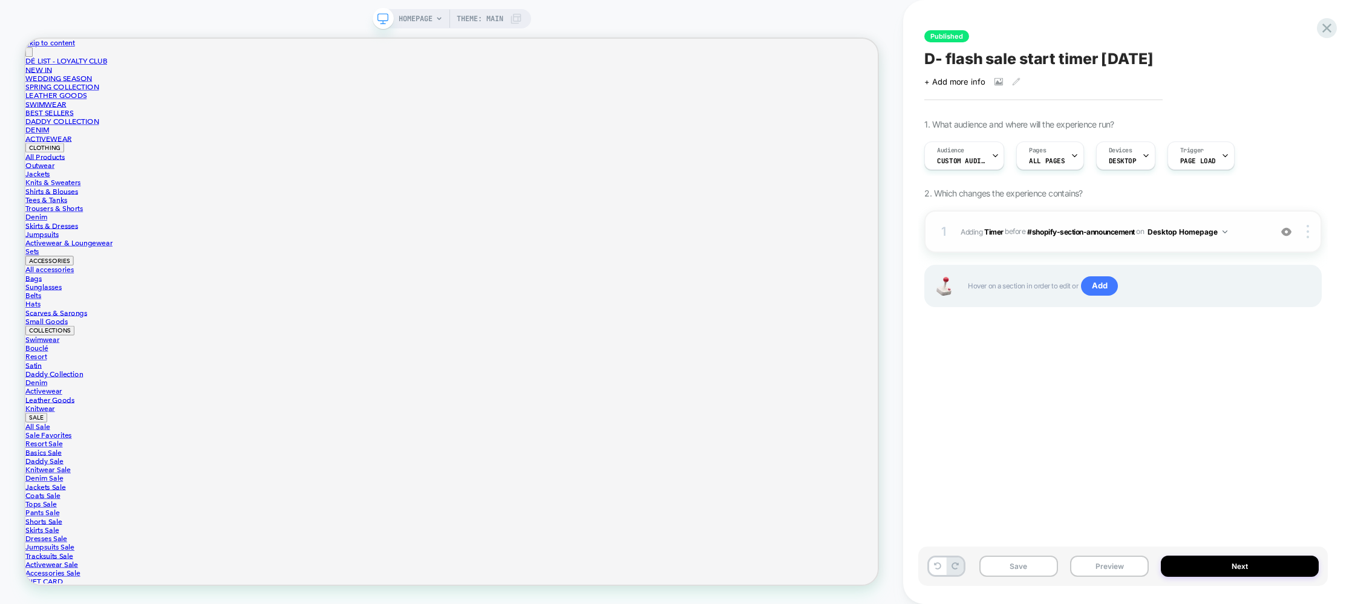
click at [1241, 224] on span "#_loomi_addon_1751192082750_dup1753784708 Adding Timer BEFORE #shopify-section-…" at bounding box center [1113, 231] width 304 height 15
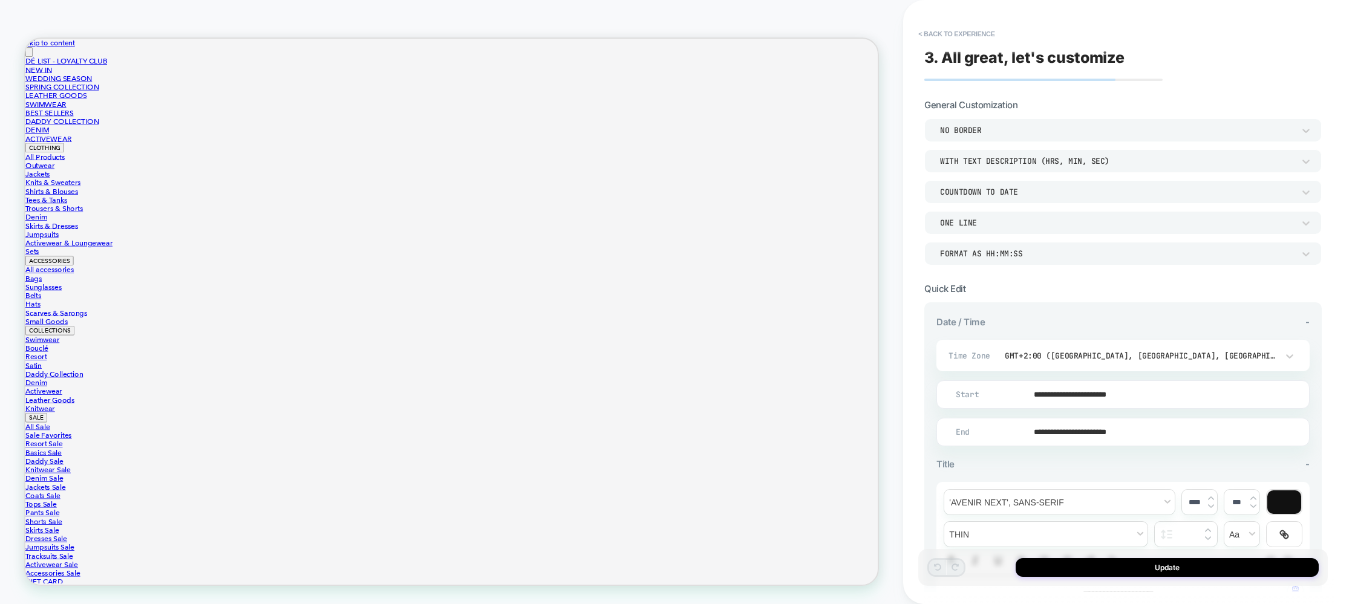
click at [1096, 251] on div "Format as HH:MM:SS" at bounding box center [1117, 254] width 354 height 10
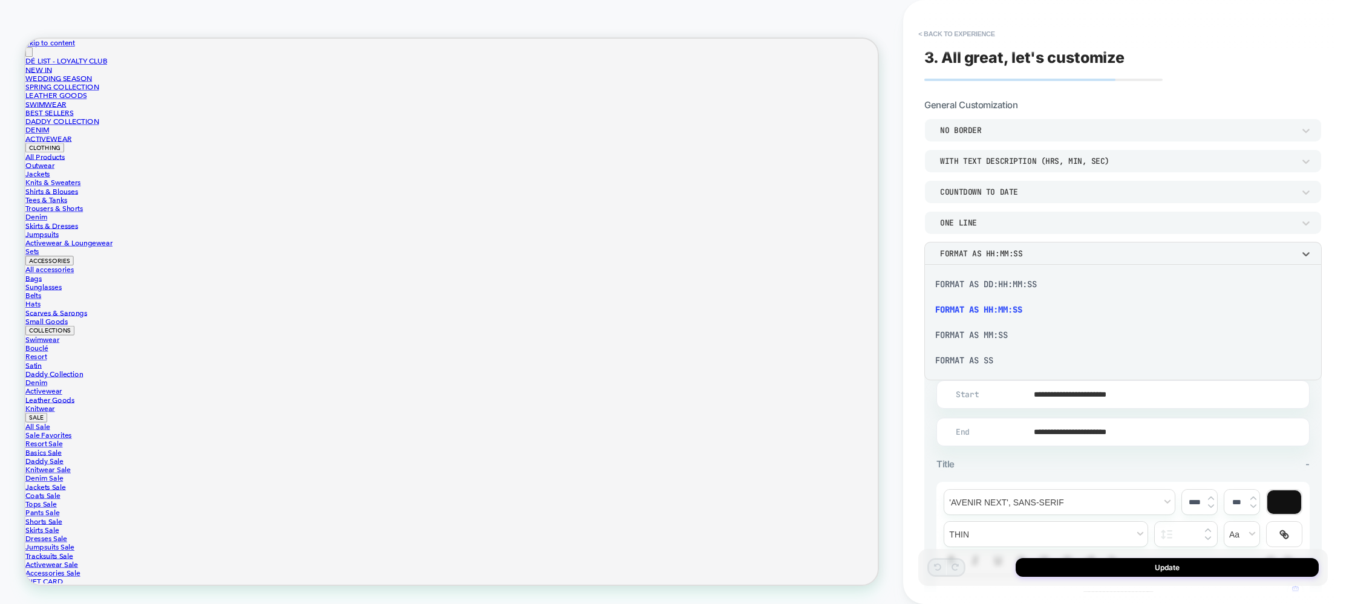
click at [1042, 284] on div "Format as DD:HH:MM:SS" at bounding box center [1123, 284] width 388 height 25
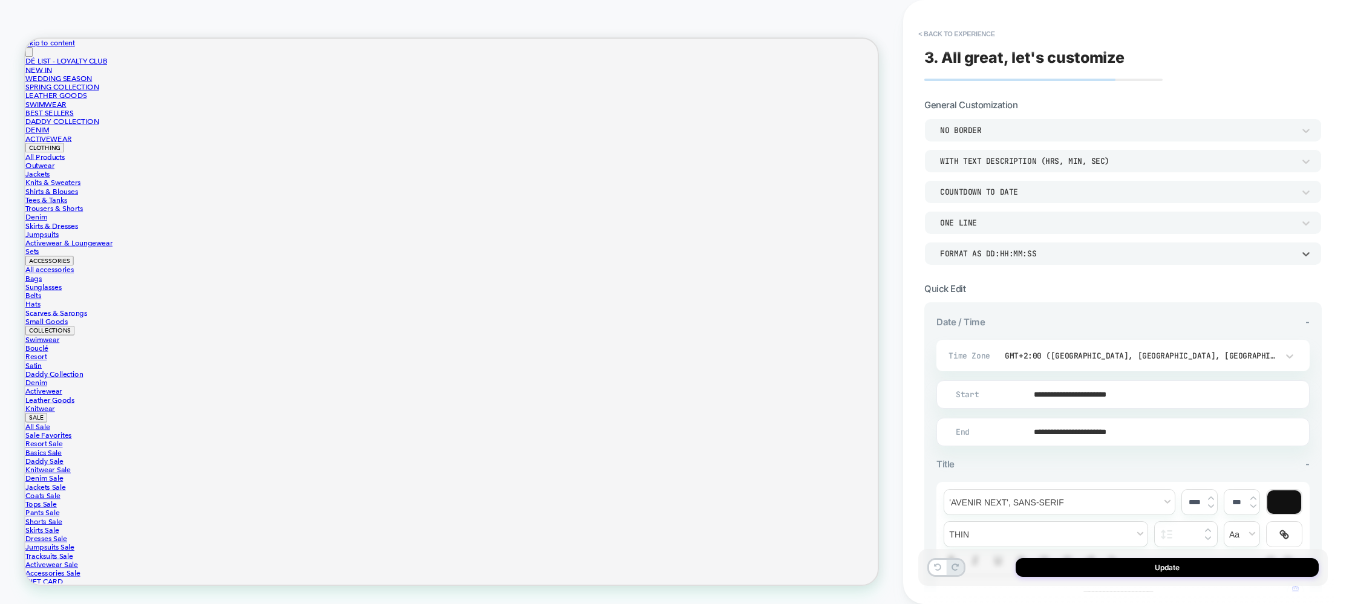
click at [1096, 402] on input "**********" at bounding box center [1121, 394] width 372 height 28
click at [979, 289] on td "11" at bounding box center [983, 295] width 19 height 17
type input "**********"
click at [1089, 271] on div "**********" at bounding box center [1122, 446] width 397 height 694
click at [1178, 567] on button "Update" at bounding box center [1167, 567] width 303 height 19
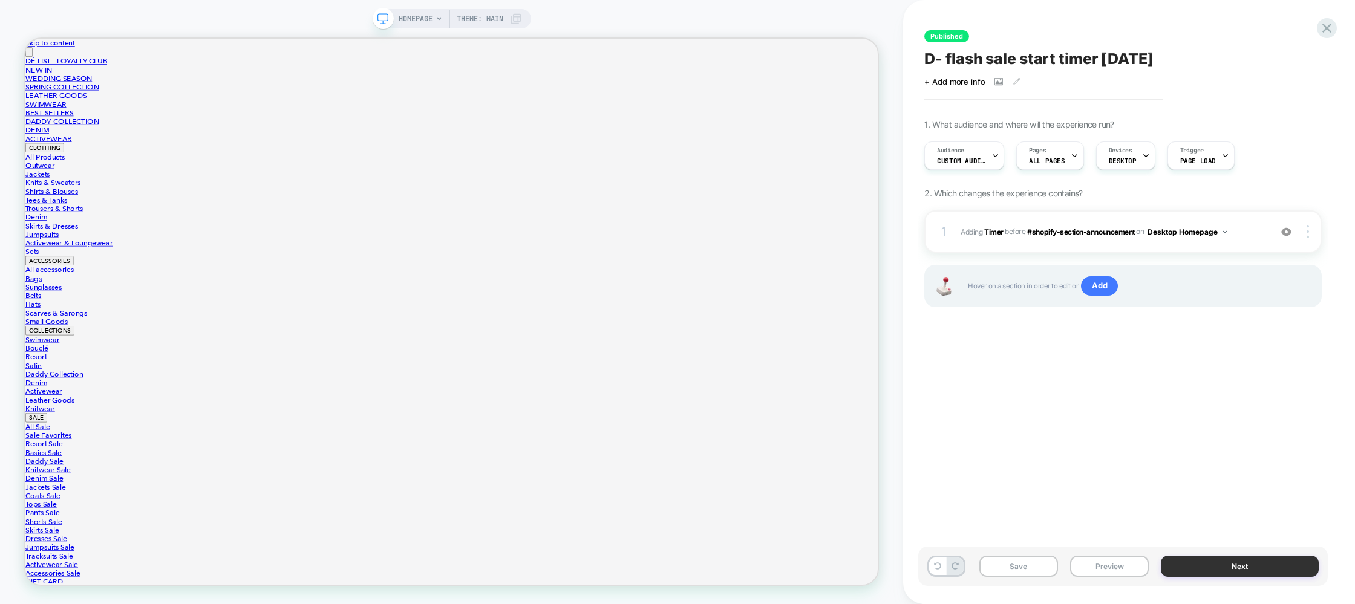
click at [1198, 563] on button "Next" at bounding box center [1240, 566] width 158 height 21
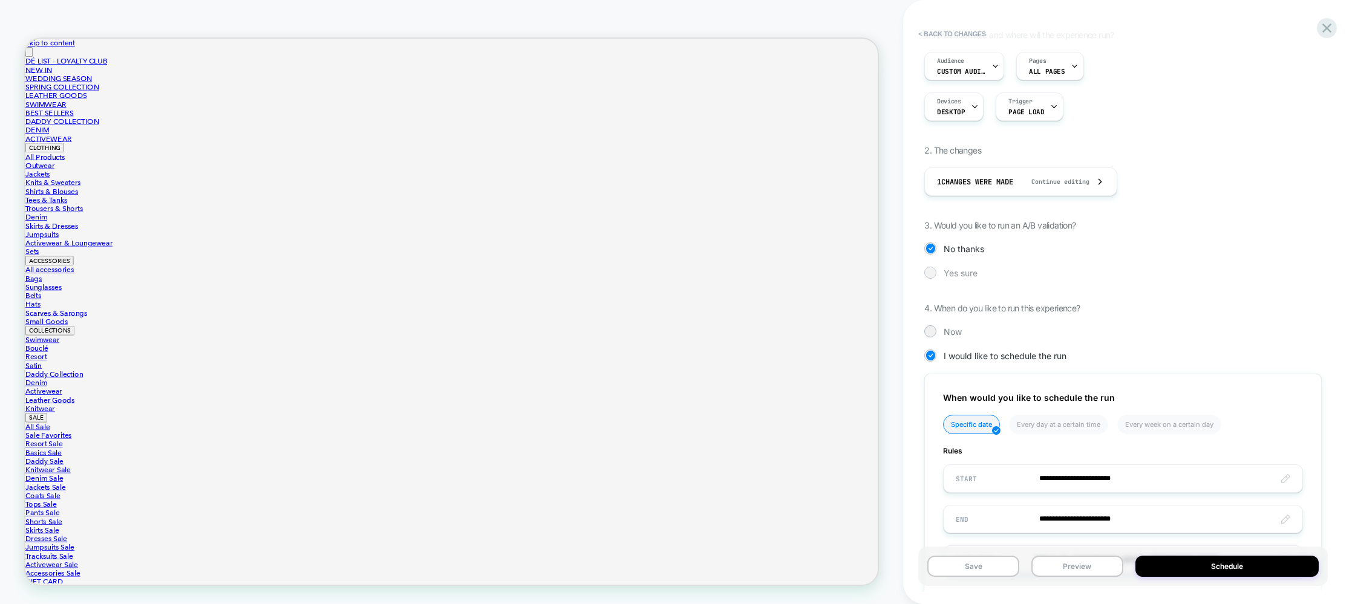
scroll to position [180, 0]
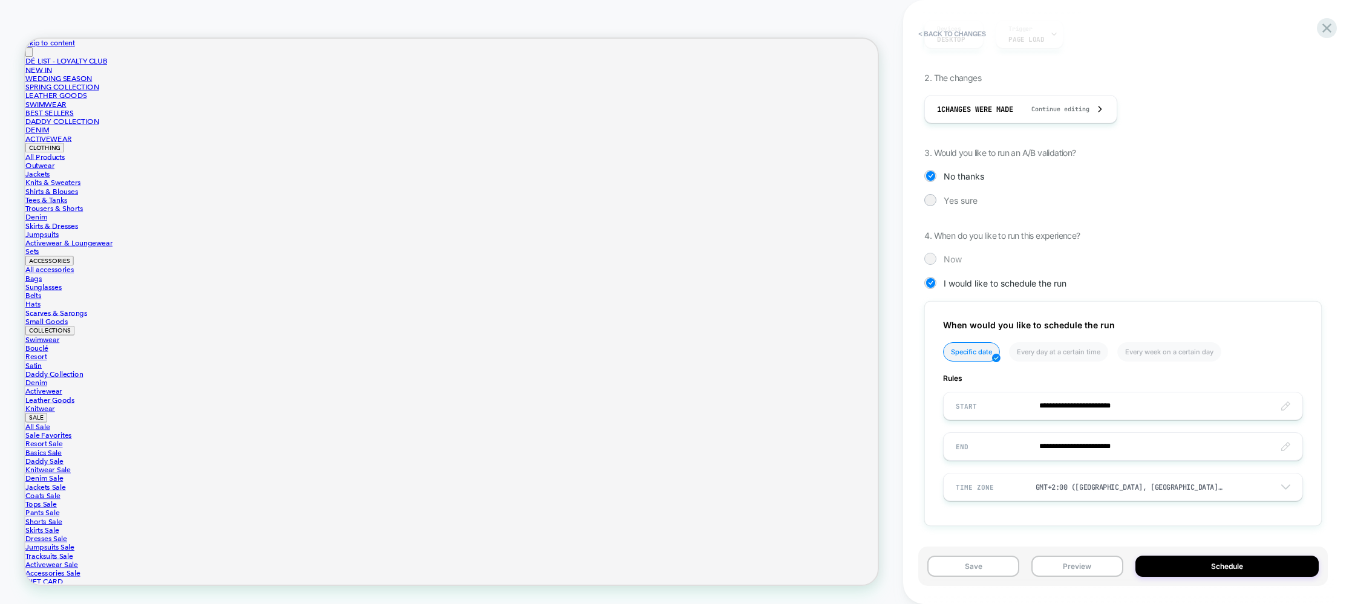
click at [930, 253] on div at bounding box center [930, 259] width 12 height 12
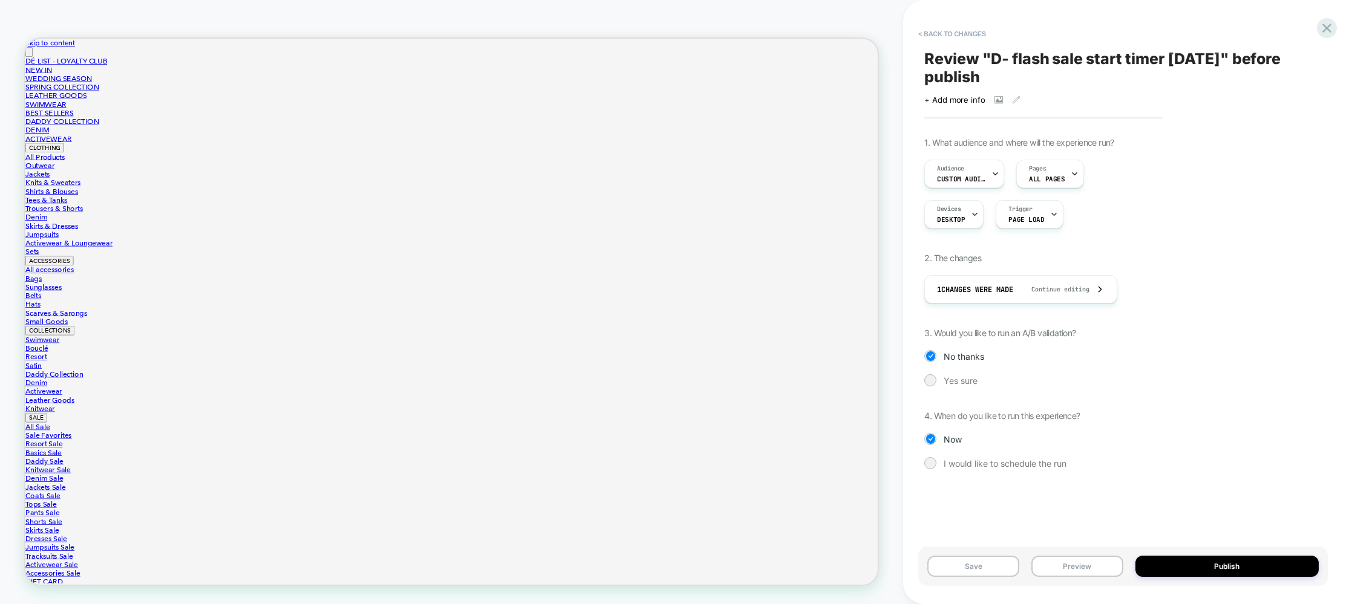
scroll to position [0, 0]
click at [1004, 567] on button "Save" at bounding box center [973, 566] width 92 height 21
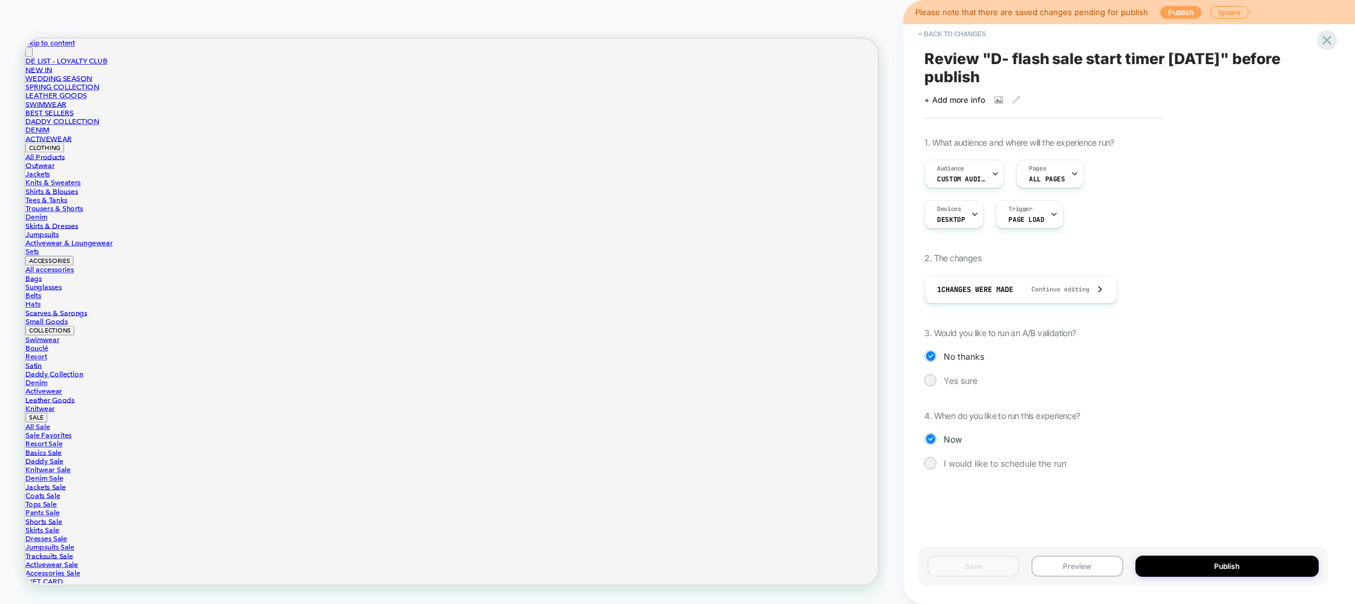
click at [1167, 12] on button "Publish" at bounding box center [1180, 12] width 41 height 13
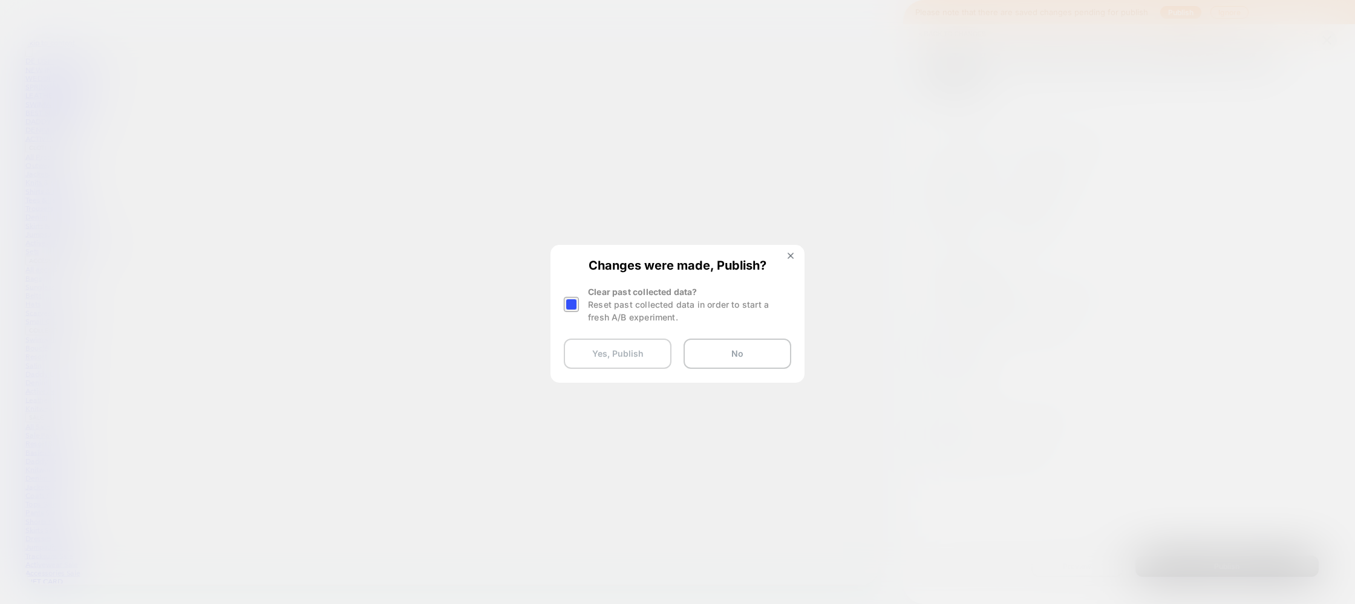
click at [632, 359] on button "Yes, Publish" at bounding box center [618, 354] width 108 height 30
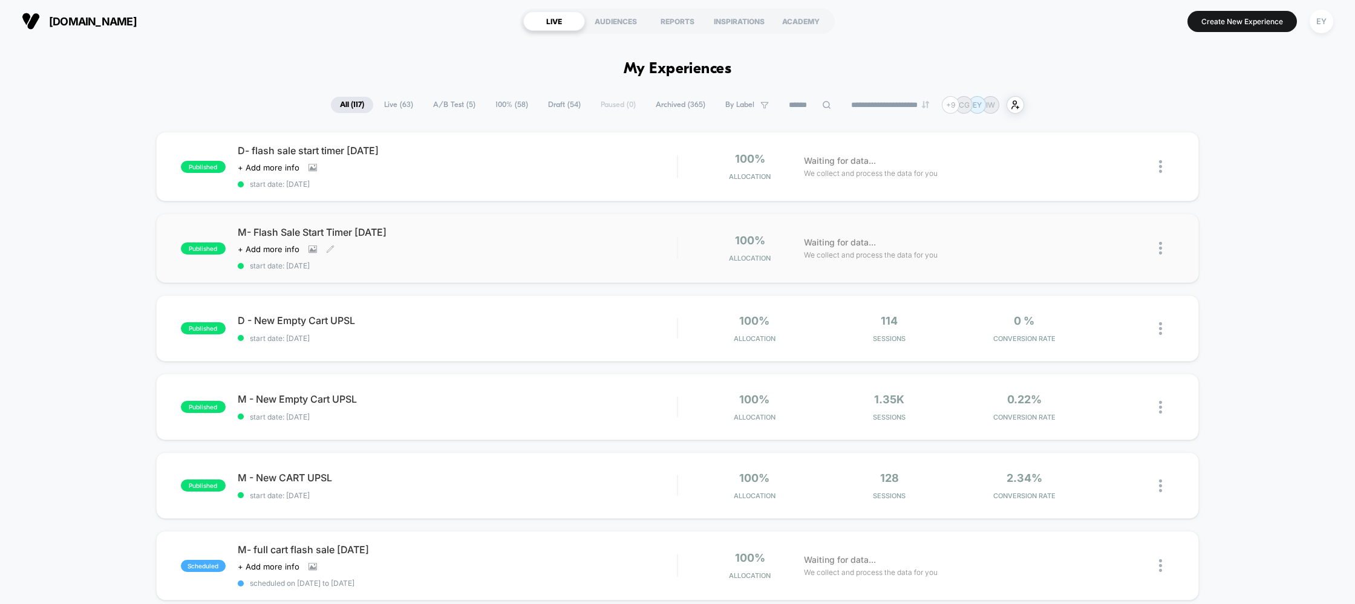
click at [346, 229] on span "M- Flash Sale Start Timer [DATE]" at bounding box center [458, 232] width 440 height 12
click at [286, 157] on div "D- flash sale start timer [DATE] Click to view images Click to edit experience …" at bounding box center [458, 167] width 440 height 44
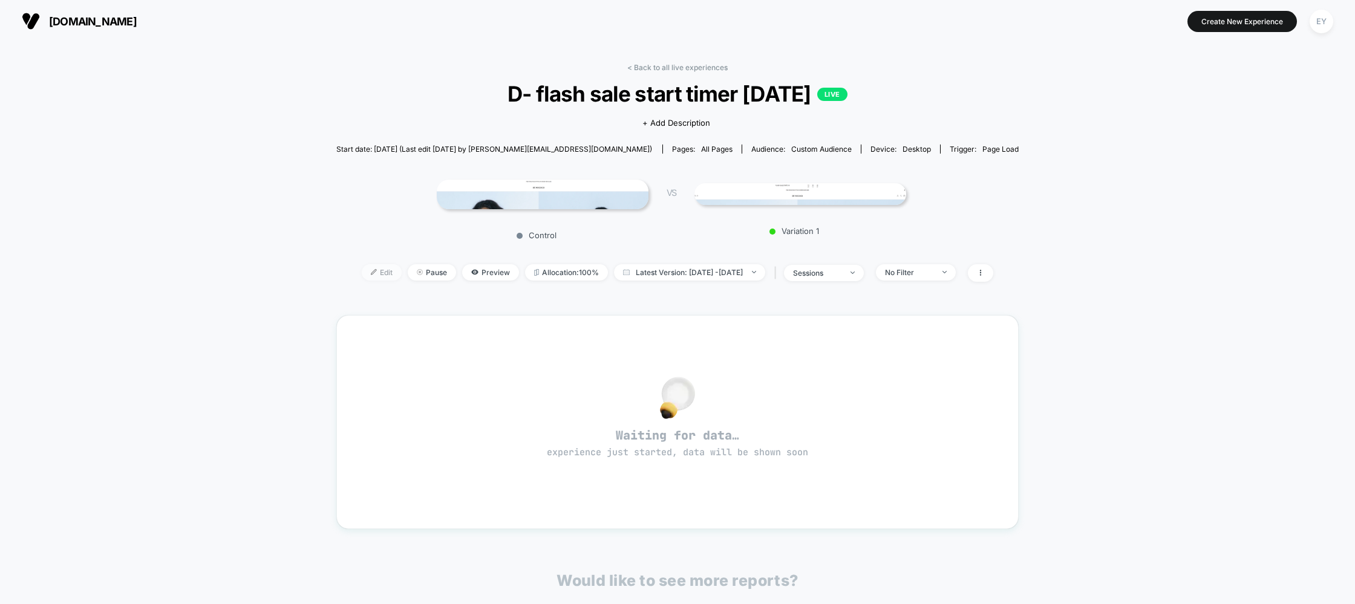
click at [366, 273] on span "Edit" at bounding box center [382, 272] width 40 height 16
